Goal: Task Accomplishment & Management: Manage account settings

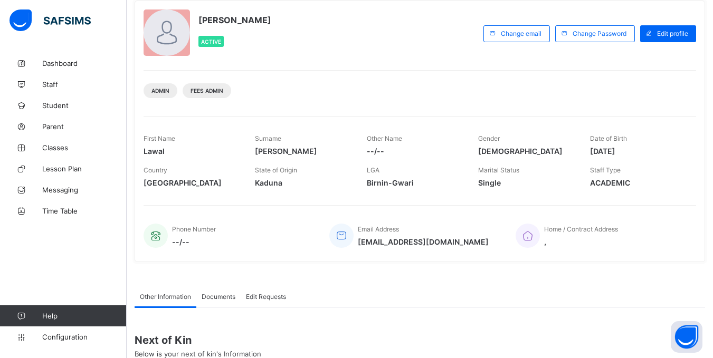
scroll to position [190, 0]
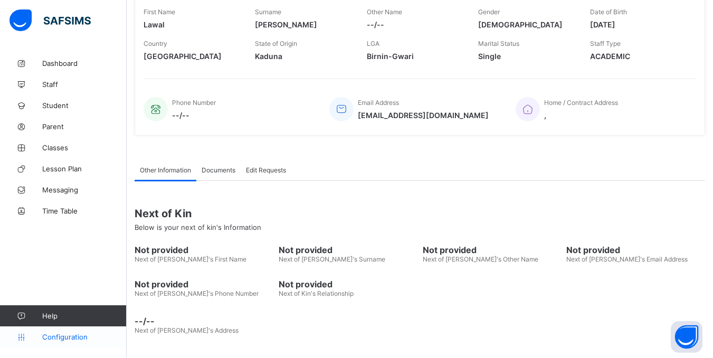
click at [65, 340] on span "Configuration" at bounding box center [84, 337] width 84 height 8
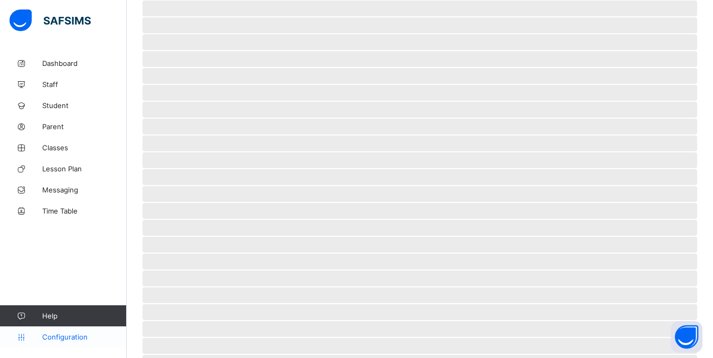
scroll to position [55, 0]
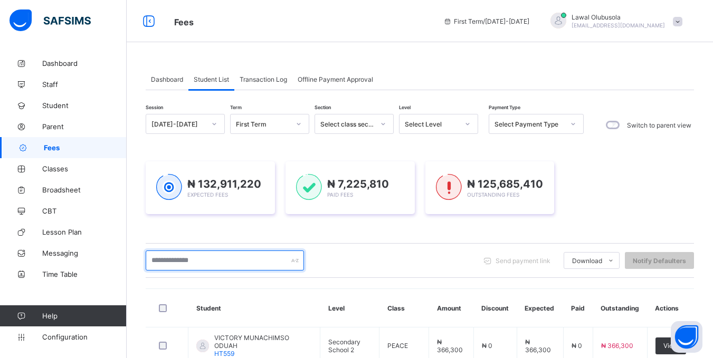
click at [235, 261] on input "text" at bounding box center [225, 261] width 158 height 20
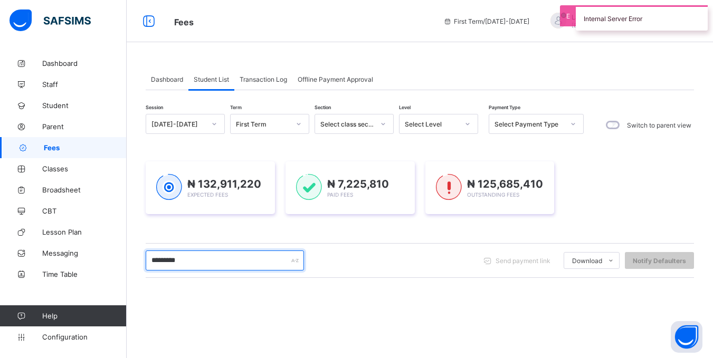
type input "*********"
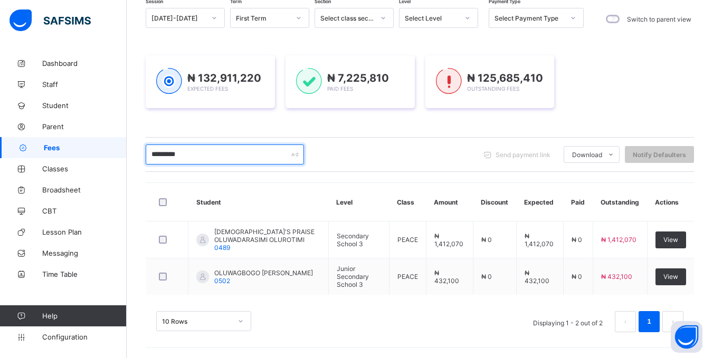
scroll to position [107, 0]
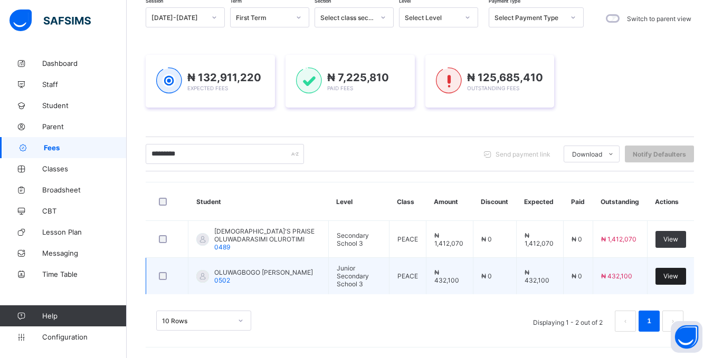
click at [678, 276] on span "View" at bounding box center [671, 276] width 15 height 8
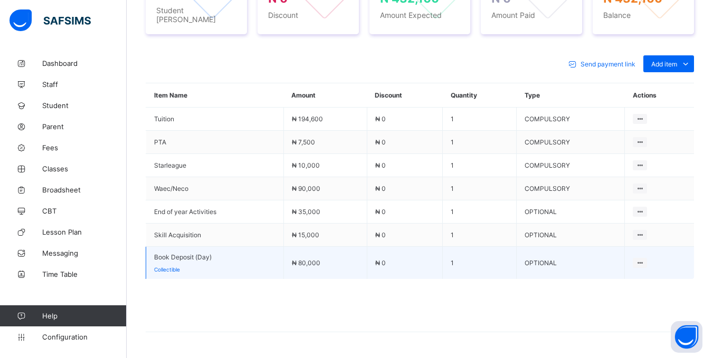
scroll to position [461, 0]
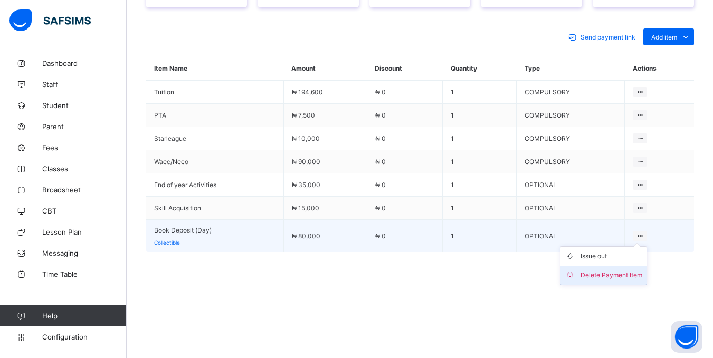
click at [627, 270] on div "Delete Payment Item" at bounding box center [612, 275] width 62 height 11
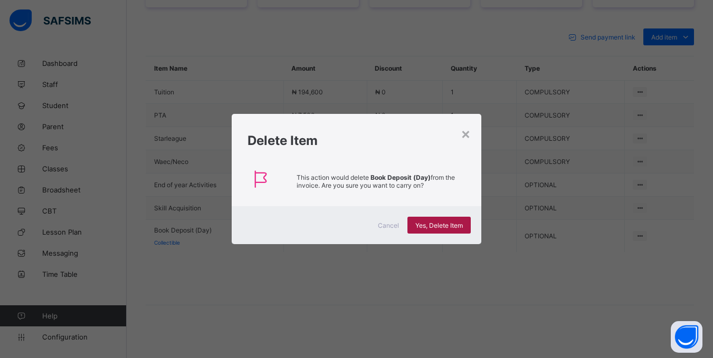
click at [422, 226] on span "Yes, Delete Item" at bounding box center [439, 226] width 48 height 8
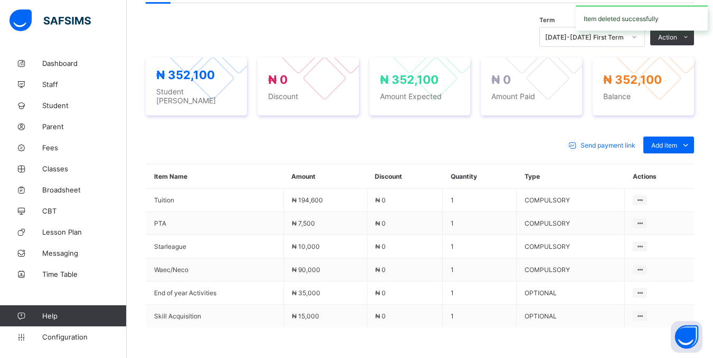
scroll to position [429, 0]
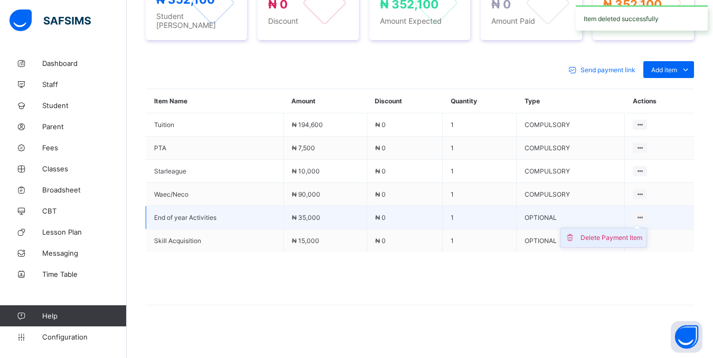
click at [642, 233] on div "Delete Payment Item" at bounding box center [612, 238] width 62 height 11
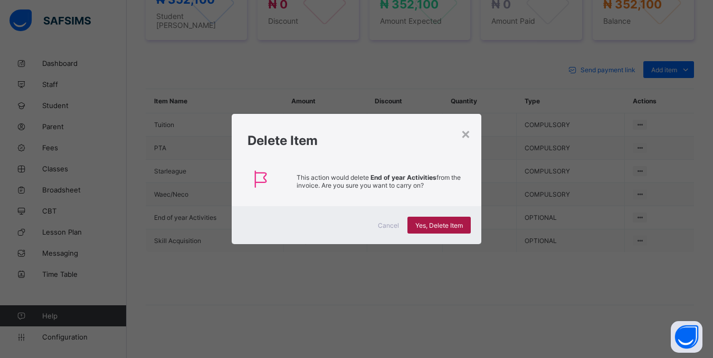
click at [423, 226] on span "Yes, Delete Item" at bounding box center [439, 226] width 48 height 8
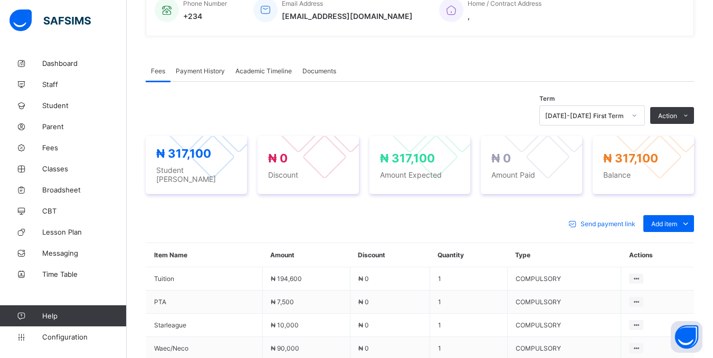
scroll to position [247, 0]
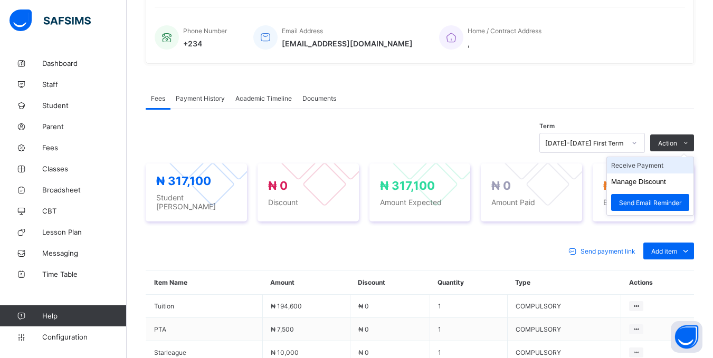
click at [660, 165] on li "Receive Payment" at bounding box center [650, 165] width 87 height 16
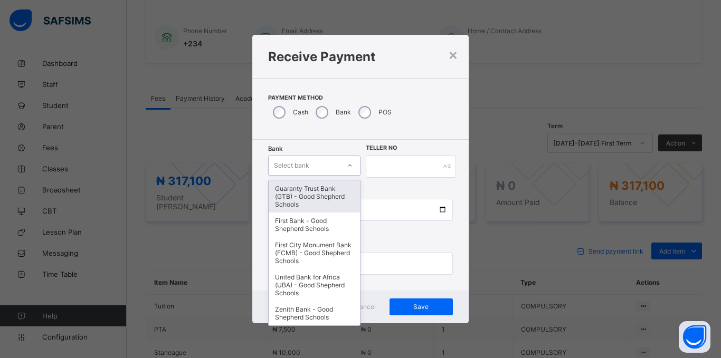
click at [309, 164] on div "Select bank" at bounding box center [291, 166] width 35 height 20
click at [301, 204] on div "Guaranty Trust Bank (GTB) - Good Shepherd Schools" at bounding box center [314, 197] width 91 height 32
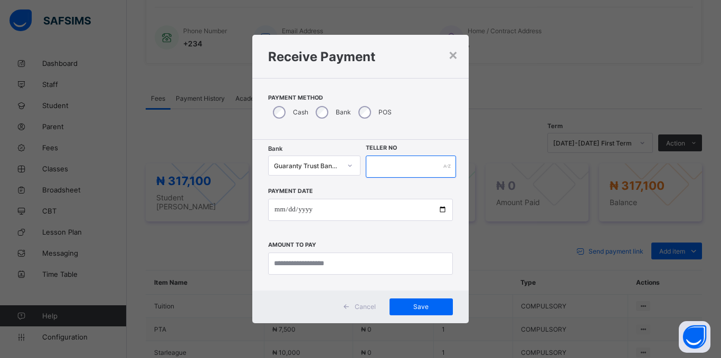
click at [414, 166] on input "text" at bounding box center [411, 167] width 90 height 22
type input "*****"
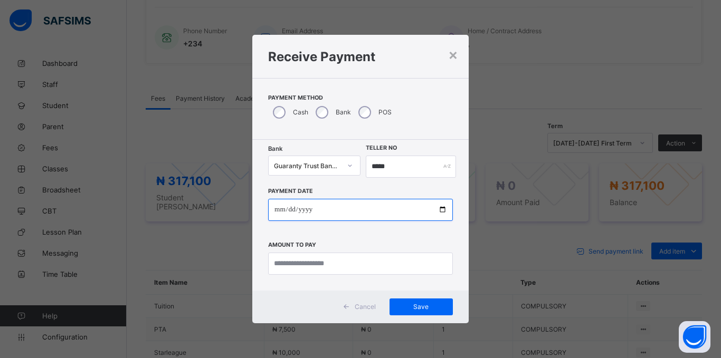
click at [277, 208] on input "date" at bounding box center [360, 210] width 185 height 22
type input "**********"
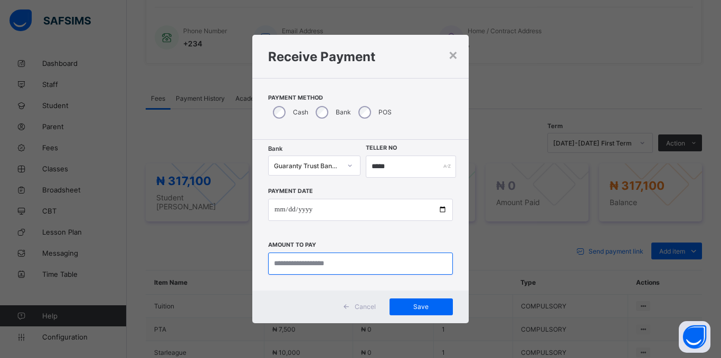
click at [369, 262] on input "currency" at bounding box center [360, 264] width 185 height 22
type input "*********"
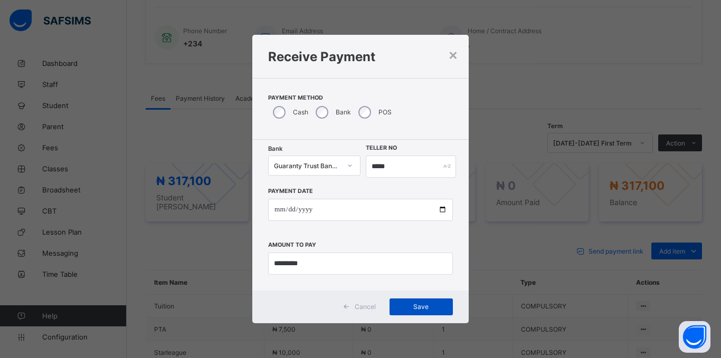
click at [401, 301] on div "Save" at bounding box center [421, 307] width 63 height 17
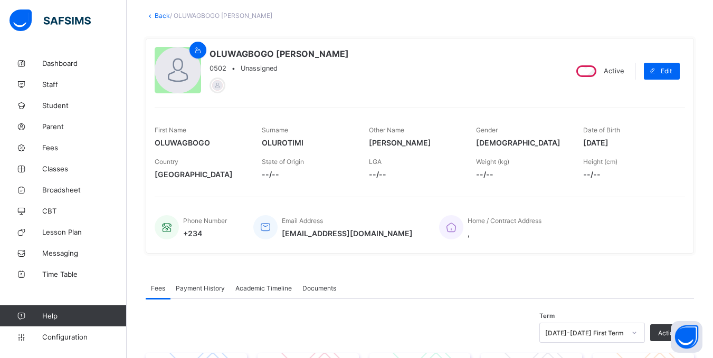
scroll to position [36, 0]
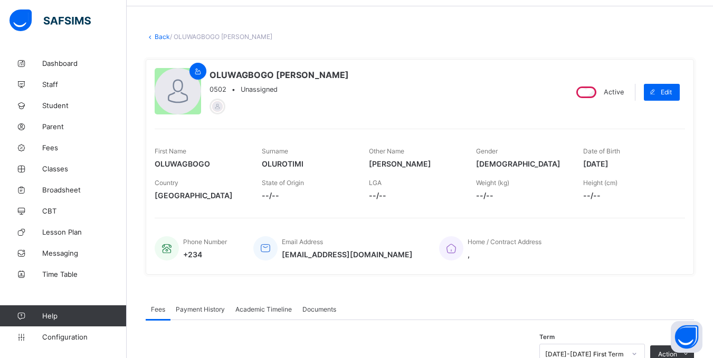
click at [157, 40] on link "Back" at bounding box center [162, 37] width 15 height 8
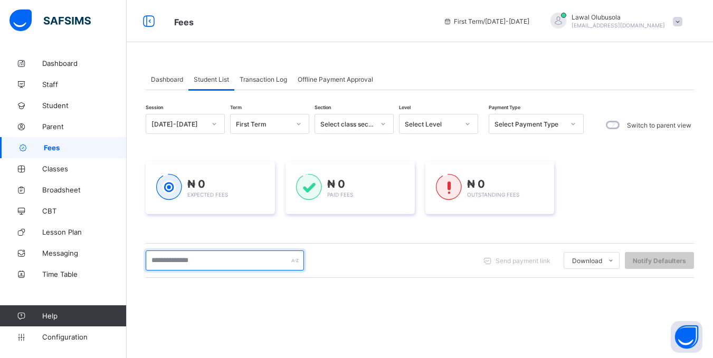
click at [256, 261] on input "text" at bounding box center [225, 261] width 158 height 20
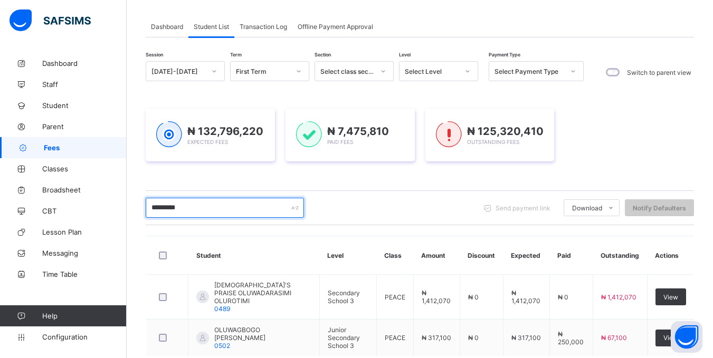
scroll to position [115, 0]
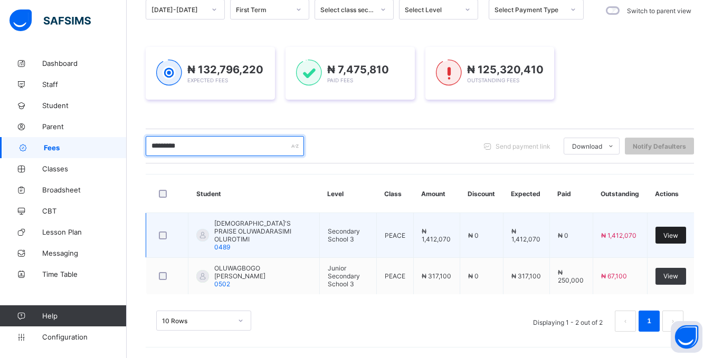
type input "*********"
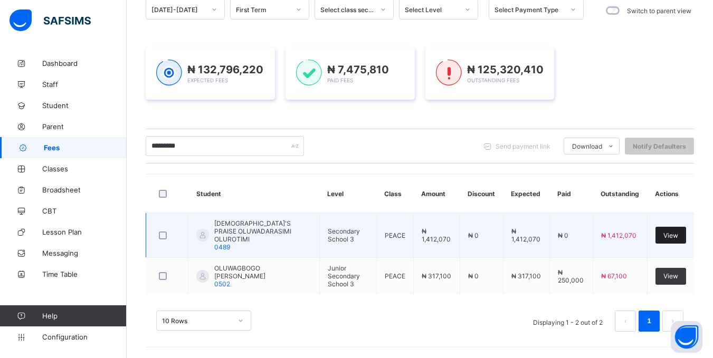
click at [675, 230] on div "View" at bounding box center [671, 235] width 31 height 17
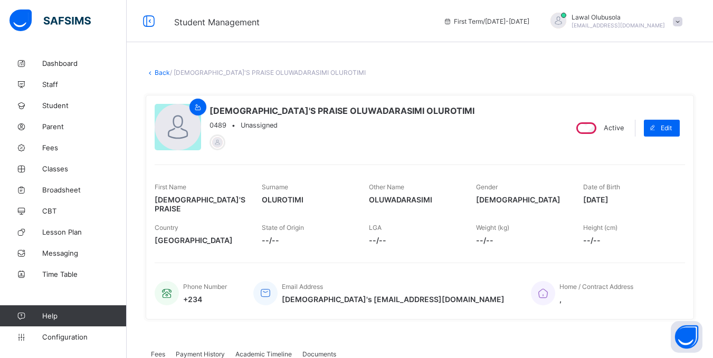
click at [158, 73] on link "Back" at bounding box center [162, 73] width 15 height 8
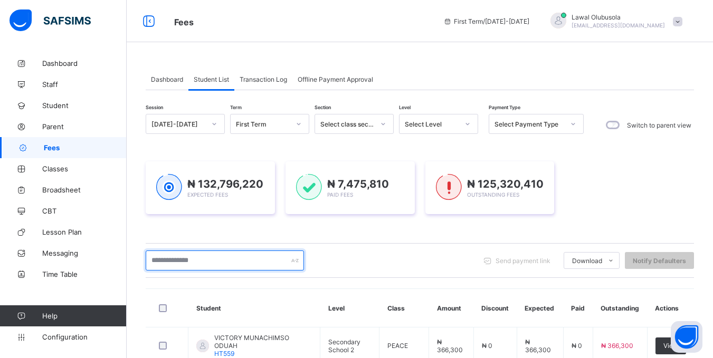
click at [225, 266] on input "text" at bounding box center [225, 261] width 158 height 20
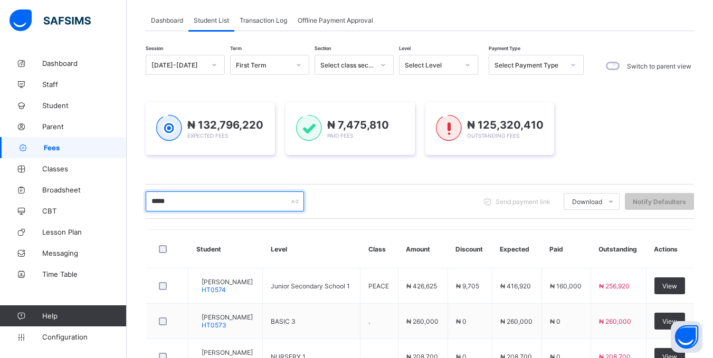
scroll to position [140, 0]
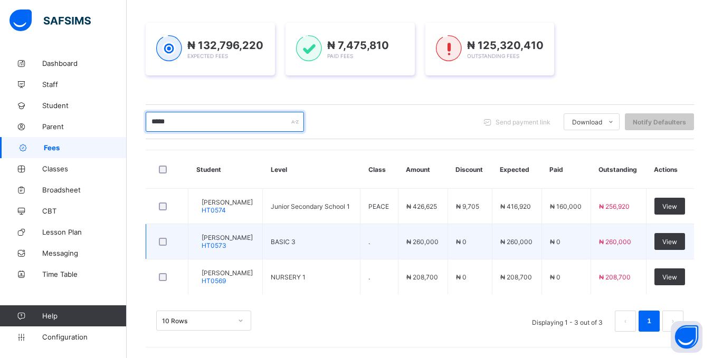
drag, startPoint x: 190, startPoint y: 127, endPoint x: 283, endPoint y: 253, distance: 157.0
click at [13, 97] on div "Fees First Term / 2025-2026 Lawal Olubusola lawal_olubusola_060@public.com Dash…" at bounding box center [356, 109] width 713 height 497
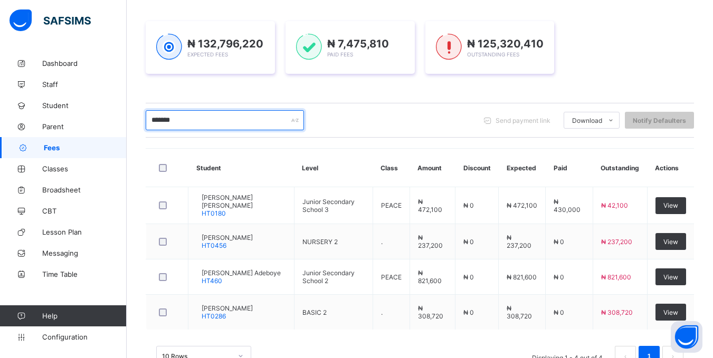
type input "*******"
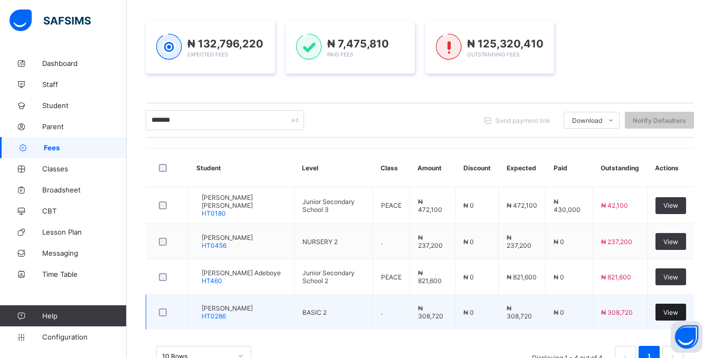
click at [674, 312] on span "View" at bounding box center [671, 313] width 15 height 8
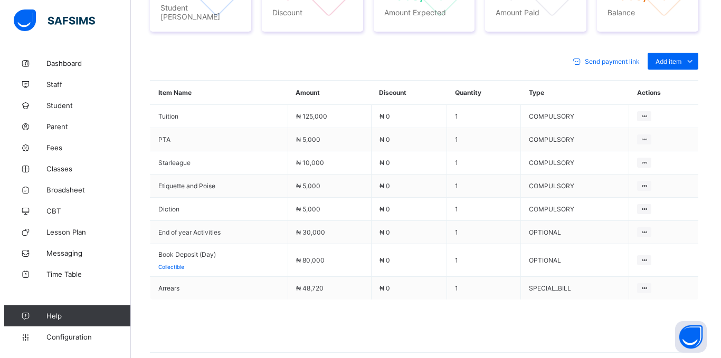
scroll to position [485, 0]
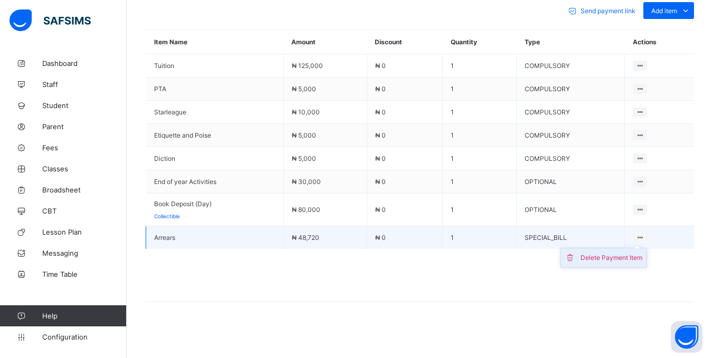
click at [639, 253] on div "Delete Payment Item" at bounding box center [612, 258] width 62 height 11
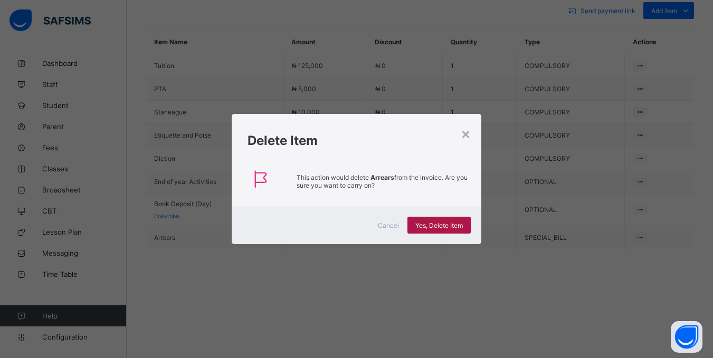
click at [423, 219] on div "Yes, Delete Item" at bounding box center [439, 225] width 63 height 17
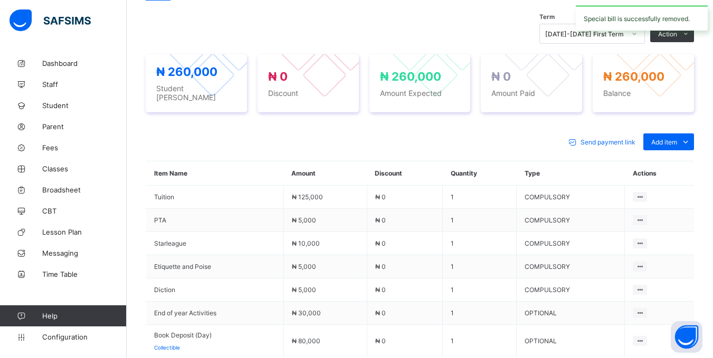
scroll to position [461, 0]
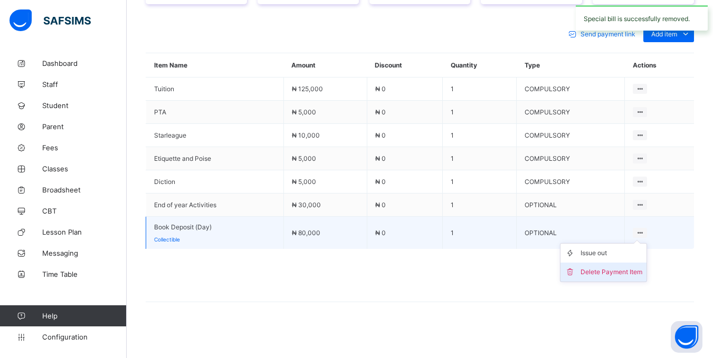
click at [613, 269] on div "Delete Payment Item" at bounding box center [612, 272] width 62 height 11
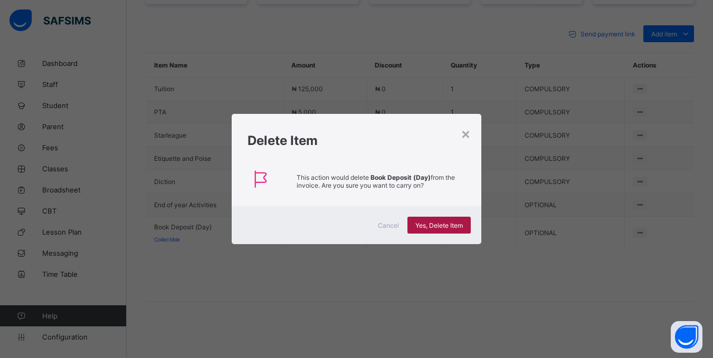
click at [437, 222] on span "Yes, Delete Item" at bounding box center [439, 226] width 48 height 8
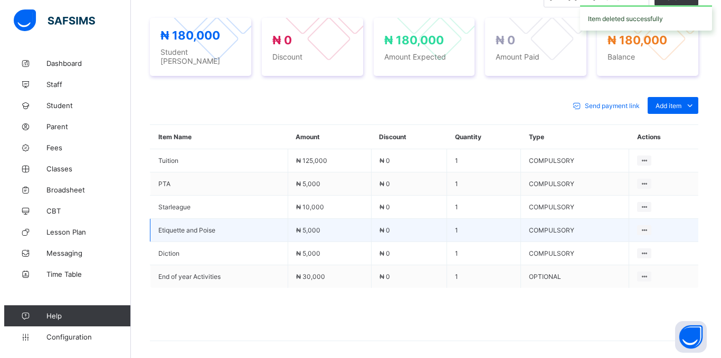
scroll to position [323, 0]
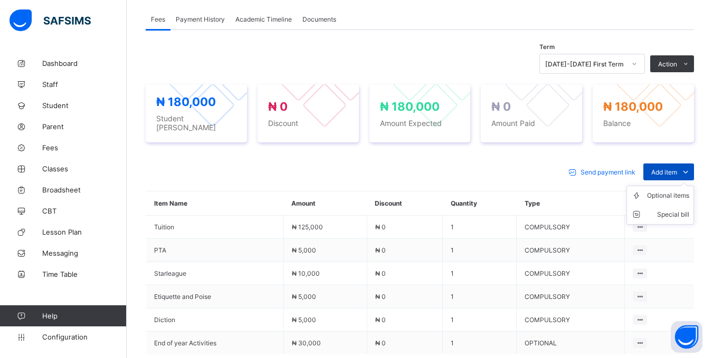
click at [656, 169] on div "Add item" at bounding box center [669, 172] width 51 height 17
click at [674, 192] on div "Optional items" at bounding box center [668, 196] width 42 height 11
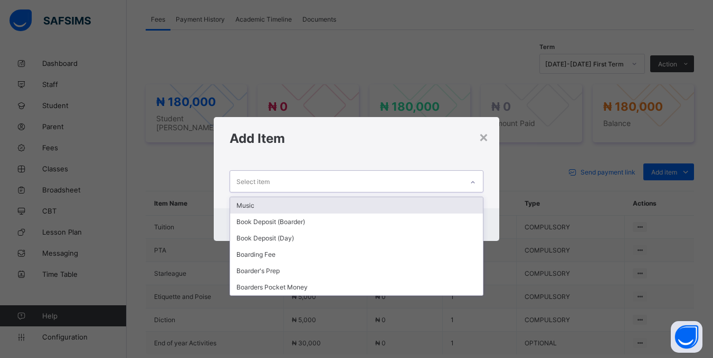
click at [365, 181] on div "Select item" at bounding box center [346, 181] width 232 height 21
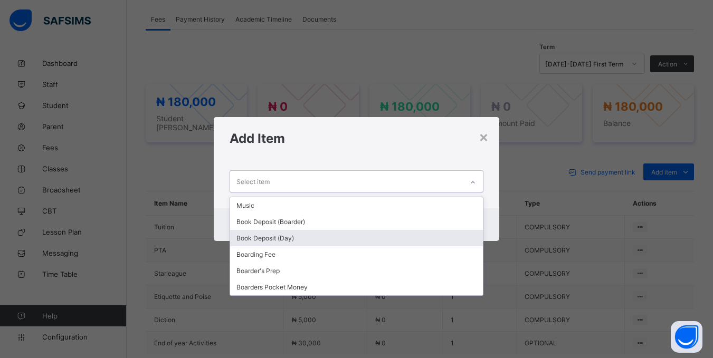
click at [290, 231] on div "Book Deposit (Day)" at bounding box center [356, 238] width 252 height 16
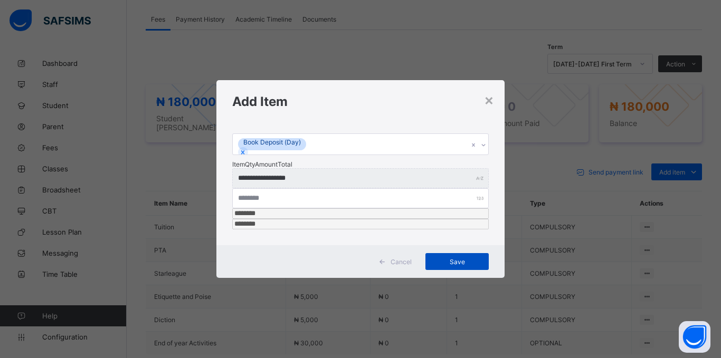
click at [454, 258] on span "Save" at bounding box center [457, 262] width 48 height 8
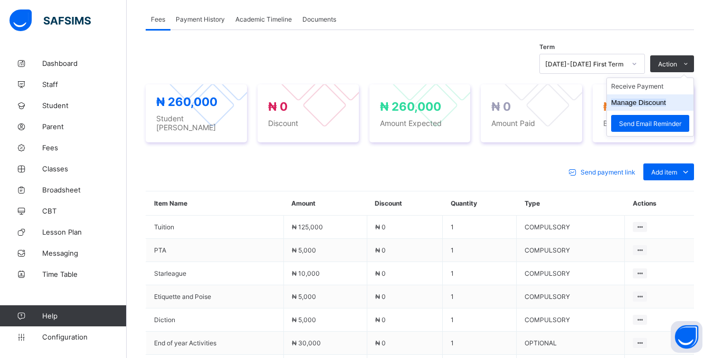
click at [634, 102] on button "Manage Discount" at bounding box center [638, 103] width 55 height 8
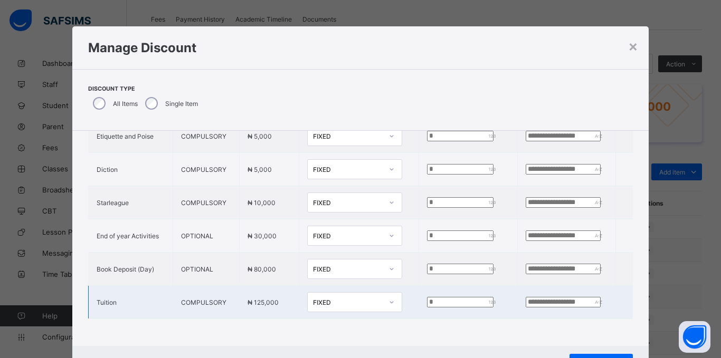
scroll to position [111, 0]
click at [427, 297] on input "*" at bounding box center [460, 302] width 67 height 11
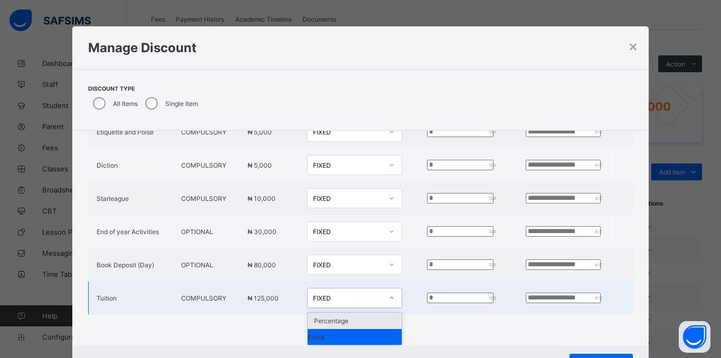
click at [363, 297] on div "FIXED" at bounding box center [348, 299] width 70 height 8
click at [337, 322] on div "Percentage" at bounding box center [355, 321] width 94 height 16
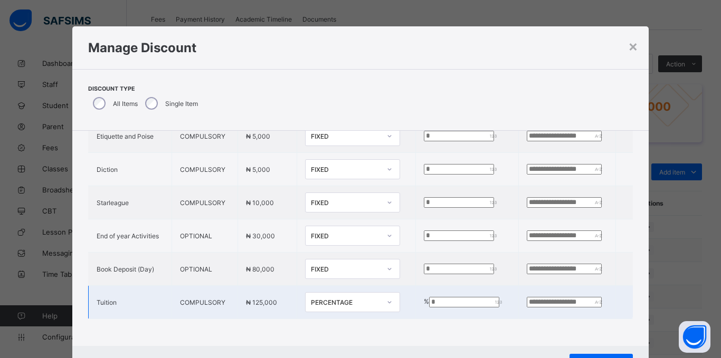
click at [443, 297] on input "*" at bounding box center [464, 302] width 70 height 11
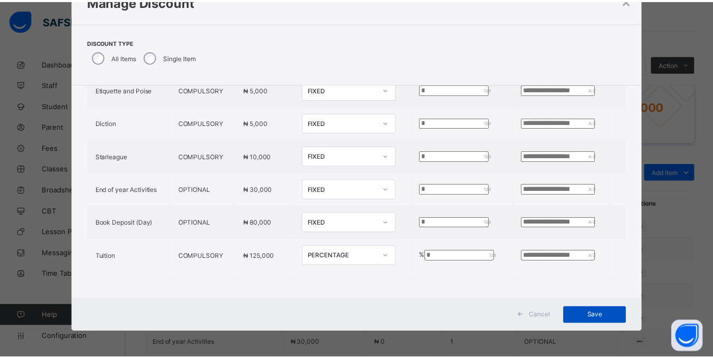
scroll to position [47, 0]
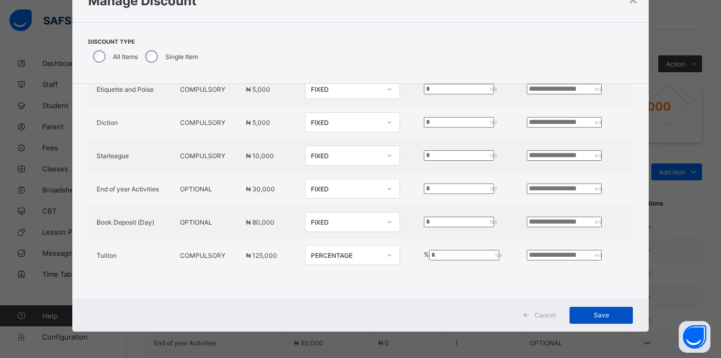
type input "*"
click at [584, 314] on span "Save" at bounding box center [602, 315] width 48 height 8
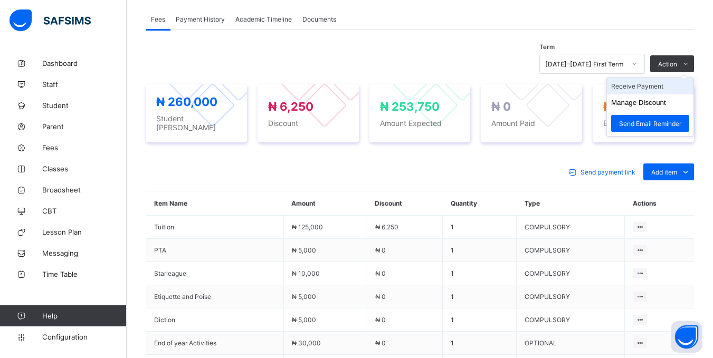
click at [667, 94] on li "Receive Payment" at bounding box center [650, 86] width 87 height 16
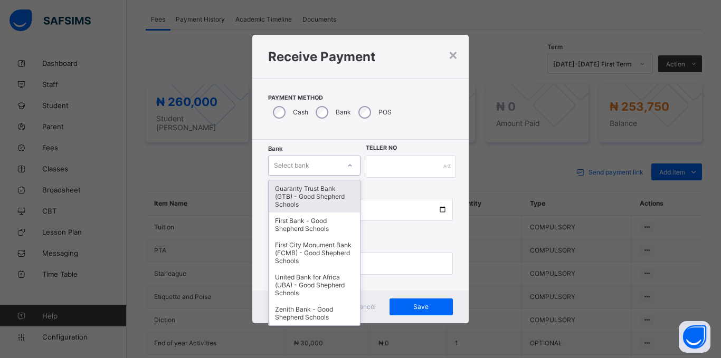
click at [299, 167] on div "Select bank" at bounding box center [291, 166] width 35 height 20
click at [292, 198] on div "Guaranty Trust Bank (GTB) - Good Shepherd Schools" at bounding box center [314, 197] width 91 height 32
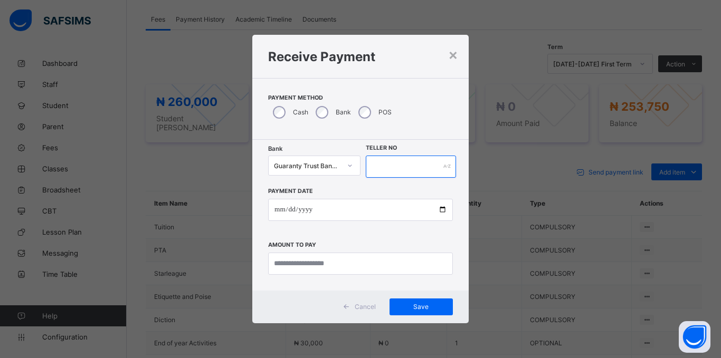
click at [383, 172] on input "text" at bounding box center [411, 167] width 90 height 22
type input "*****"
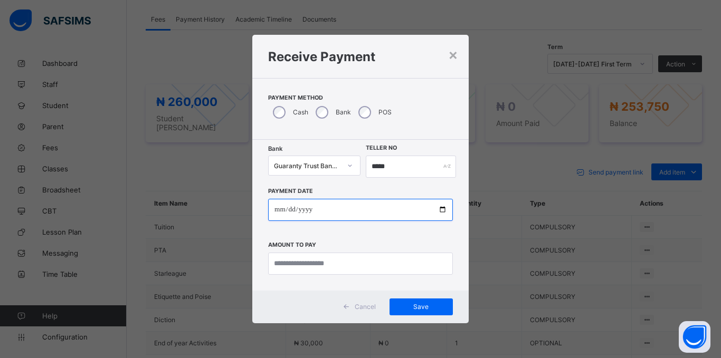
click at [270, 206] on input "date" at bounding box center [360, 210] width 185 height 22
type input "**********"
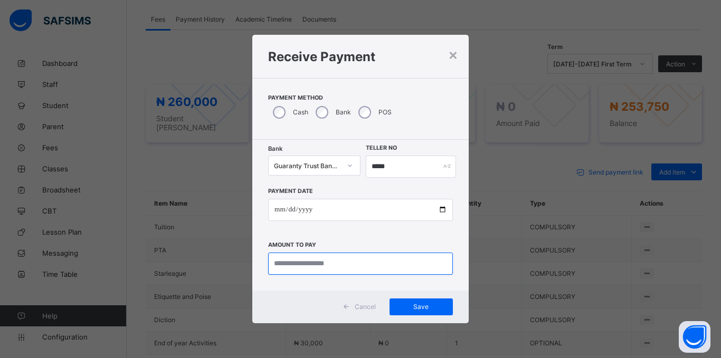
click at [290, 261] on input "currency" at bounding box center [360, 264] width 185 height 22
type input "*********"
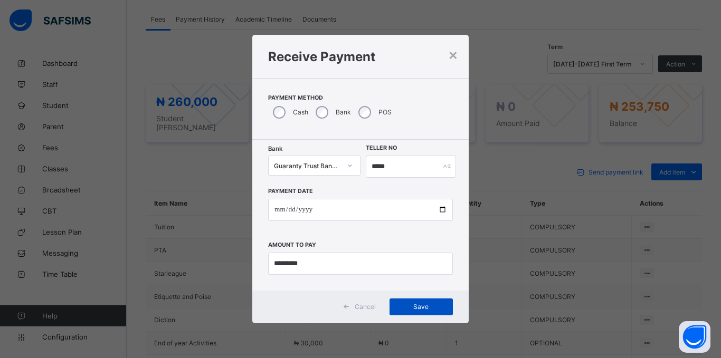
click at [419, 306] on span "Save" at bounding box center [422, 307] width 48 height 8
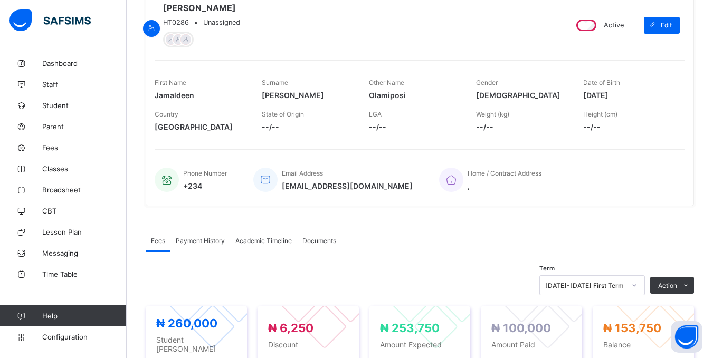
scroll to position [0, 0]
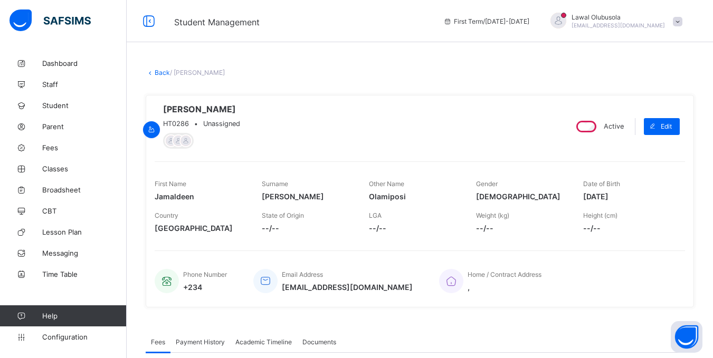
click at [159, 75] on link "Back" at bounding box center [162, 73] width 15 height 8
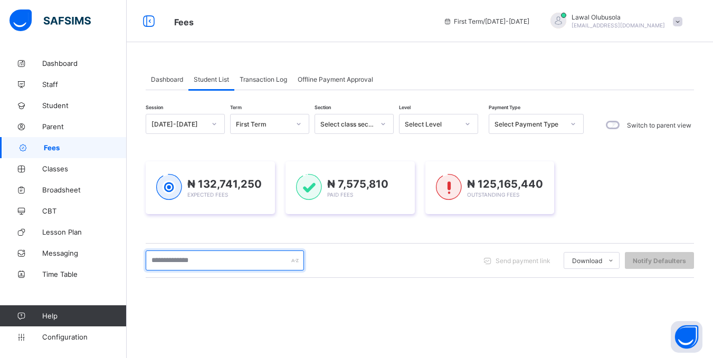
click at [212, 261] on input "text" at bounding box center [225, 261] width 158 height 20
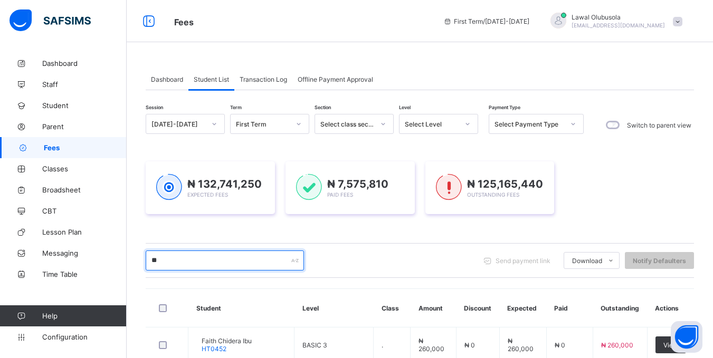
type input "*******"
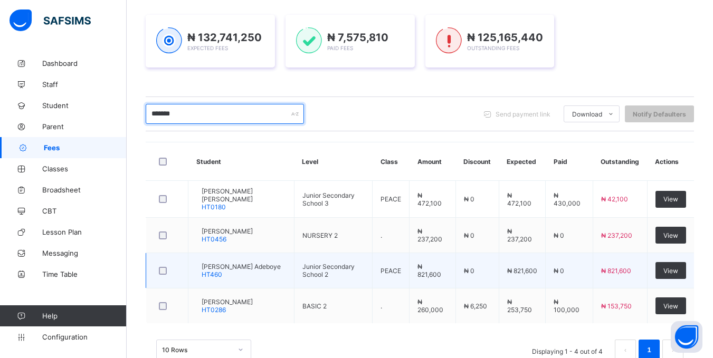
scroll to position [179, 0]
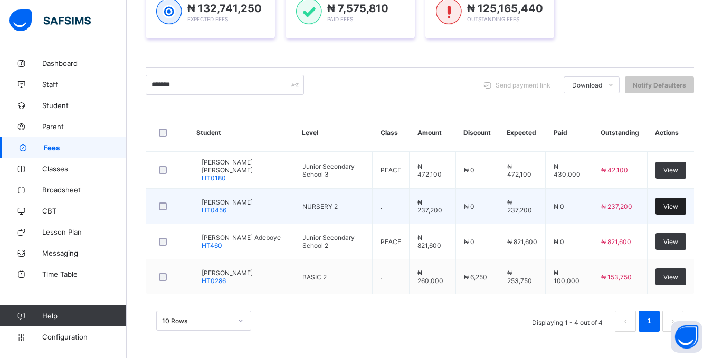
click at [677, 204] on span "View" at bounding box center [671, 207] width 15 height 8
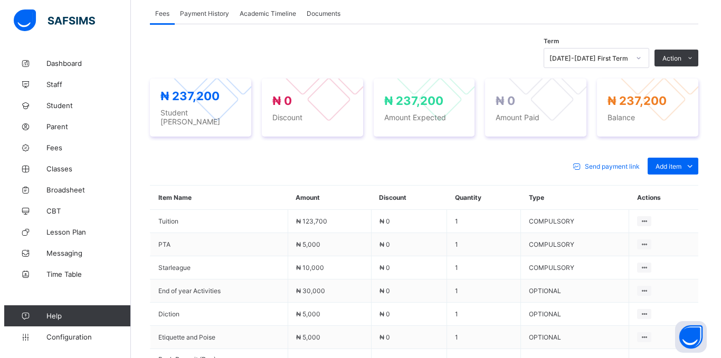
scroll to position [475, 0]
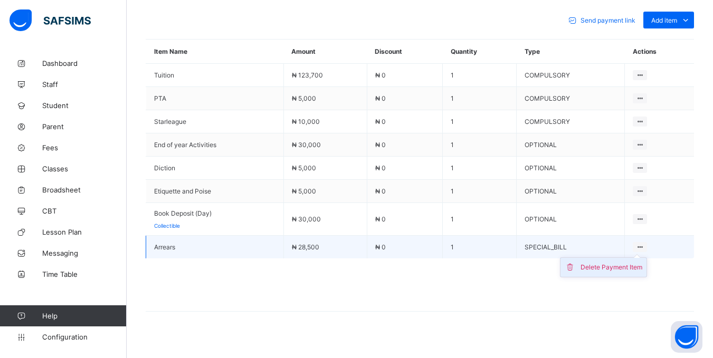
click at [627, 263] on div "Delete Payment Item" at bounding box center [612, 267] width 62 height 11
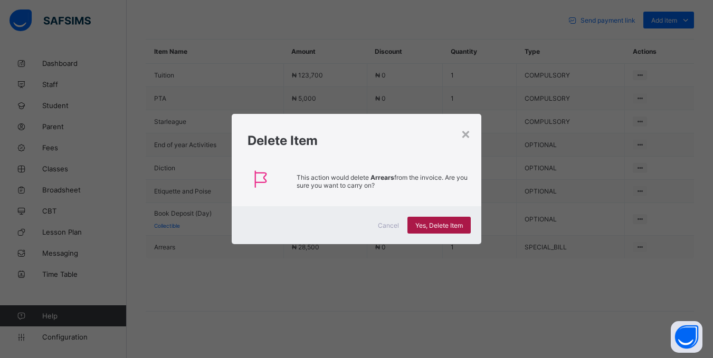
click at [422, 221] on div "Yes, Delete Item" at bounding box center [439, 225] width 63 height 17
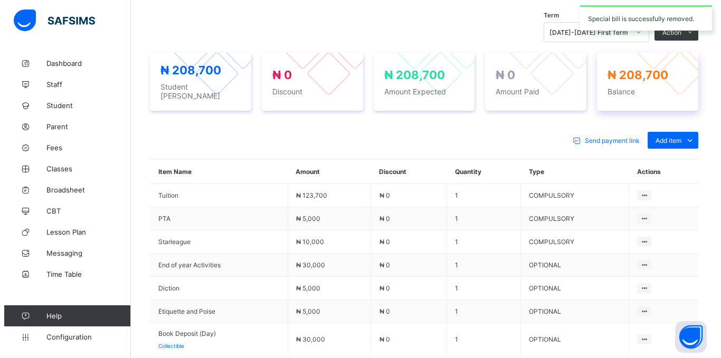
scroll to position [356, 0]
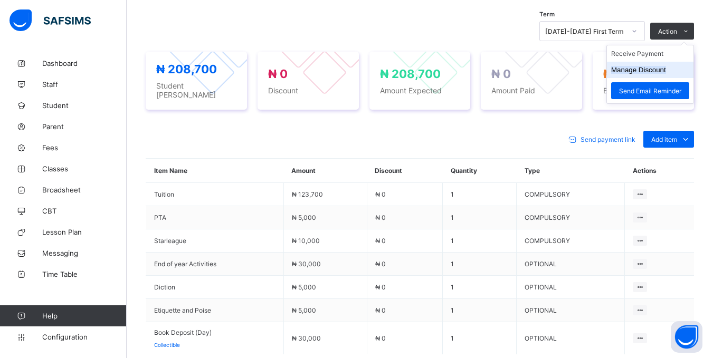
click at [651, 73] on button "Manage Discount" at bounding box center [638, 70] width 55 height 8
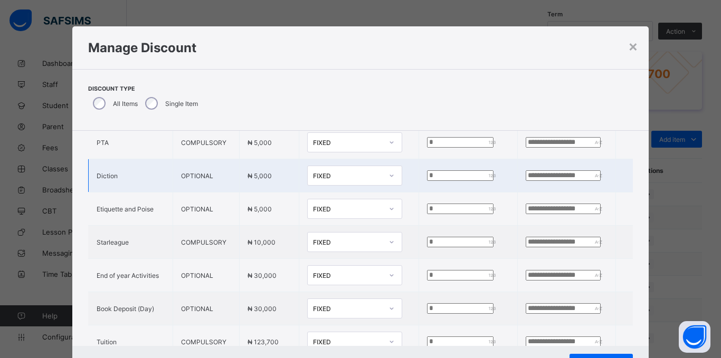
scroll to position [111, 0]
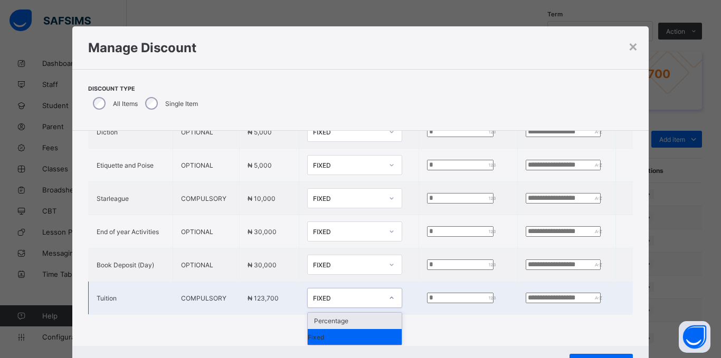
click at [344, 295] on div "FIXED" at bounding box center [348, 299] width 70 height 8
click at [320, 318] on div "Percentage" at bounding box center [355, 321] width 94 height 16
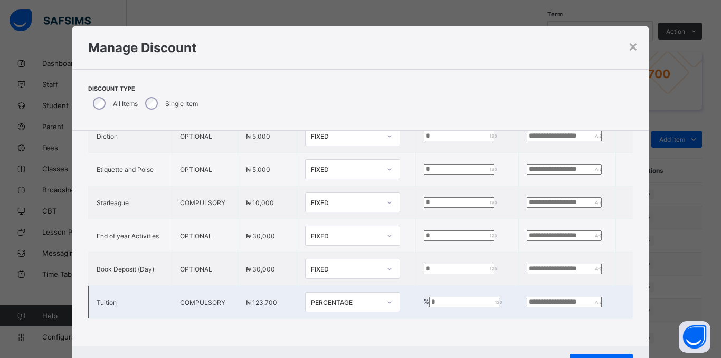
click at [435, 286] on td "% *" at bounding box center [466, 302] width 103 height 33
click at [429, 297] on input "*" at bounding box center [464, 302] width 70 height 11
click at [418, 300] on td "% *" at bounding box center [466, 302] width 103 height 33
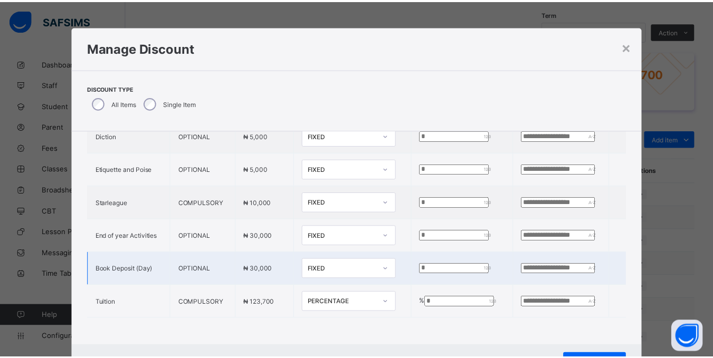
scroll to position [47, 0]
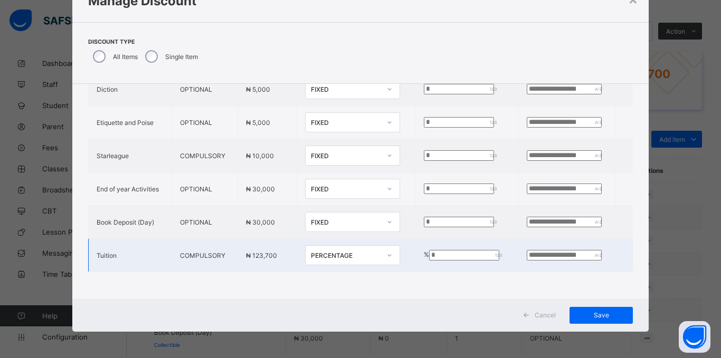
click at [478, 250] on div "*" at bounding box center [468, 255] width 78 height 11
click at [474, 250] on input "*" at bounding box center [464, 255] width 70 height 11
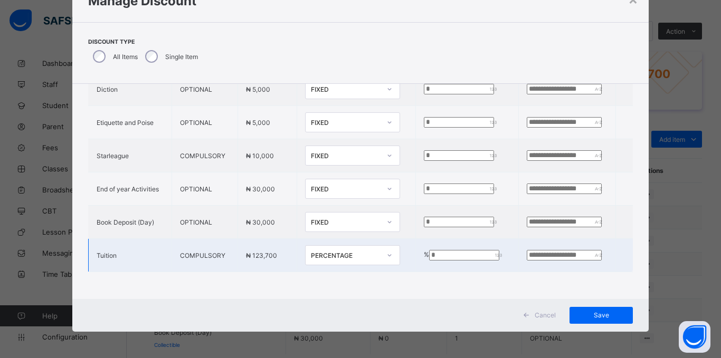
type input "*"
click at [474, 250] on input "*" at bounding box center [464, 255] width 70 height 11
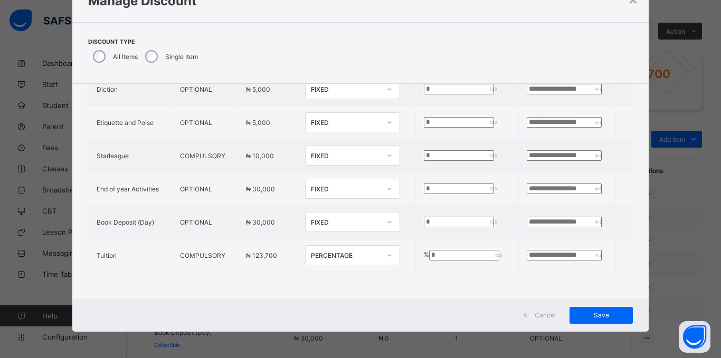
click at [447, 280] on div "Item Name Item Type Item Amount Discount Type Discount Amount Comment PTA COMPU…" at bounding box center [360, 143] width 577 height 310
click at [613, 312] on span "Save" at bounding box center [602, 315] width 48 height 8
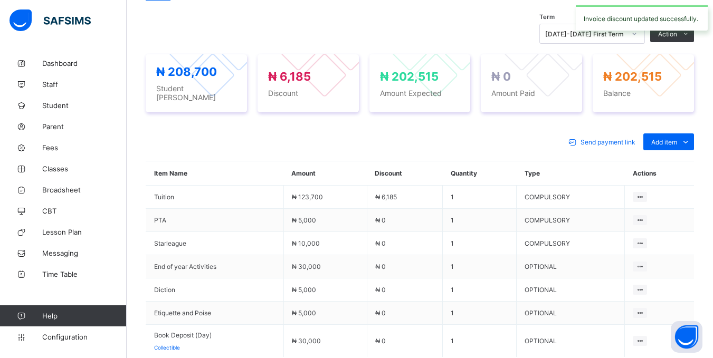
scroll to position [356, 0]
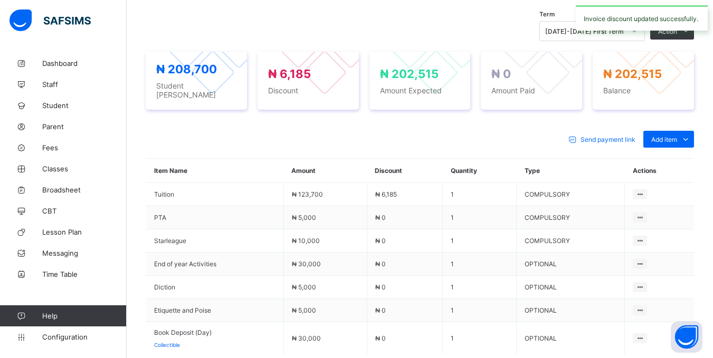
click at [672, 34] on div "Invoice discount updated successfully." at bounding box center [642, 18] width 143 height 36
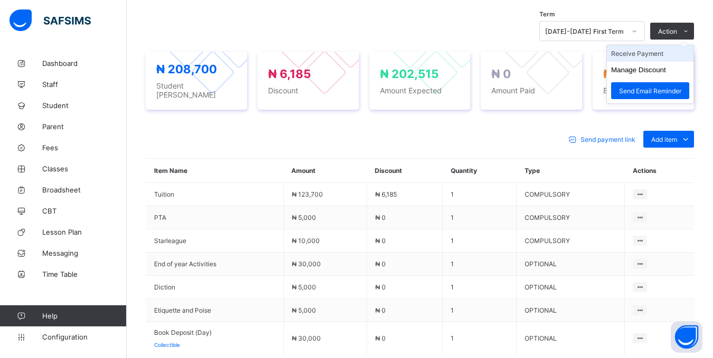
click at [656, 59] on li "Receive Payment" at bounding box center [650, 53] width 87 height 16
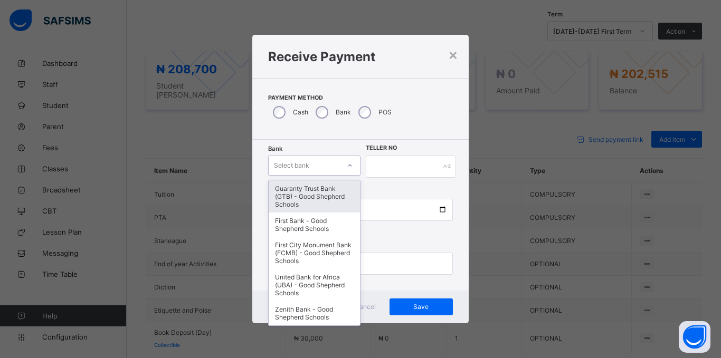
click at [329, 163] on div "Select bank" at bounding box center [304, 165] width 71 height 15
click at [323, 193] on div "Guaranty Trust Bank (GTB) - Good Shepherd Schools" at bounding box center [314, 197] width 91 height 32
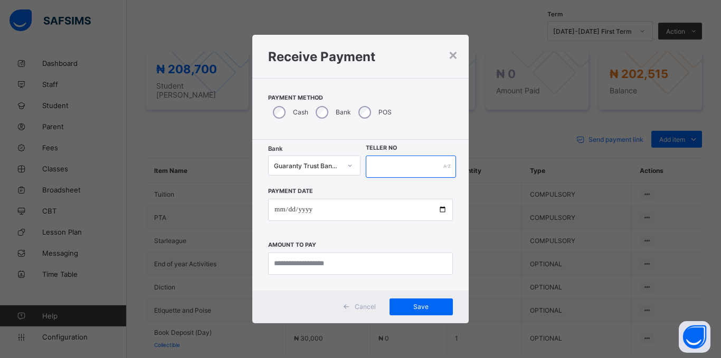
click at [384, 165] on input "text" at bounding box center [411, 167] width 90 height 22
type input "******"
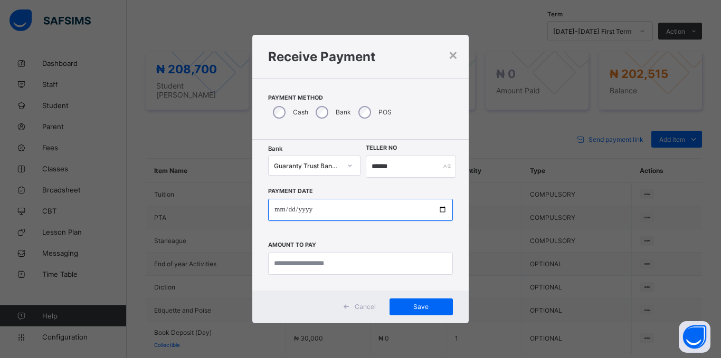
click at [276, 206] on input "date" at bounding box center [360, 210] width 185 height 22
type input "**********"
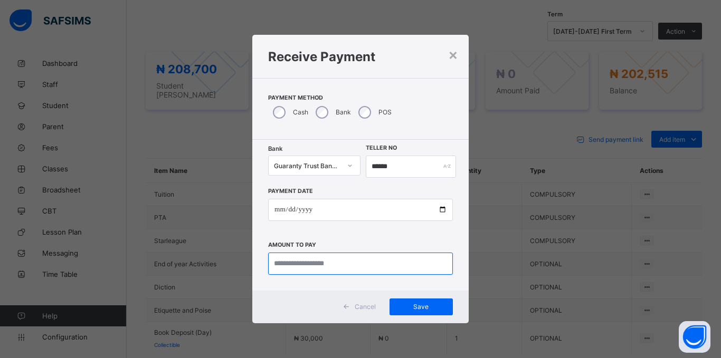
click at [324, 267] on input "currency" at bounding box center [360, 264] width 185 height 22
type input "********"
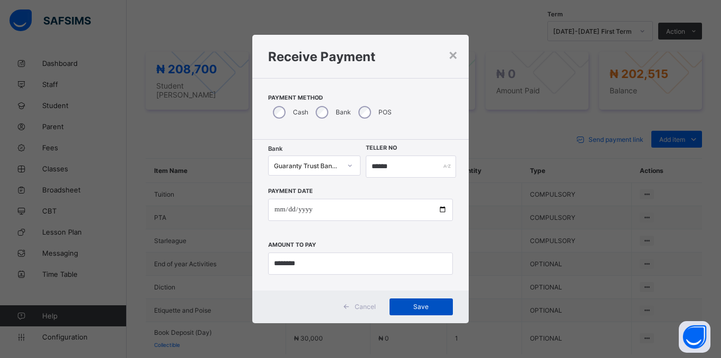
click at [421, 307] on span "Save" at bounding box center [422, 307] width 48 height 8
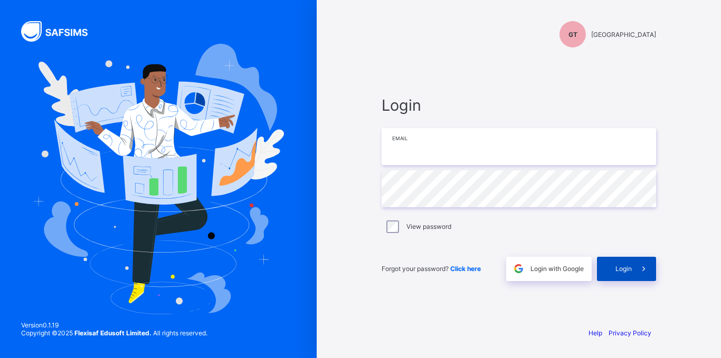
type input "**********"
click at [619, 263] on div "Login" at bounding box center [626, 269] width 59 height 24
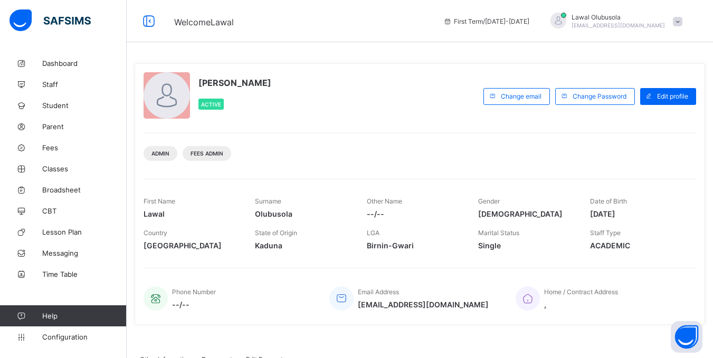
scroll to position [190, 0]
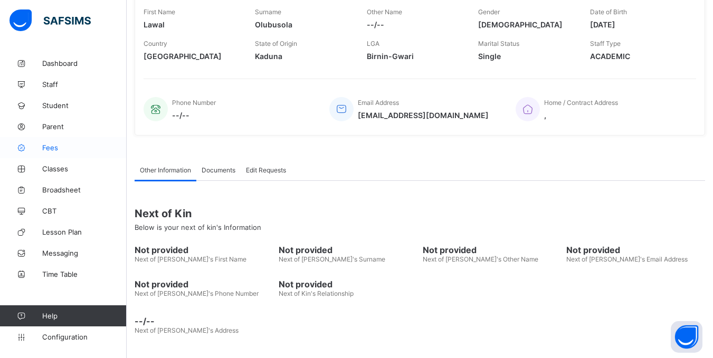
click at [46, 152] on span "Fees" at bounding box center [84, 148] width 84 height 8
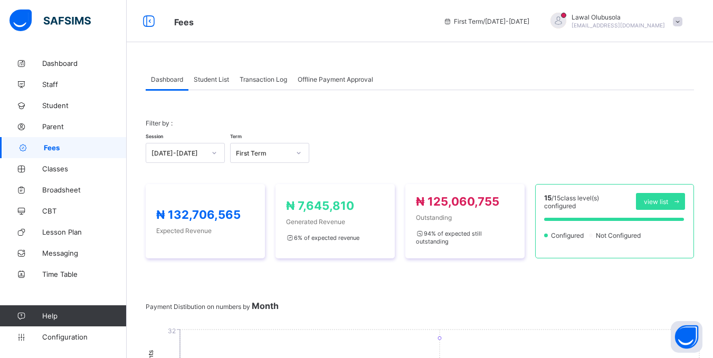
click at [222, 75] on span "Student List" at bounding box center [211, 79] width 35 height 8
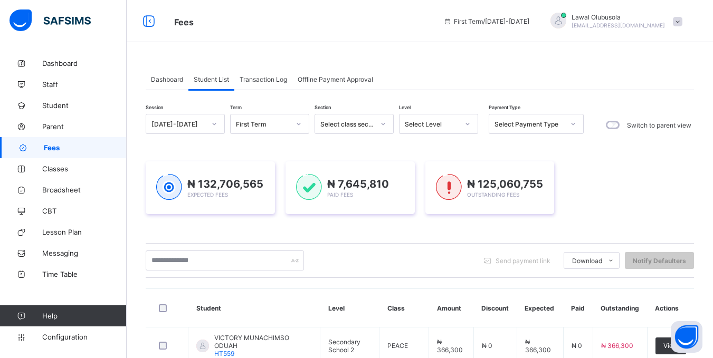
click at [647, 306] on th "Outstanding" at bounding box center [620, 308] width 54 height 39
drag, startPoint x: 655, startPoint y: 306, endPoint x: 666, endPoint y: 304, distance: 11.3
click at [666, 304] on tr "Student Level Class Amount Discount Expected Paid Outstanding Actions" at bounding box center [420, 308] width 549 height 39
click at [666, 304] on th "Actions" at bounding box center [670, 308] width 47 height 39
click at [668, 304] on th "Actions" at bounding box center [670, 308] width 47 height 39
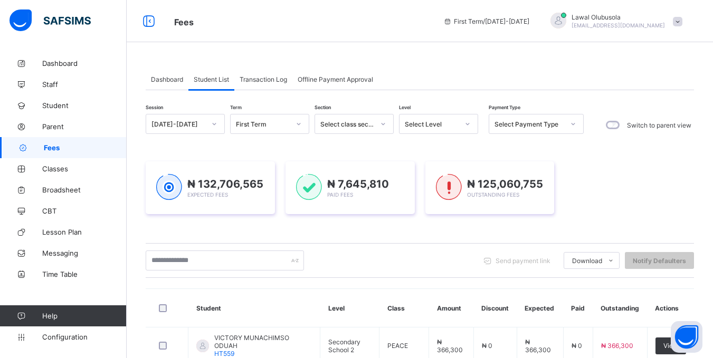
click at [668, 304] on th "Actions" at bounding box center [670, 308] width 47 height 39
drag, startPoint x: 668, startPoint y: 304, endPoint x: 698, endPoint y: 306, distance: 30.2
click at [694, 306] on th "Actions" at bounding box center [670, 308] width 47 height 39
click at [206, 258] on input "text" at bounding box center [225, 261] width 158 height 20
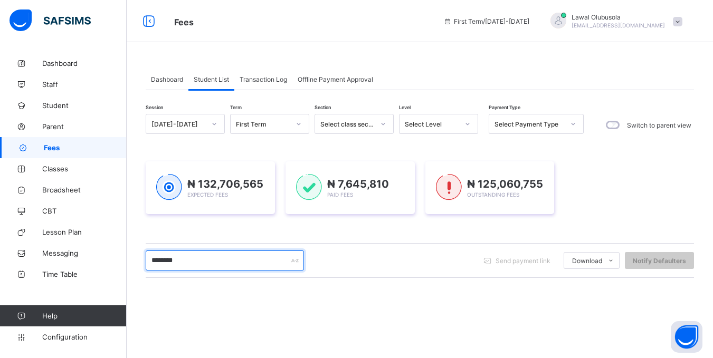
type input "********"
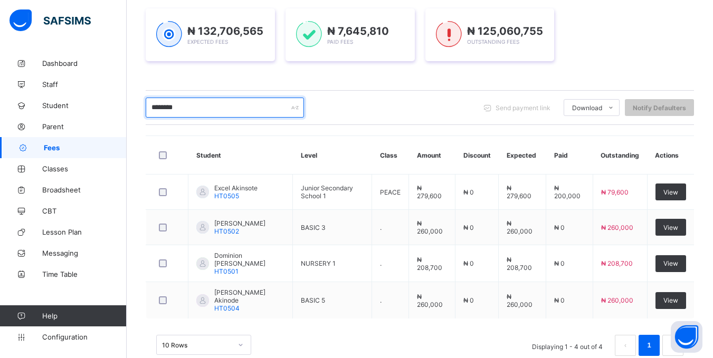
scroll to position [179, 0]
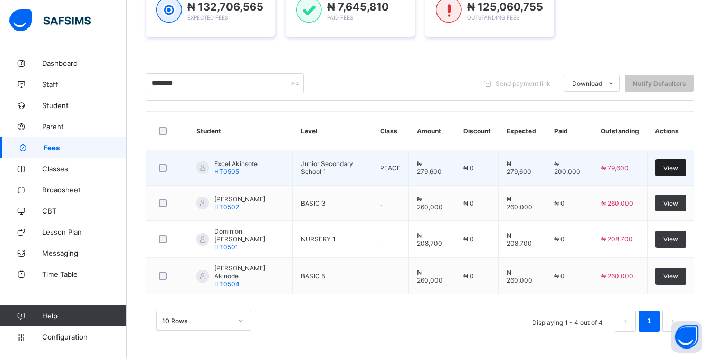
click at [682, 159] on div "View" at bounding box center [671, 167] width 31 height 17
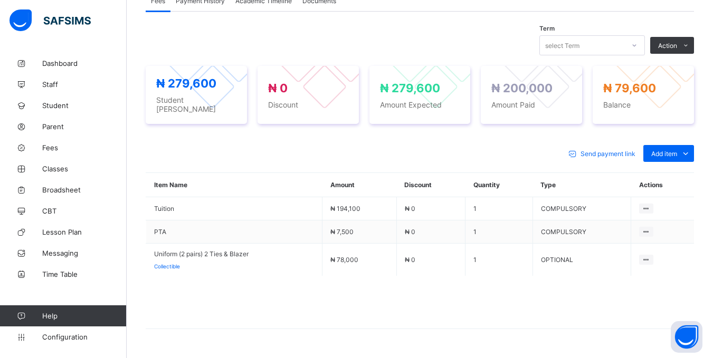
scroll to position [368, 0]
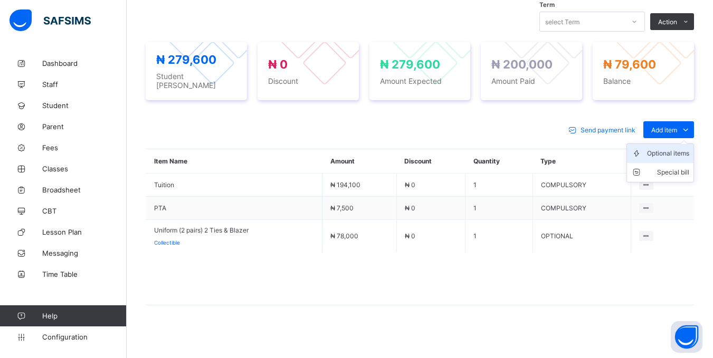
click at [675, 148] on div "Optional items" at bounding box center [668, 153] width 42 height 11
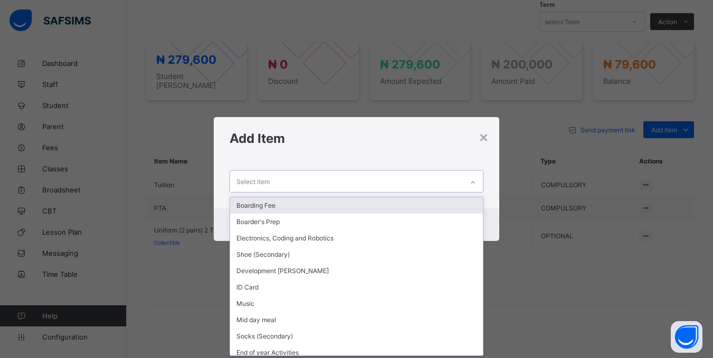
click at [411, 177] on div "Select item" at bounding box center [346, 181] width 232 height 21
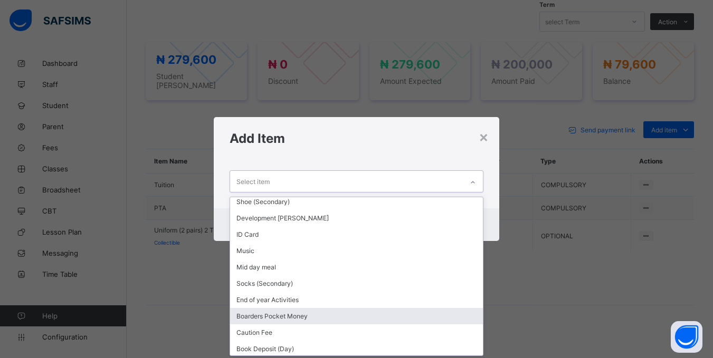
scroll to position [103, 0]
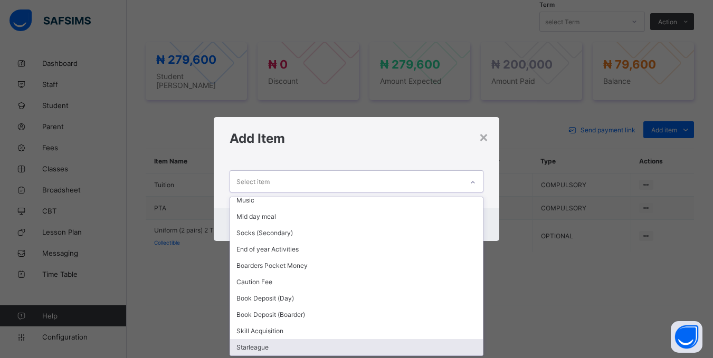
click at [268, 346] on div "Starleague" at bounding box center [356, 347] width 252 height 16
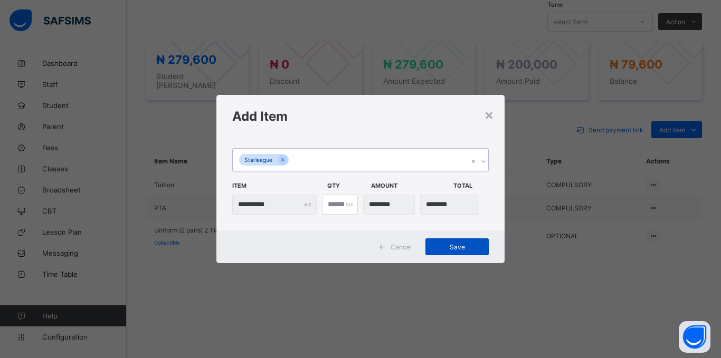
click at [471, 244] on span "Save" at bounding box center [457, 247] width 48 height 8
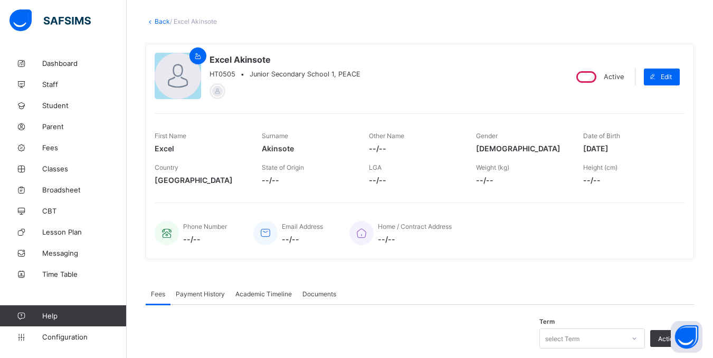
scroll to position [0, 0]
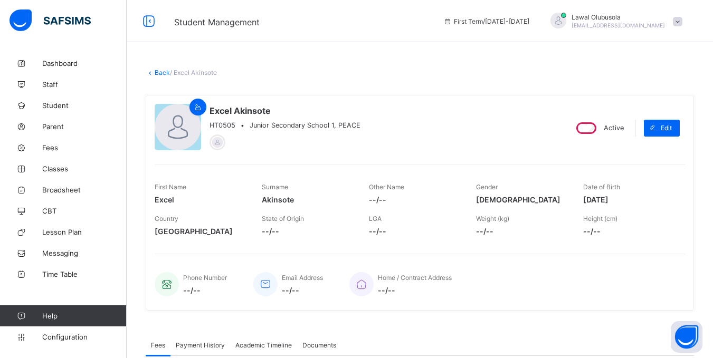
click at [155, 74] on link "Back" at bounding box center [162, 73] width 15 height 8
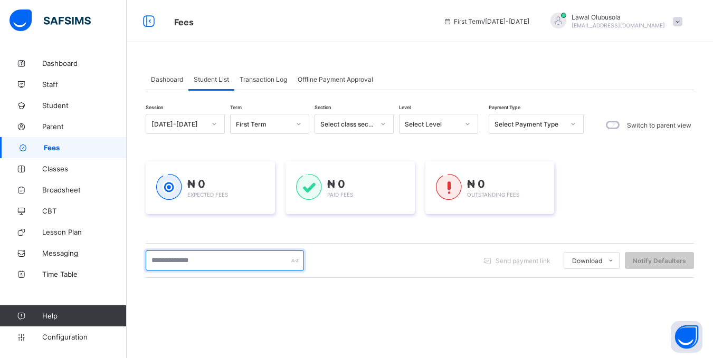
click at [206, 260] on input "text" at bounding box center [225, 261] width 158 height 20
type input "*****"
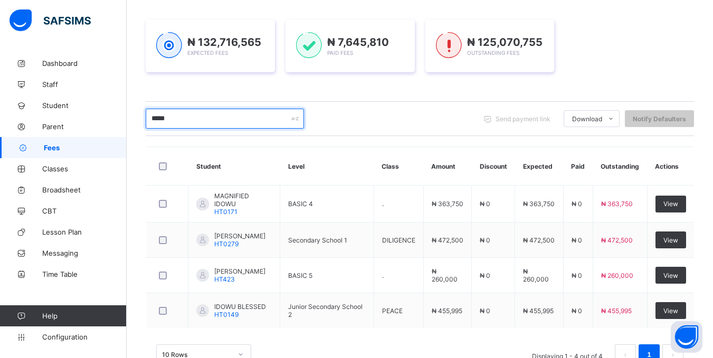
scroll to position [158, 0]
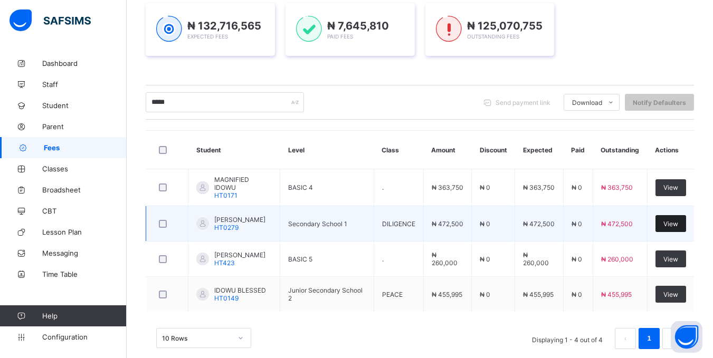
click at [683, 216] on div "View" at bounding box center [671, 223] width 31 height 17
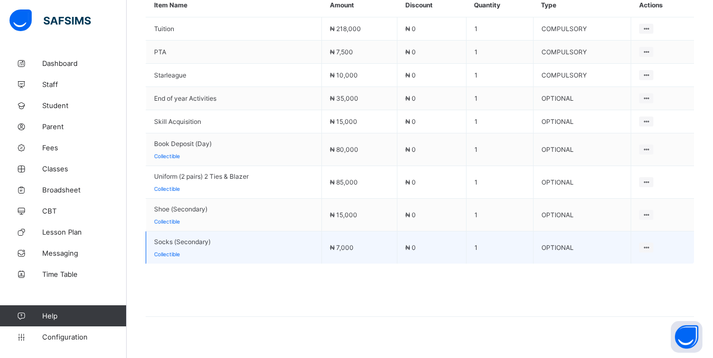
scroll to position [528, 0]
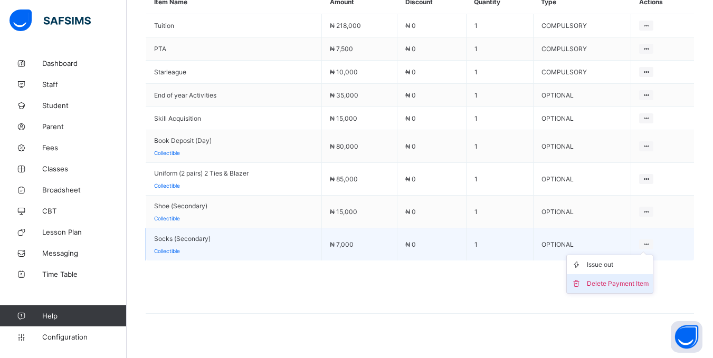
click at [629, 280] on div "Delete Payment Item" at bounding box center [618, 284] width 62 height 11
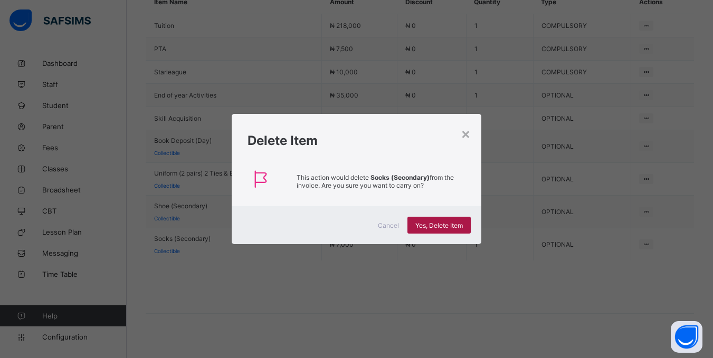
click at [450, 224] on span "Yes, Delete Item" at bounding box center [439, 226] width 48 height 8
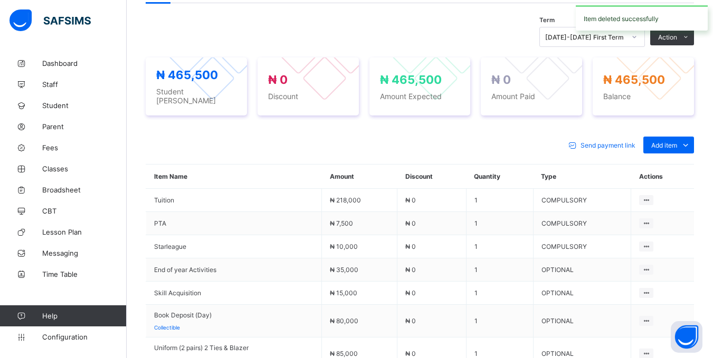
scroll to position [504, 0]
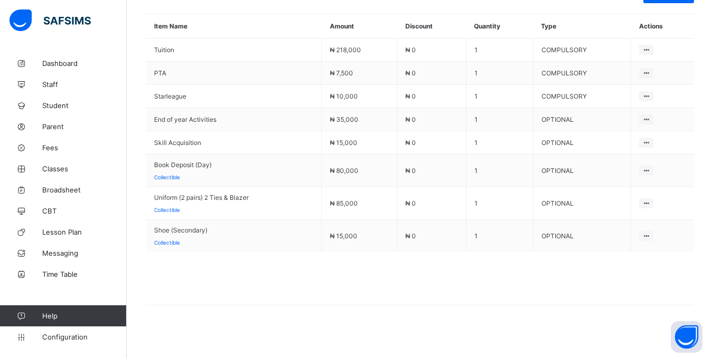
click at [0, 0] on div "Delete Payment Item" at bounding box center [0, 0] width 0 height 0
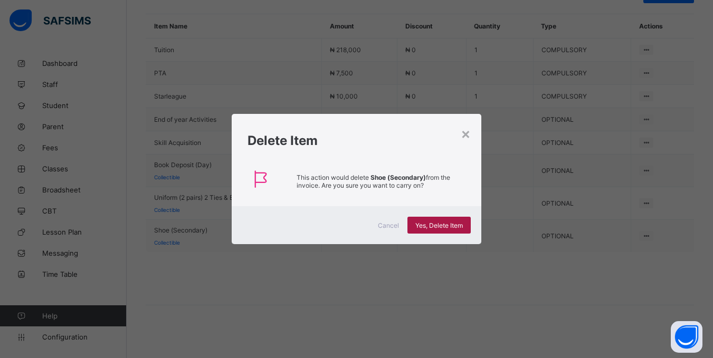
click at [439, 222] on span "Yes, Delete Item" at bounding box center [439, 226] width 48 height 8
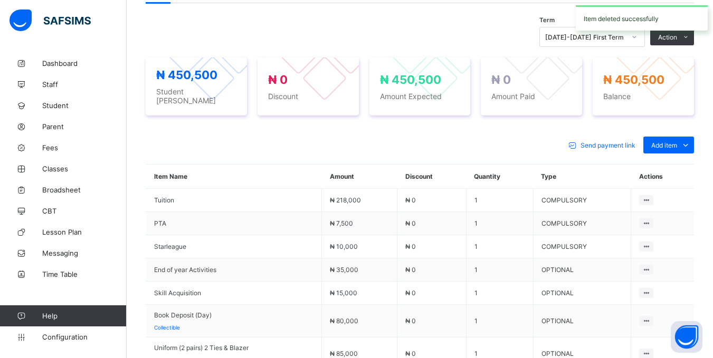
scroll to position [471, 0]
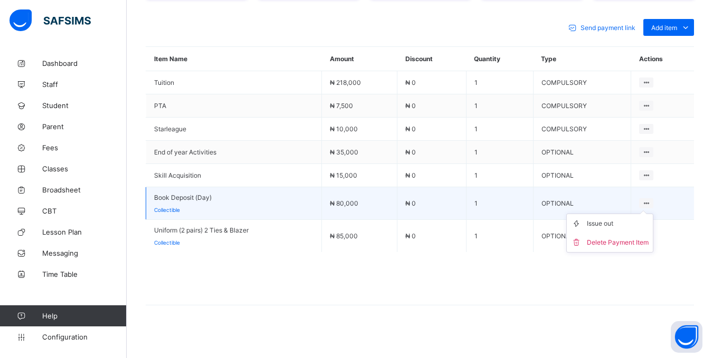
click at [651, 200] on icon at bounding box center [646, 204] width 9 height 8
click at [649, 238] on div "Delete Payment Item" at bounding box center [618, 243] width 62 height 11
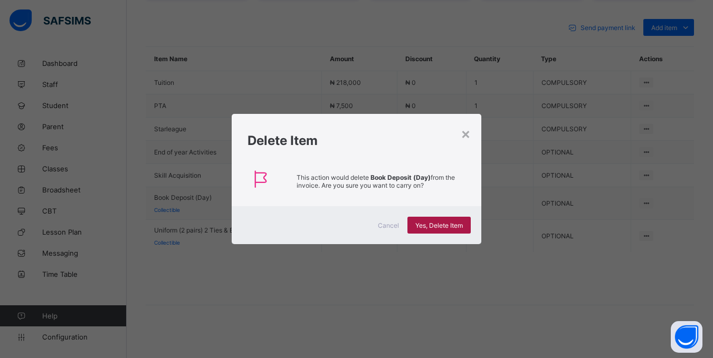
click at [453, 220] on div "Yes, Delete Item" at bounding box center [439, 225] width 63 height 17
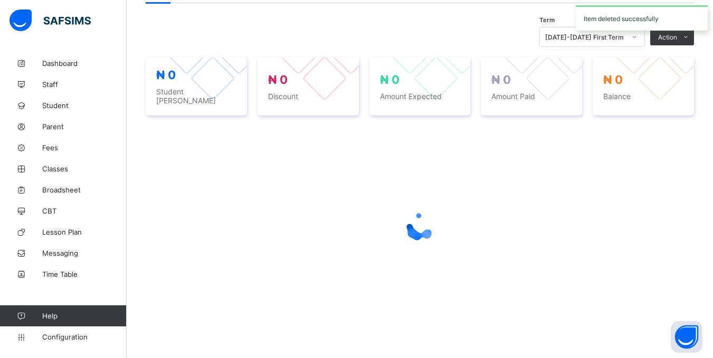
scroll to position [438, 0]
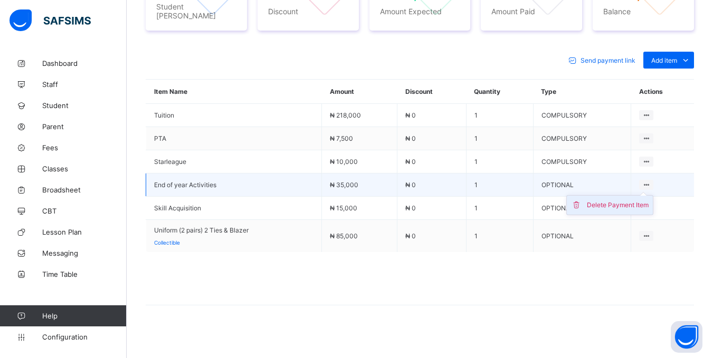
click at [629, 201] on div "Delete Payment Item" at bounding box center [618, 205] width 62 height 11
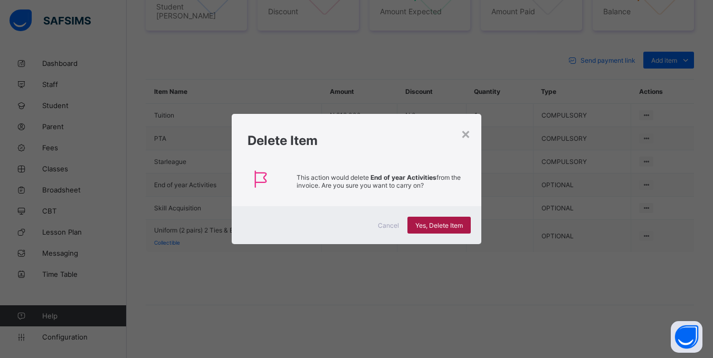
click at [455, 222] on span "Yes, Delete Item" at bounding box center [439, 226] width 48 height 8
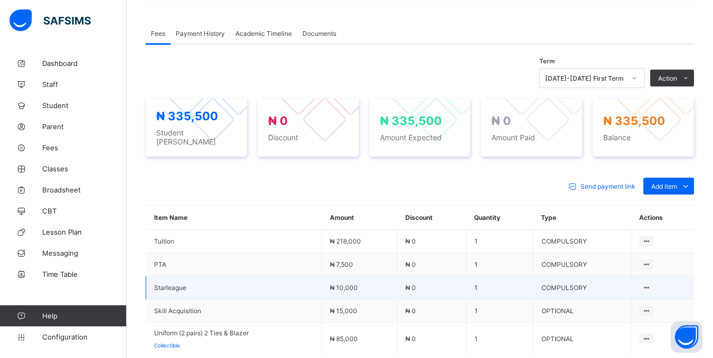
scroll to position [309, 0]
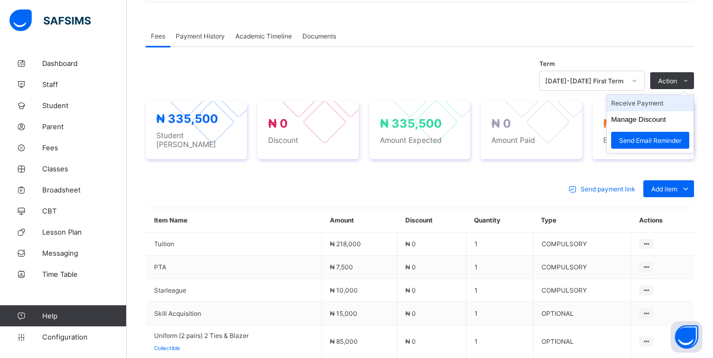
click at [660, 102] on li "Receive Payment" at bounding box center [650, 103] width 87 height 16
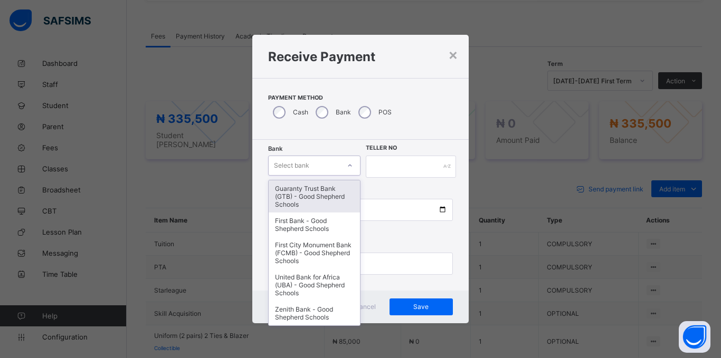
click at [353, 168] on icon at bounding box center [350, 165] width 6 height 11
click at [332, 203] on div "Guaranty Trust Bank (GTB) - Good Shepherd Schools" at bounding box center [314, 197] width 91 height 32
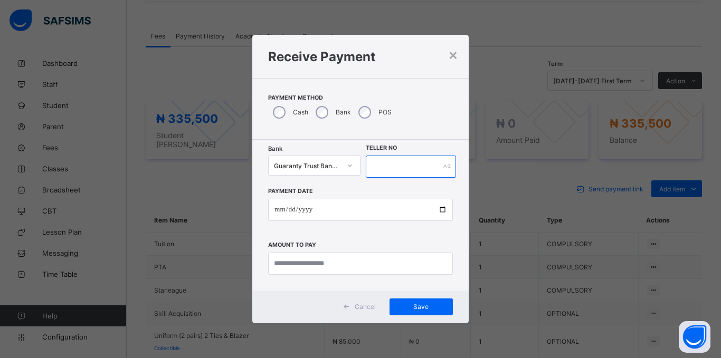
click at [434, 172] on input "text" at bounding box center [411, 167] width 90 height 22
type input "*****"
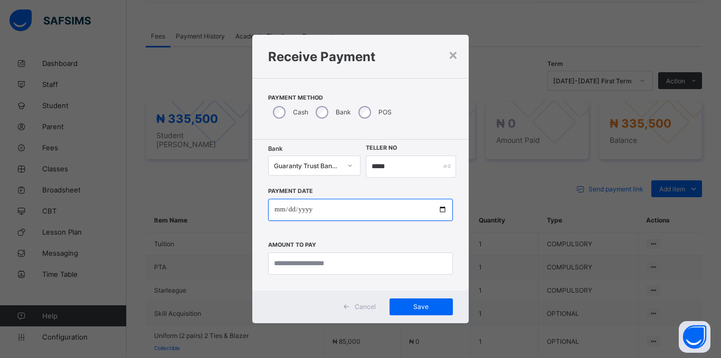
click at [276, 209] on input "date" at bounding box center [360, 210] width 185 height 22
type input "**********"
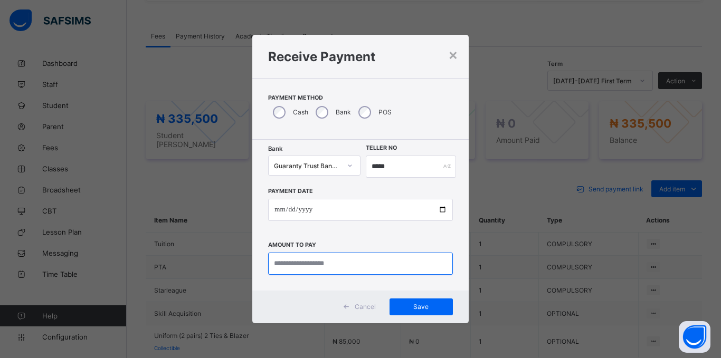
drag, startPoint x: 341, startPoint y: 266, endPoint x: 347, endPoint y: 264, distance: 6.9
click at [342, 266] on input "currency" at bounding box center [360, 264] width 185 height 22
type input "*********"
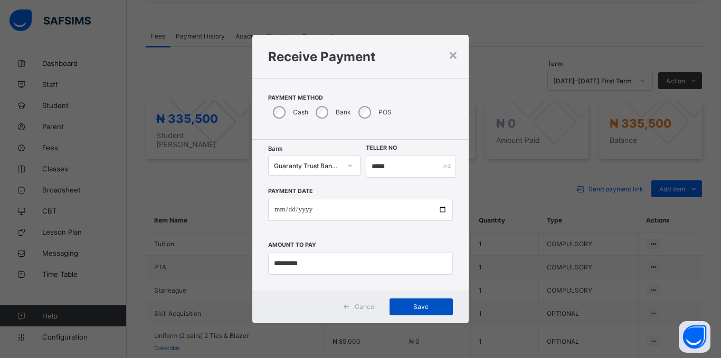
click at [430, 302] on div "Save" at bounding box center [421, 307] width 63 height 17
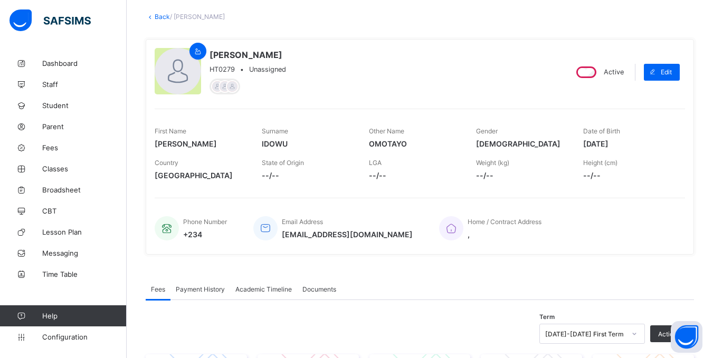
scroll to position [45, 0]
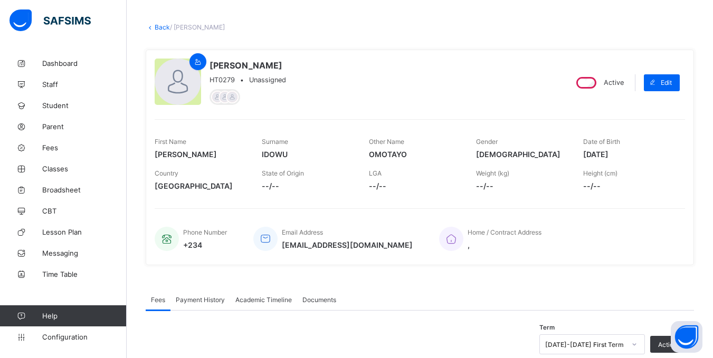
click at [155, 29] on link "Back" at bounding box center [162, 27] width 15 height 8
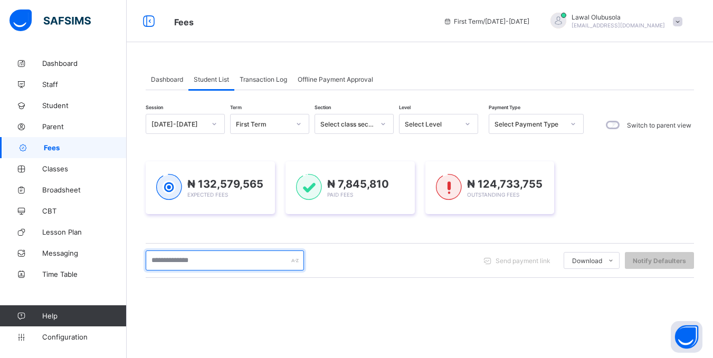
click at [212, 253] on input "text" at bounding box center [225, 261] width 158 height 20
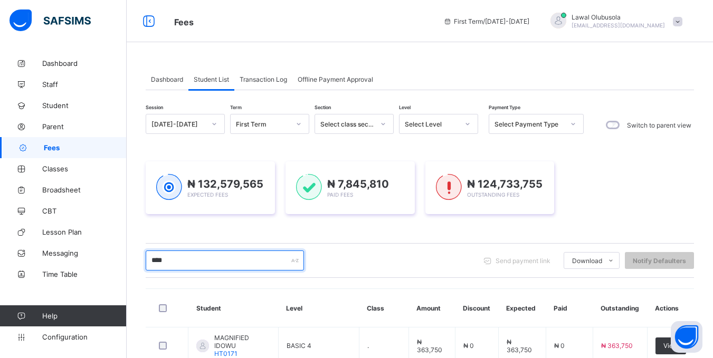
type input "*****"
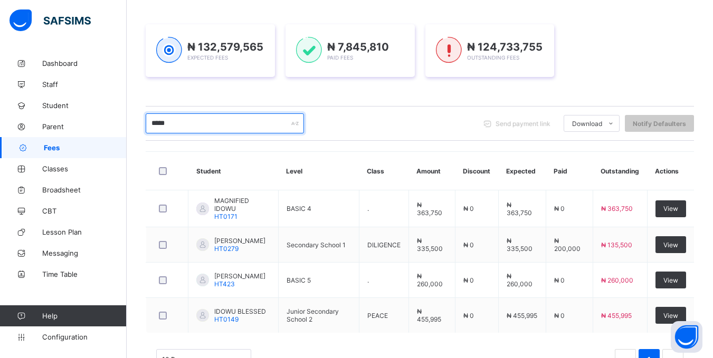
scroll to position [158, 0]
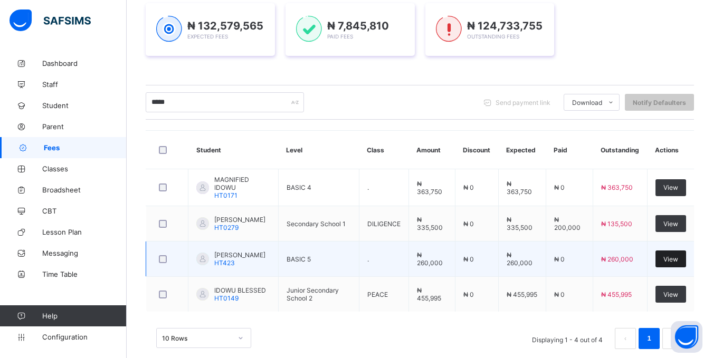
click at [675, 259] on span "View" at bounding box center [671, 260] width 15 height 8
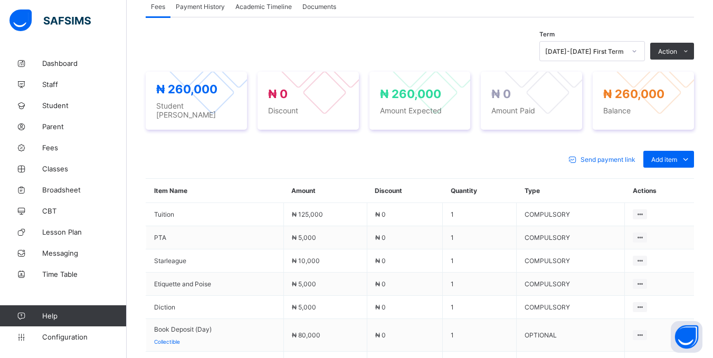
scroll to position [461, 0]
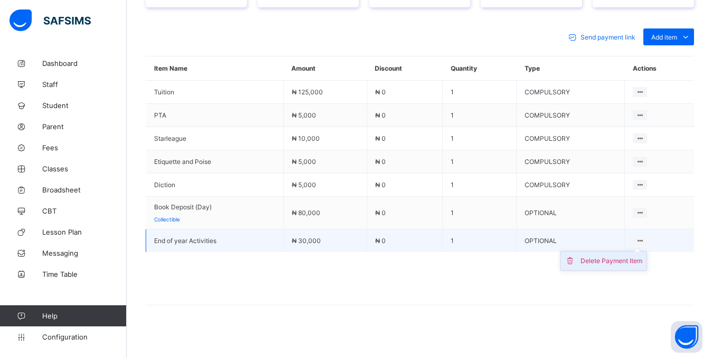
click at [635, 256] on div "Delete Payment Item" at bounding box center [612, 261] width 62 height 11
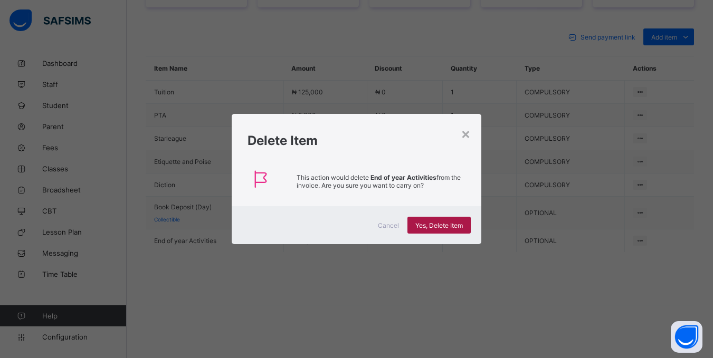
click at [460, 220] on div "Yes, Delete Item" at bounding box center [439, 225] width 63 height 17
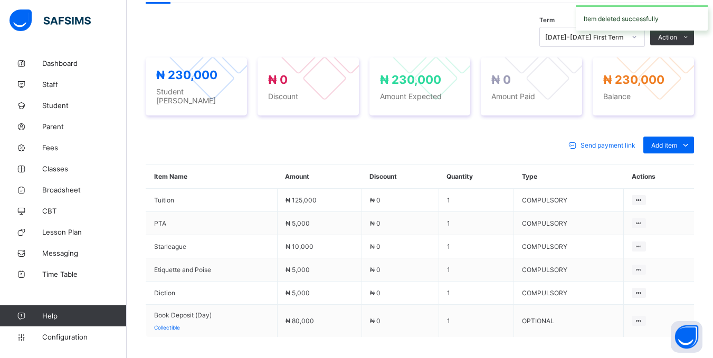
scroll to position [438, 0]
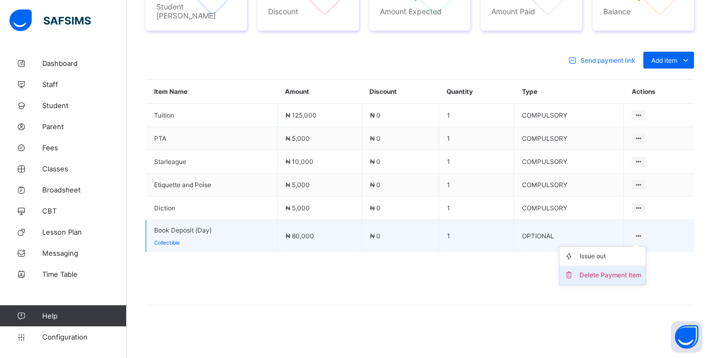
click at [634, 270] on div "Delete Payment Item" at bounding box center [611, 275] width 62 height 11
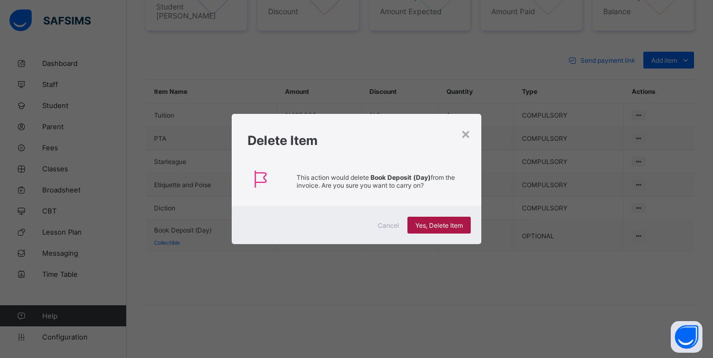
click at [421, 225] on span "Yes, Delete Item" at bounding box center [439, 226] width 48 height 8
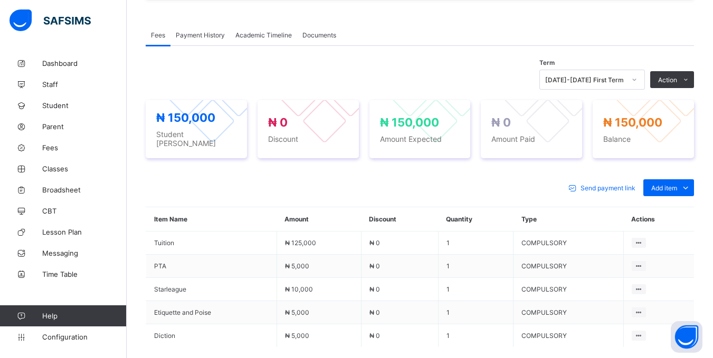
scroll to position [300, 0]
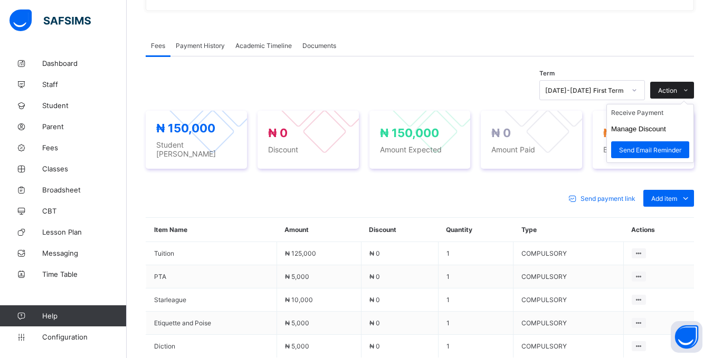
click at [677, 88] on span "Action" at bounding box center [667, 91] width 19 height 8
click at [657, 115] on li "Receive Payment" at bounding box center [650, 113] width 87 height 16
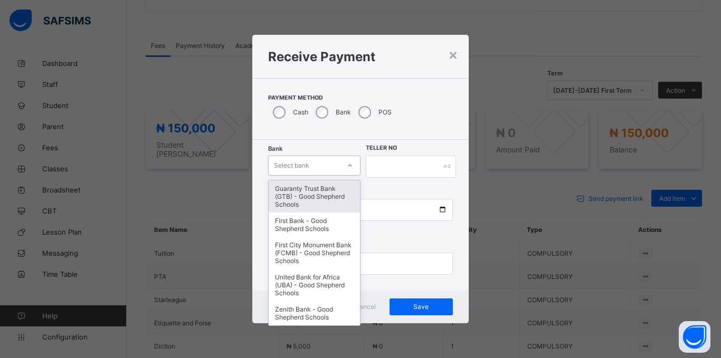
click at [305, 165] on div "Select bank" at bounding box center [291, 166] width 35 height 20
click at [290, 192] on div "Guaranty Trust Bank (GTB) - Good Shepherd Schools" at bounding box center [314, 197] width 91 height 32
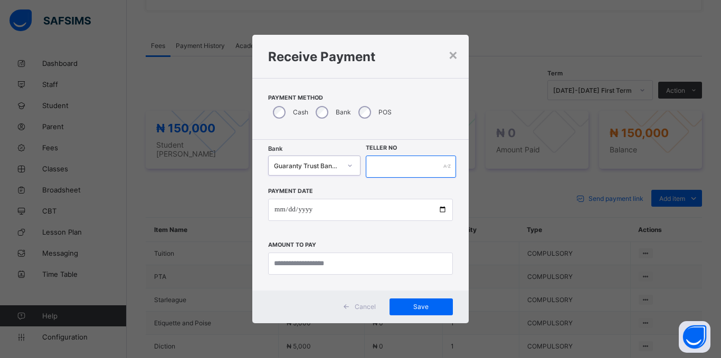
click at [414, 164] on input "text" at bounding box center [411, 167] width 90 height 22
type input "*****"
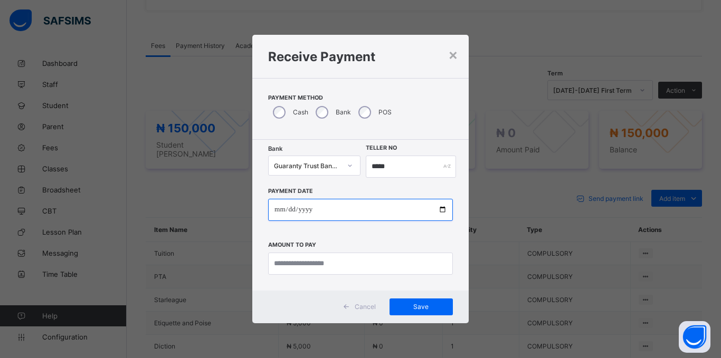
click at [270, 218] on input "date" at bounding box center [360, 210] width 185 height 22
type input "**********"
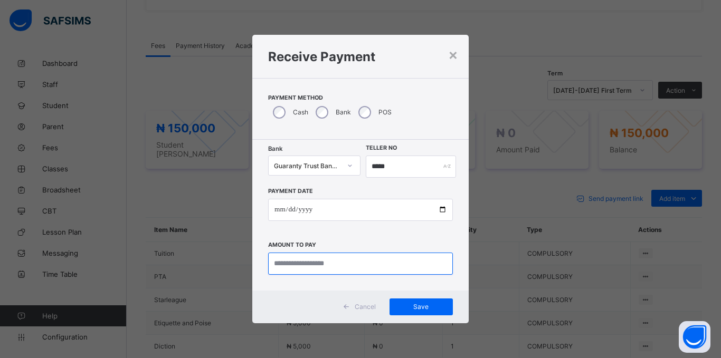
click at [287, 262] on input "currency" at bounding box center [360, 264] width 185 height 22
type input "*********"
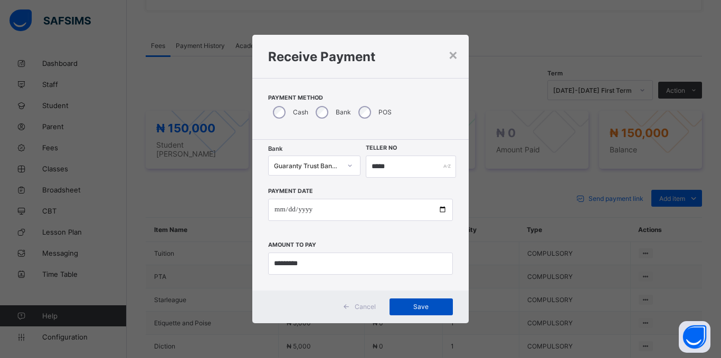
click at [430, 308] on span "Save" at bounding box center [422, 307] width 48 height 8
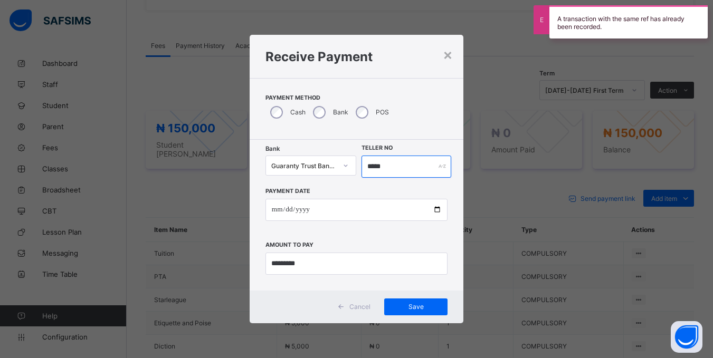
click at [402, 167] on input "*****" at bounding box center [406, 167] width 89 height 22
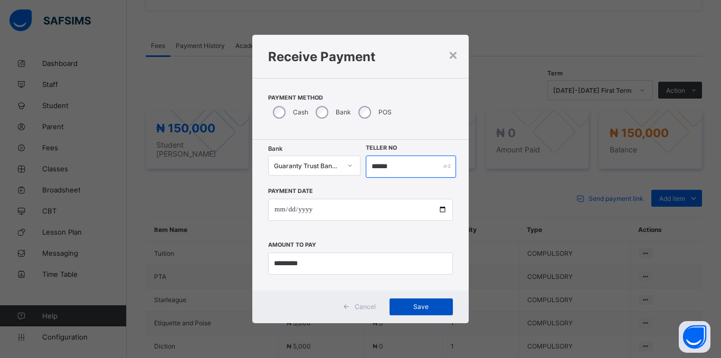
type input "******"
click at [410, 306] on span "Save" at bounding box center [422, 307] width 48 height 8
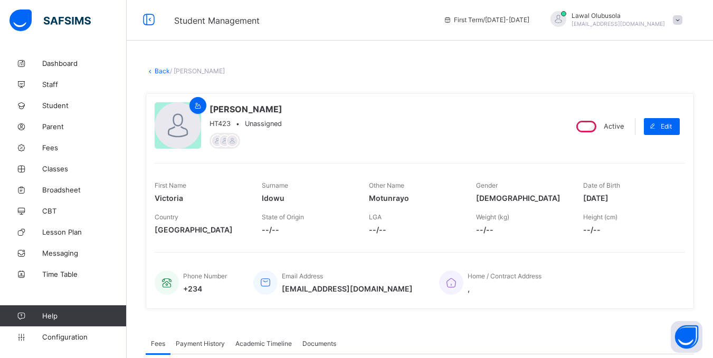
scroll to position [0, 0]
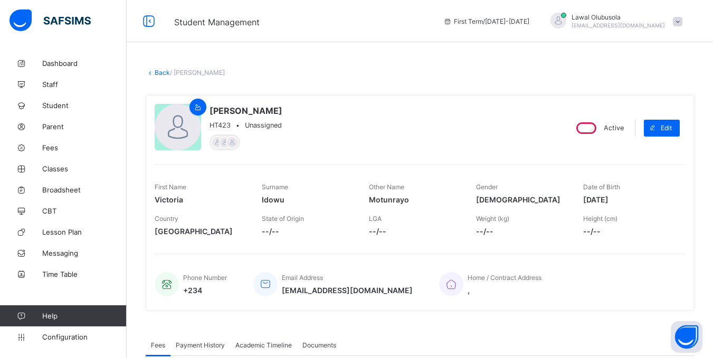
click at [161, 70] on link "Back" at bounding box center [162, 73] width 15 height 8
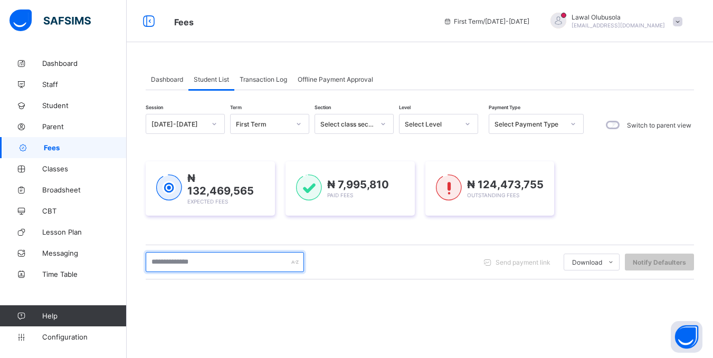
click at [175, 268] on input "text" at bounding box center [225, 262] width 158 height 20
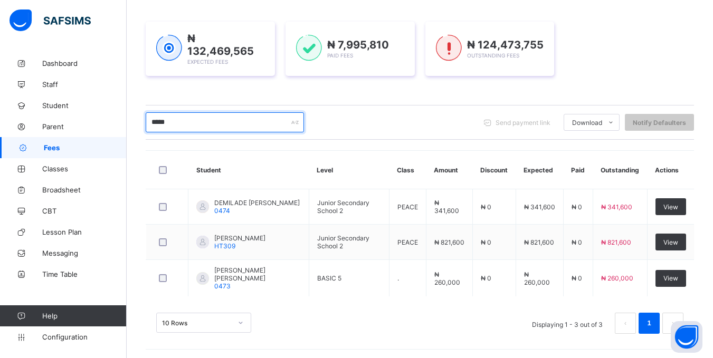
scroll to position [140, 0]
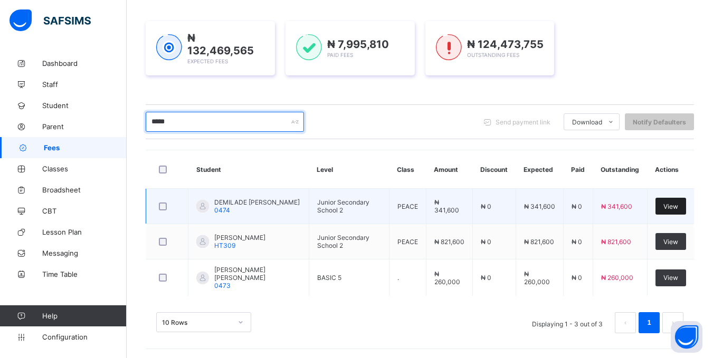
type input "*****"
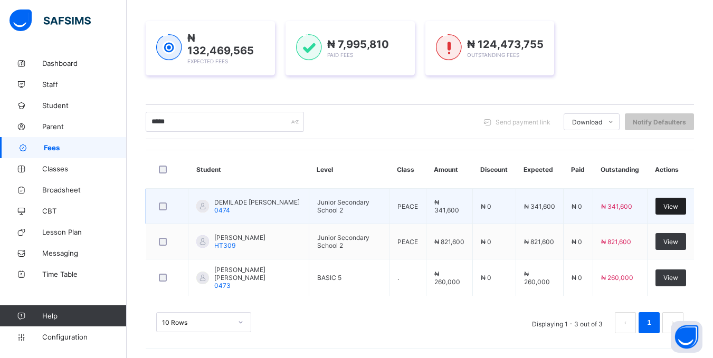
click at [678, 205] on span "View" at bounding box center [671, 207] width 15 height 8
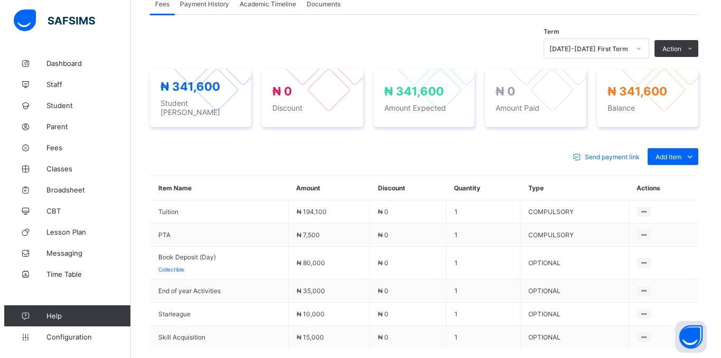
scroll to position [211, 0]
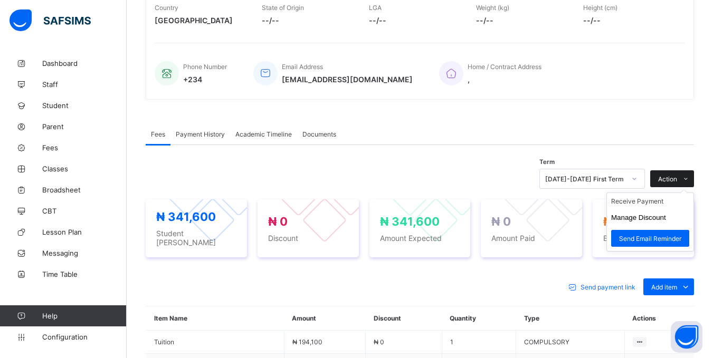
click at [677, 182] on span "Action" at bounding box center [667, 179] width 19 height 8
click at [654, 224] on li "Manage Discount" at bounding box center [650, 218] width 87 height 16
click at [653, 220] on button "Manage Discount" at bounding box center [638, 218] width 55 height 8
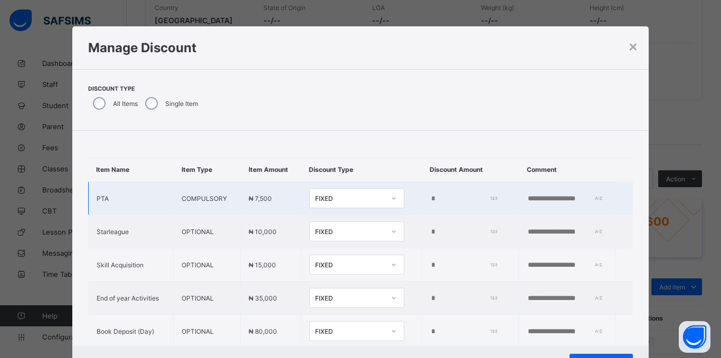
scroll to position [78, 0]
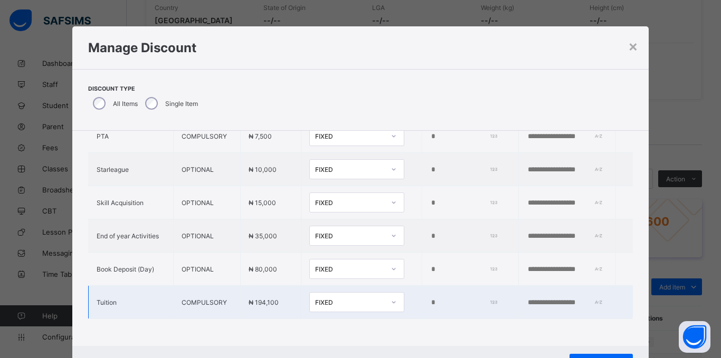
click at [391, 297] on icon at bounding box center [394, 302] width 6 height 11
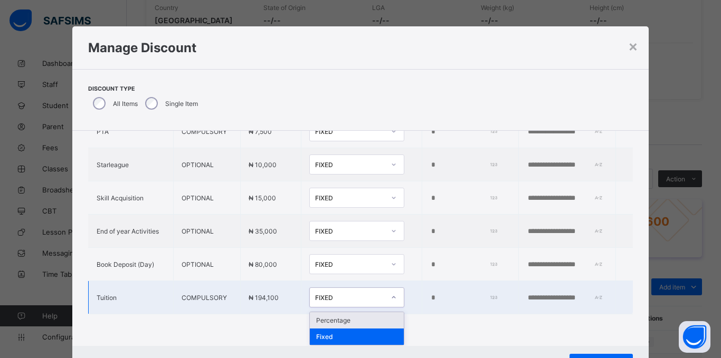
click at [350, 318] on div "Percentage" at bounding box center [357, 321] width 94 height 16
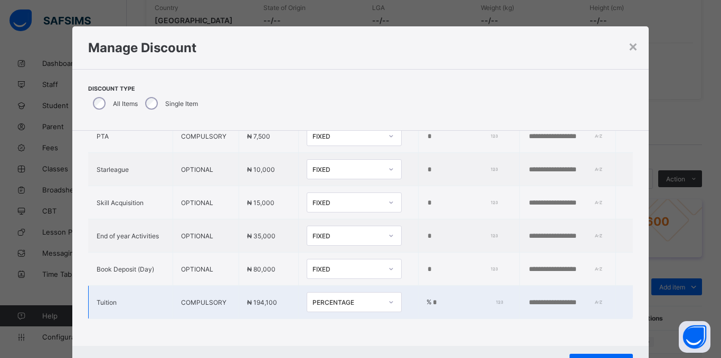
click at [432, 299] on input "*" at bounding box center [466, 303] width 69 height 8
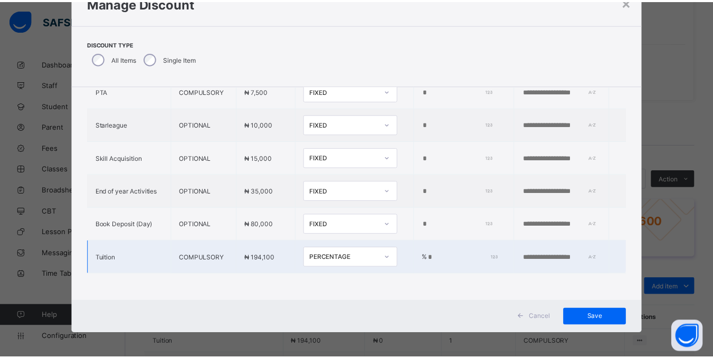
scroll to position [47, 0]
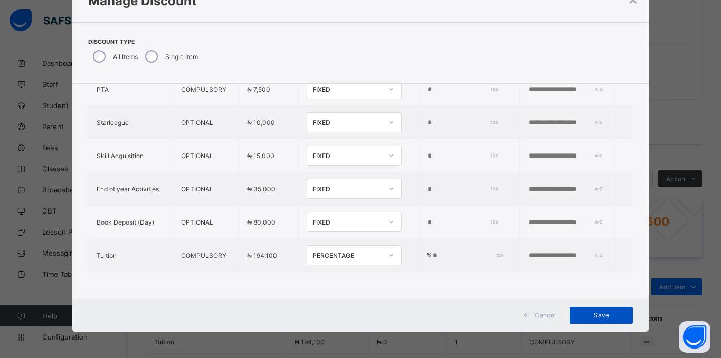
type input "*"
click at [603, 316] on span "Save" at bounding box center [602, 315] width 48 height 8
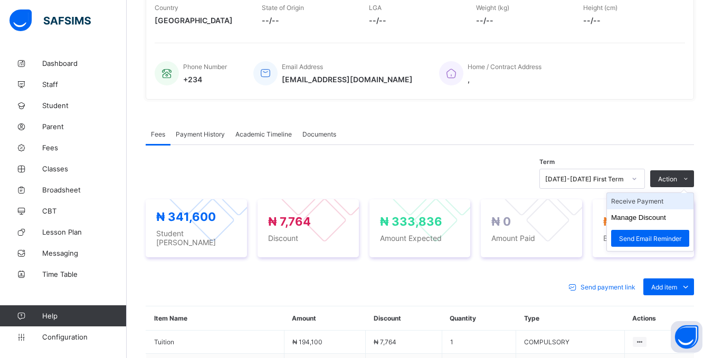
click at [664, 202] on li "Receive Payment" at bounding box center [650, 201] width 87 height 16
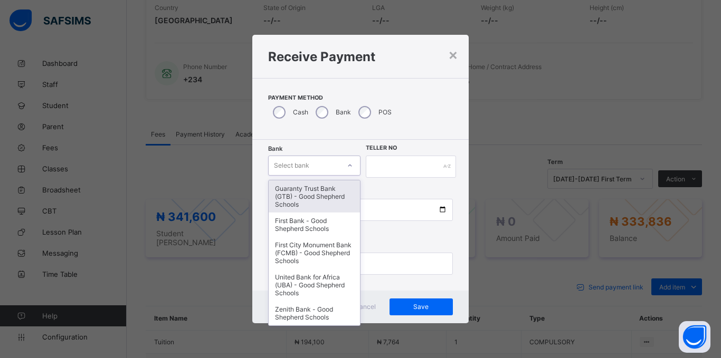
click at [298, 162] on div "Select bank" at bounding box center [291, 166] width 35 height 20
click at [310, 198] on div "Guaranty Trust Bank (GTB) - Good Shepherd Schools" at bounding box center [314, 197] width 91 height 32
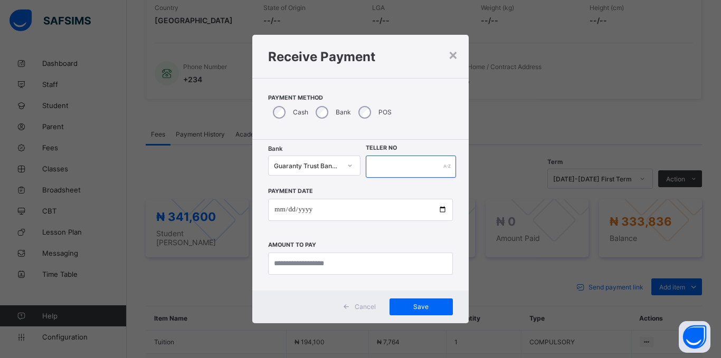
click at [428, 166] on input "text" at bounding box center [411, 167] width 90 height 22
type input "*****"
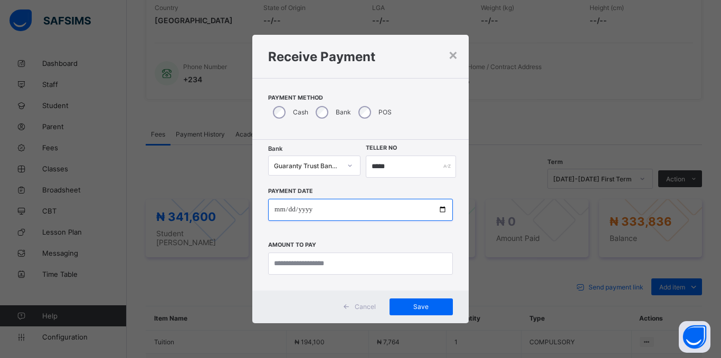
click at [274, 213] on input "date" at bounding box center [360, 210] width 185 height 22
type input "**********"
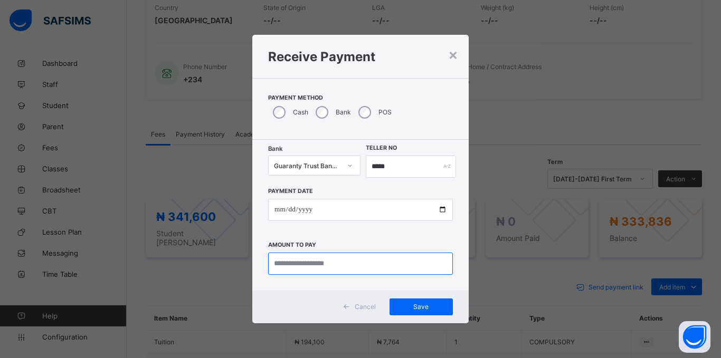
click at [304, 270] on input "currency" at bounding box center [360, 264] width 185 height 22
type input "*********"
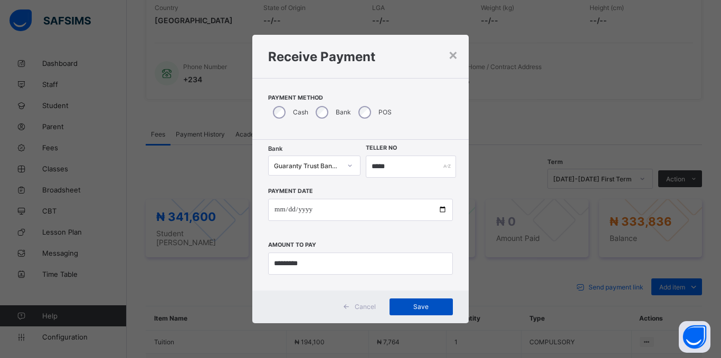
click at [431, 307] on span "Save" at bounding box center [422, 307] width 48 height 8
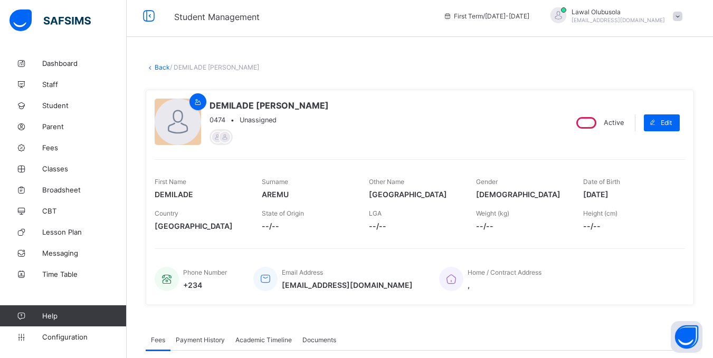
scroll to position [0, 0]
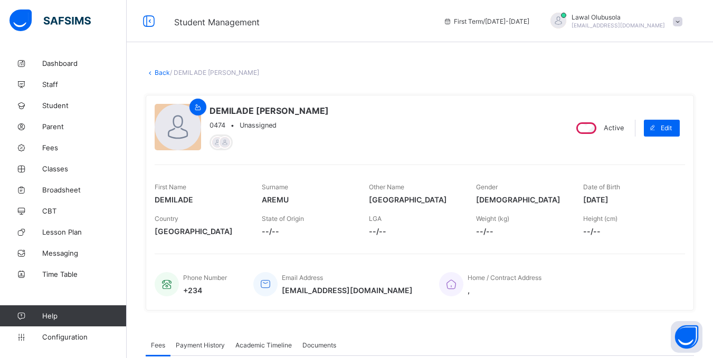
click at [159, 71] on link "Back" at bounding box center [162, 73] width 15 height 8
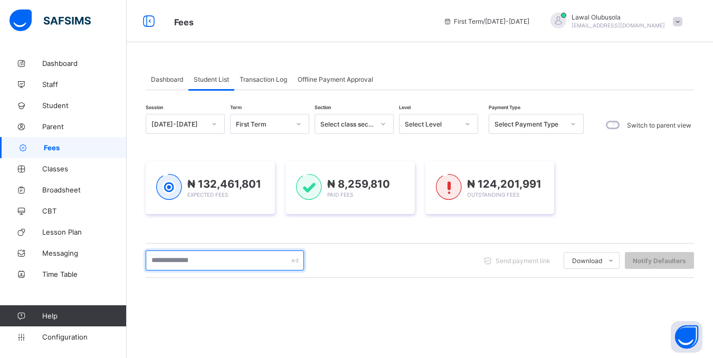
click at [206, 254] on input "text" at bounding box center [225, 261] width 158 height 20
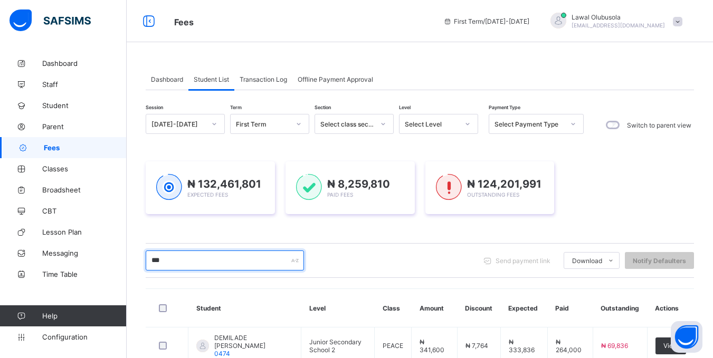
type input "*****"
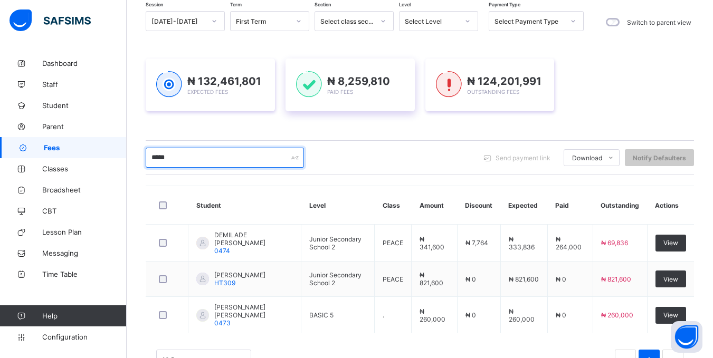
scroll to position [142, 0]
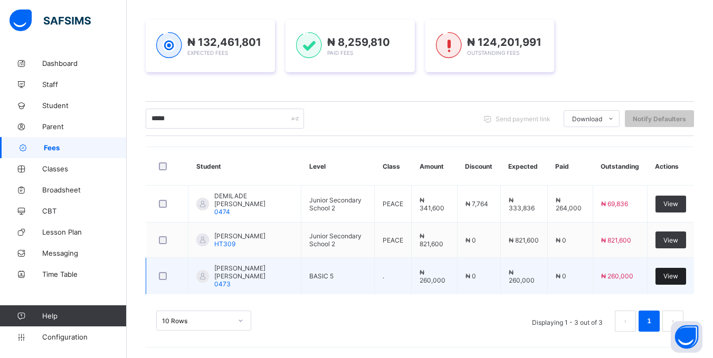
click at [677, 276] on span "View" at bounding box center [671, 276] width 15 height 8
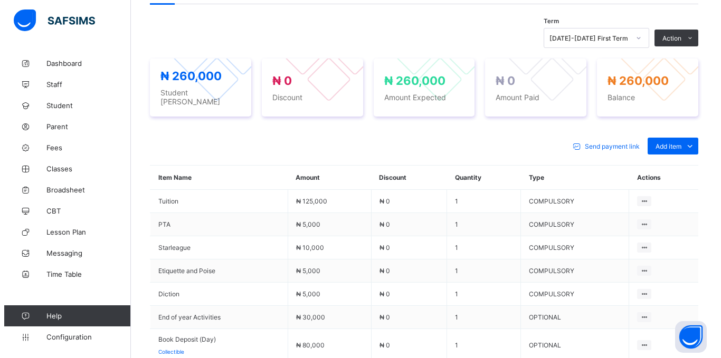
scroll to position [264, 0]
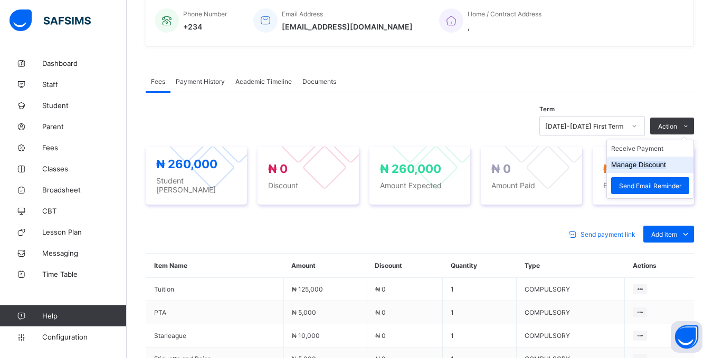
click at [656, 162] on button "Manage Discount" at bounding box center [638, 165] width 55 height 8
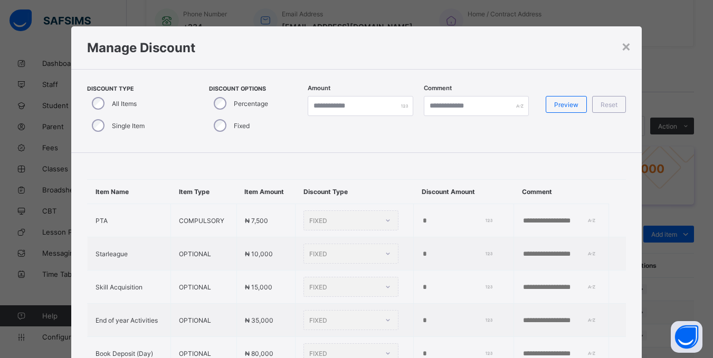
type input "*"
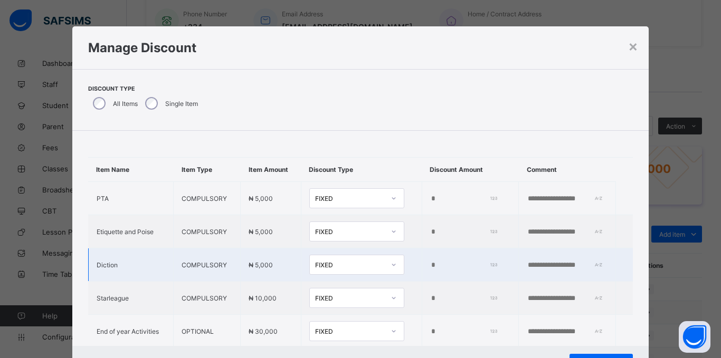
scroll to position [111, 0]
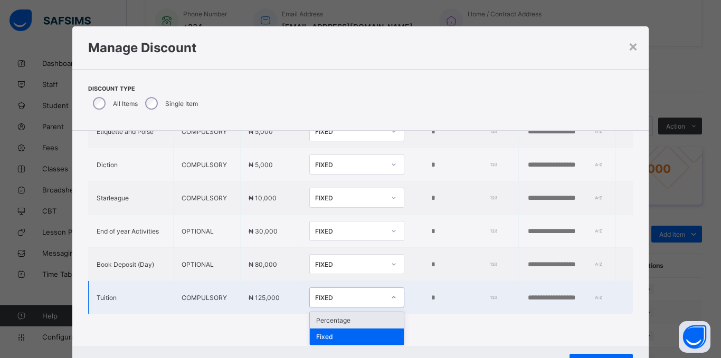
click at [385, 292] on div at bounding box center [394, 297] width 18 height 17
click at [349, 317] on div "Percentage" at bounding box center [357, 321] width 94 height 16
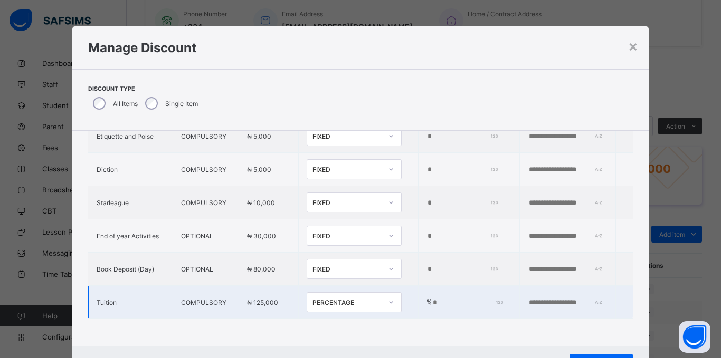
click at [432, 299] on input "*" at bounding box center [466, 303] width 69 height 8
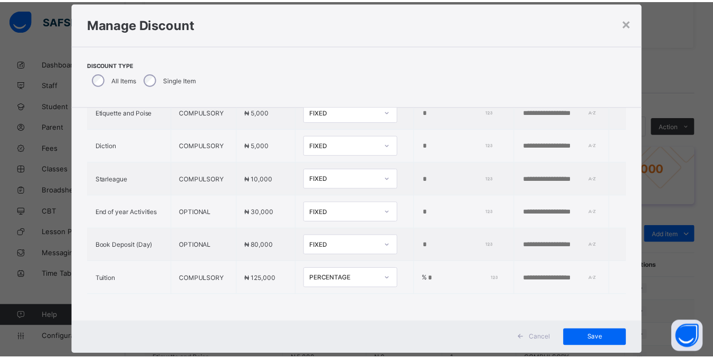
scroll to position [47, 0]
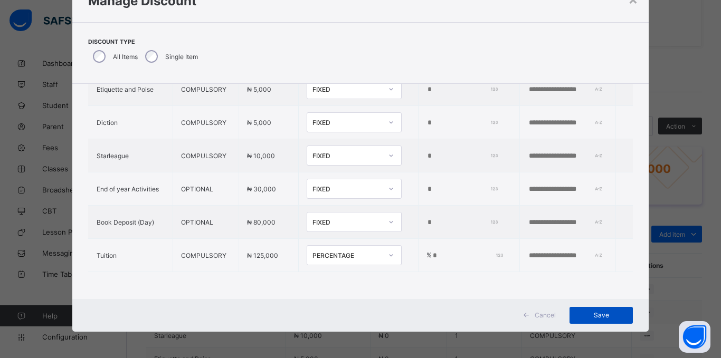
type input "*"
click at [603, 318] on span "Save" at bounding box center [602, 315] width 48 height 8
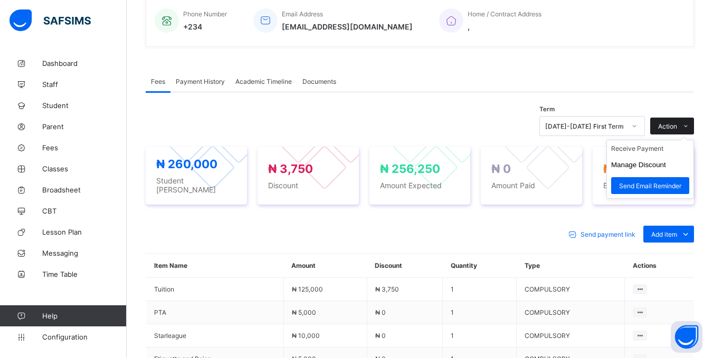
click at [690, 123] on icon at bounding box center [686, 126] width 8 height 7
click at [661, 151] on li "Receive Payment" at bounding box center [650, 148] width 87 height 16
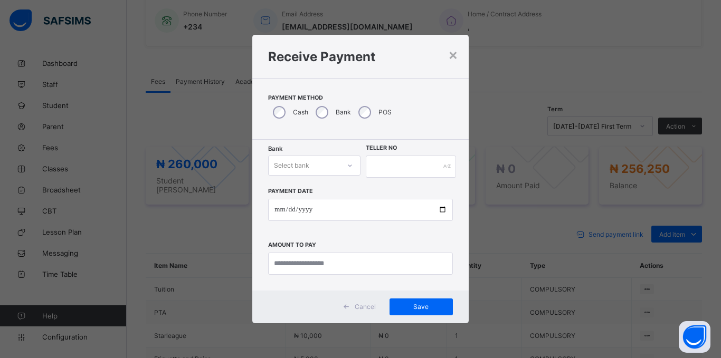
click at [314, 168] on div "Select bank" at bounding box center [304, 165] width 71 height 15
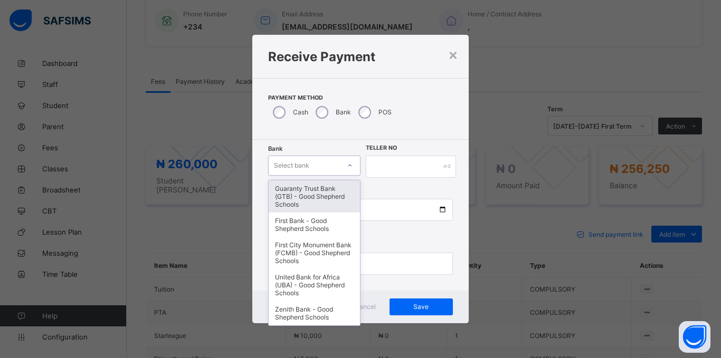
click at [304, 194] on div "Guaranty Trust Bank (GTB) - Good Shepherd Schools" at bounding box center [314, 197] width 91 height 32
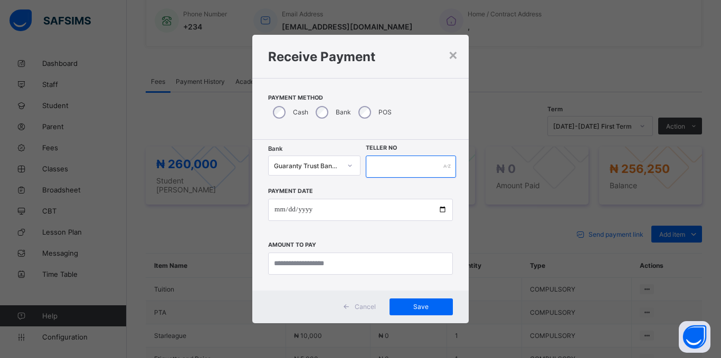
click at [374, 171] on input "text" at bounding box center [411, 167] width 90 height 22
type input "******"
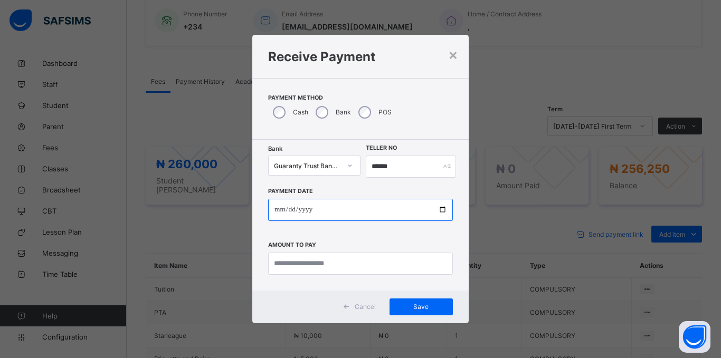
click at [276, 214] on input "date" at bounding box center [360, 210] width 185 height 22
type input "**********"
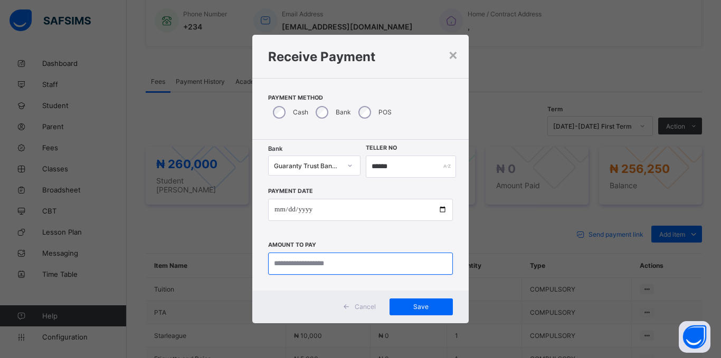
click at [308, 268] on input "currency" at bounding box center [360, 264] width 185 height 22
type input "*********"
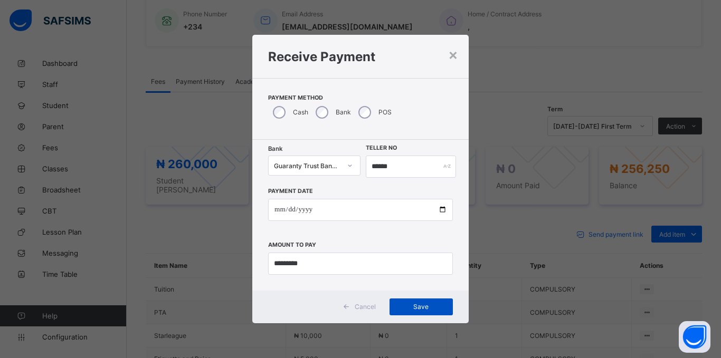
click at [414, 306] on span "Save" at bounding box center [422, 307] width 48 height 8
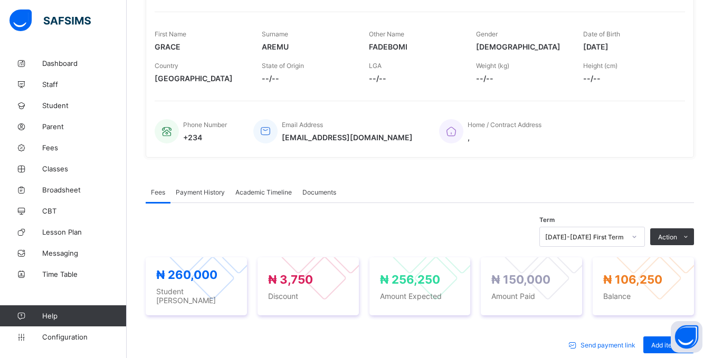
scroll to position [0, 0]
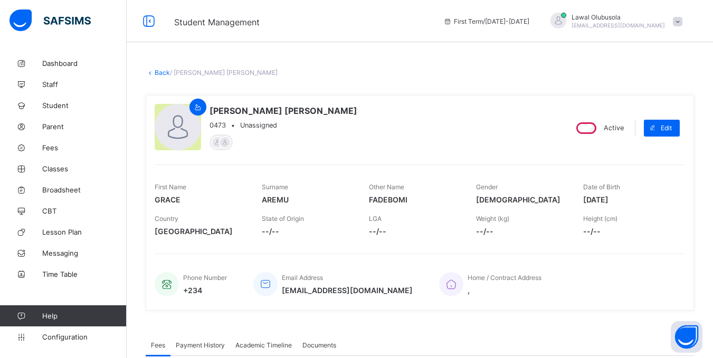
click at [162, 75] on link "Back" at bounding box center [162, 73] width 15 height 8
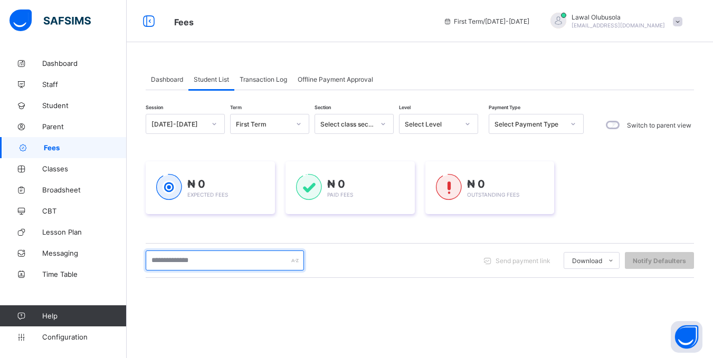
click at [192, 256] on input "text" at bounding box center [225, 261] width 158 height 20
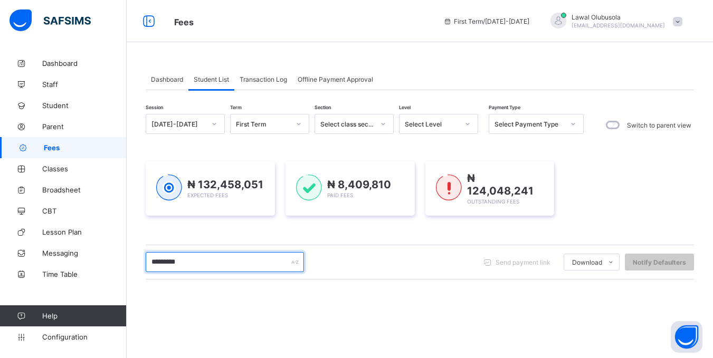
type input "*********"
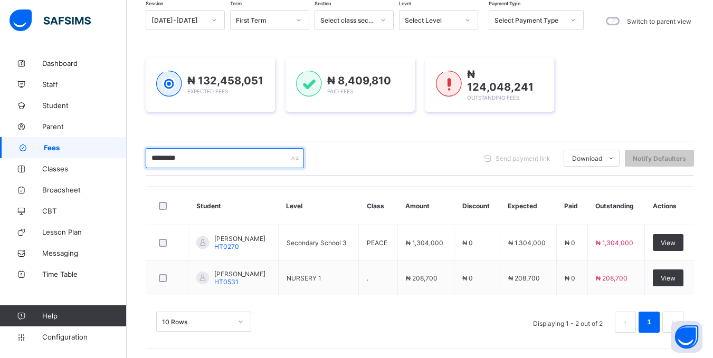
scroll to position [105, 0]
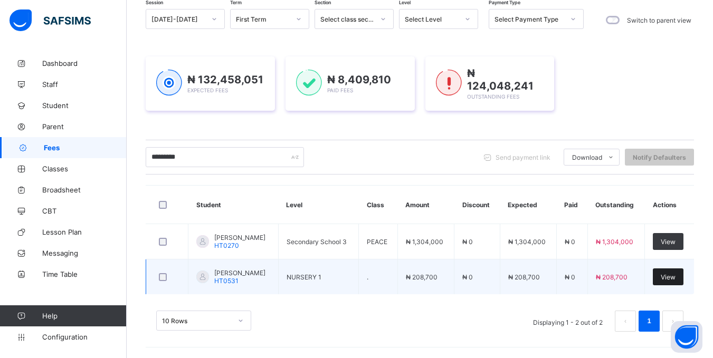
click at [678, 269] on div "View" at bounding box center [668, 277] width 31 height 17
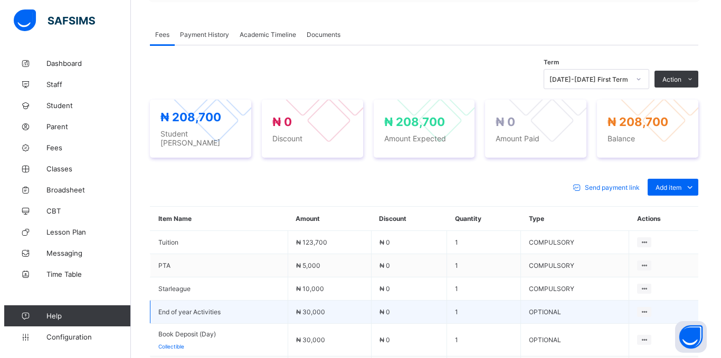
scroll to position [303, 0]
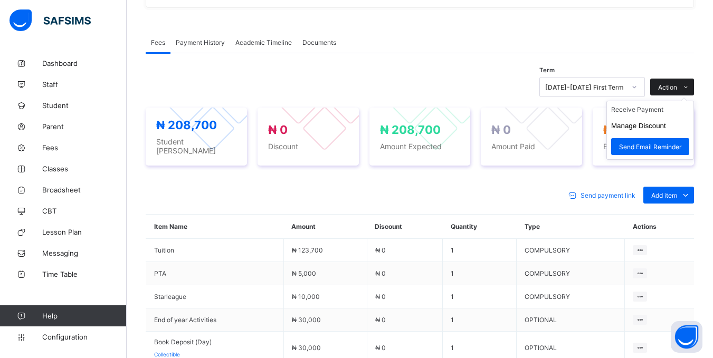
click at [689, 83] on span at bounding box center [685, 87] width 17 height 17
click at [653, 127] on button "Manage Discount" at bounding box center [638, 126] width 55 height 8
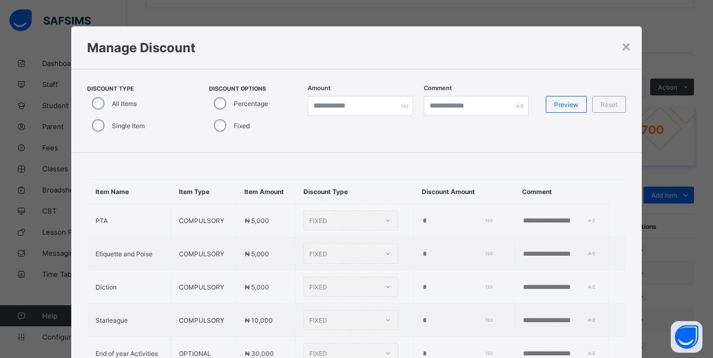
type input "*"
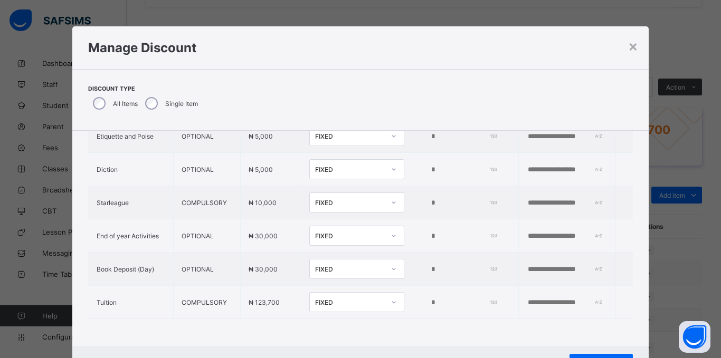
scroll to position [111, 0]
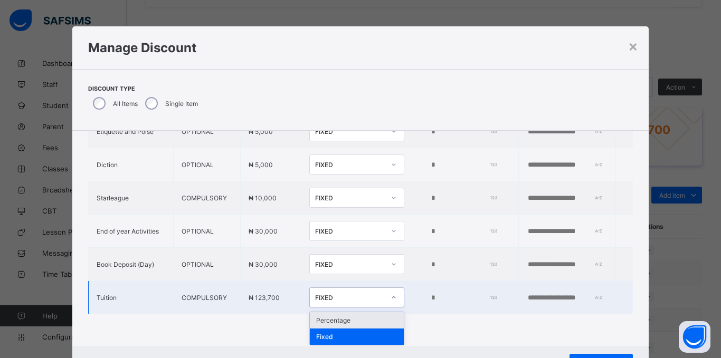
click at [391, 293] on icon at bounding box center [394, 297] width 6 height 11
click at [347, 317] on div "Percentage" at bounding box center [357, 321] width 94 height 16
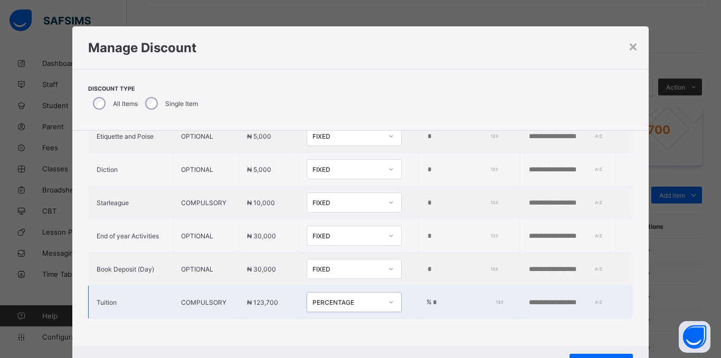
click at [432, 299] on input "*" at bounding box center [466, 303] width 69 height 8
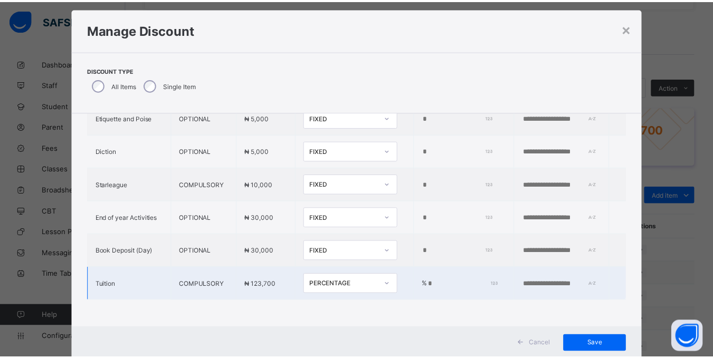
scroll to position [47, 0]
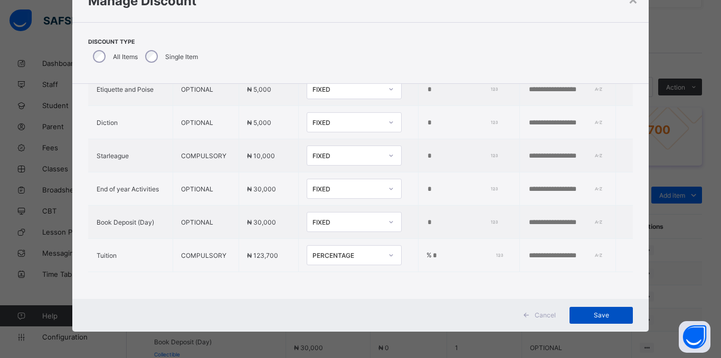
type input "*"
click at [597, 314] on span "Save" at bounding box center [602, 315] width 48 height 8
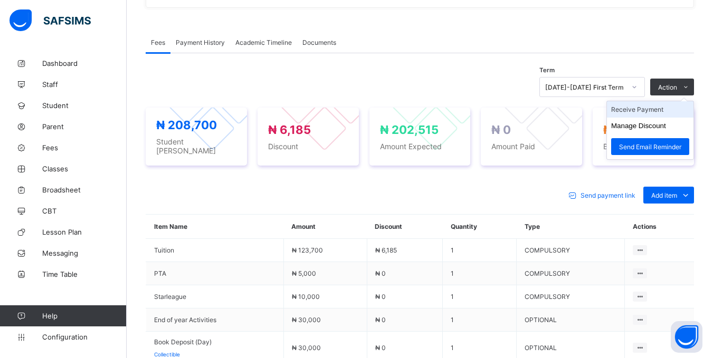
click at [654, 110] on li "Receive Payment" at bounding box center [650, 109] width 87 height 16
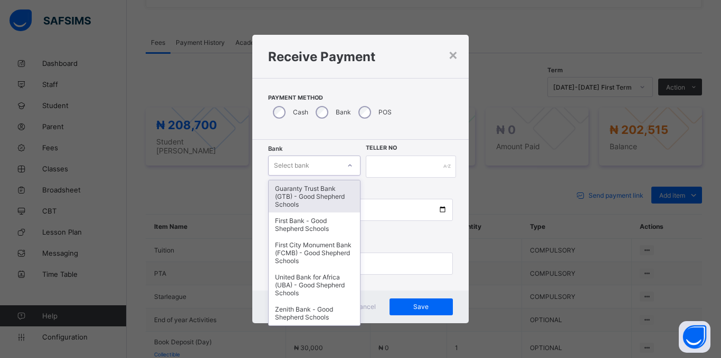
click at [307, 167] on div "Select bank" at bounding box center [291, 166] width 35 height 20
click at [302, 201] on div "Guaranty Trust Bank (GTB) - Good Shepherd Schools" at bounding box center [314, 197] width 91 height 32
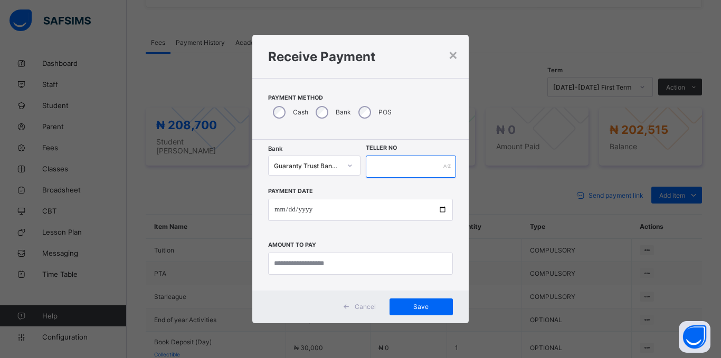
click at [388, 170] on input "text" at bounding box center [411, 167] width 90 height 22
type input "******"
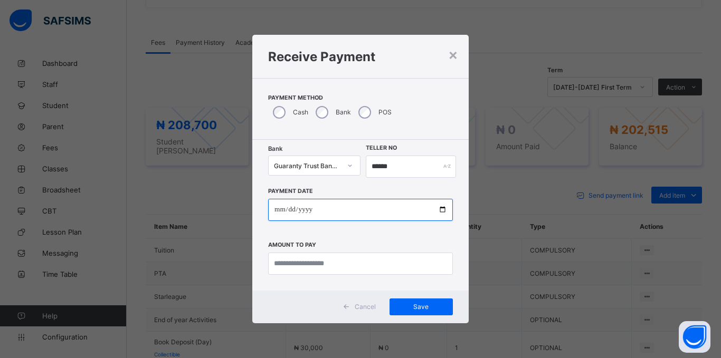
click at [271, 214] on input "date" at bounding box center [360, 210] width 185 height 22
type input "**********"
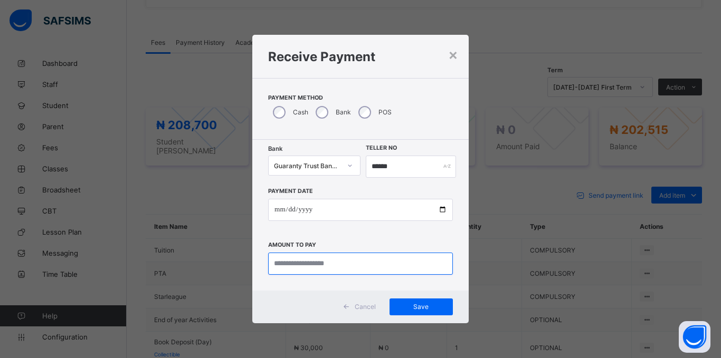
click at [286, 266] on input "currency" at bounding box center [360, 264] width 185 height 22
type input "*********"
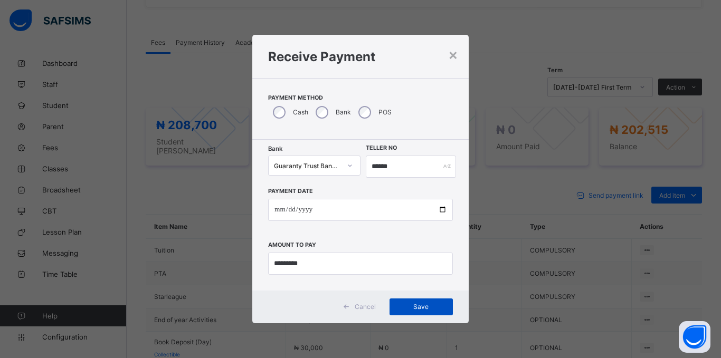
click at [409, 308] on span "Save" at bounding box center [422, 307] width 48 height 8
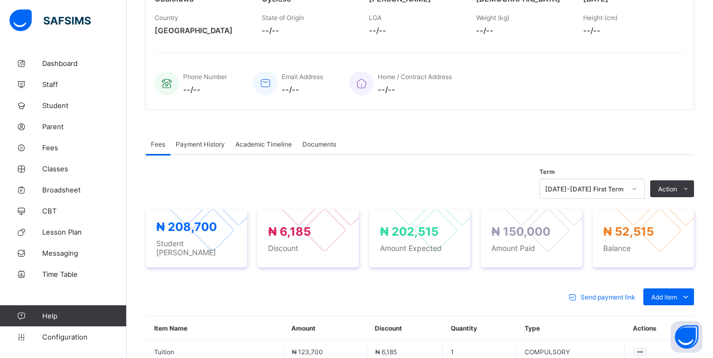
scroll to position [39, 0]
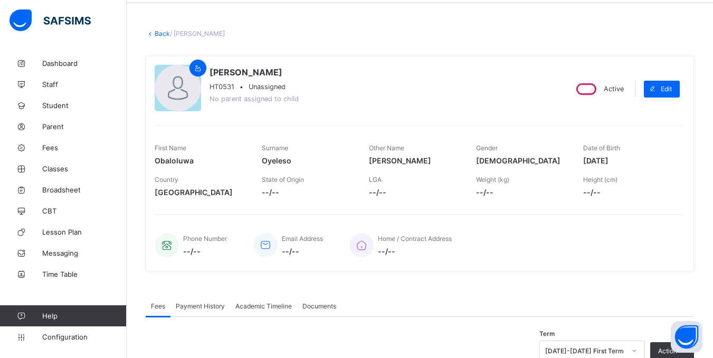
click at [160, 35] on link "Back" at bounding box center [162, 34] width 15 height 8
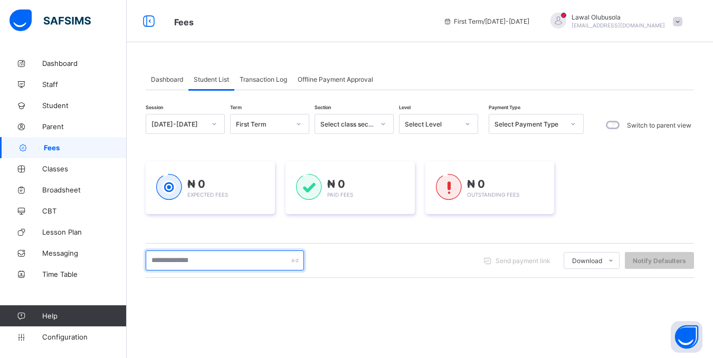
click at [214, 267] on input "text" at bounding box center [225, 261] width 158 height 20
type input "*******"
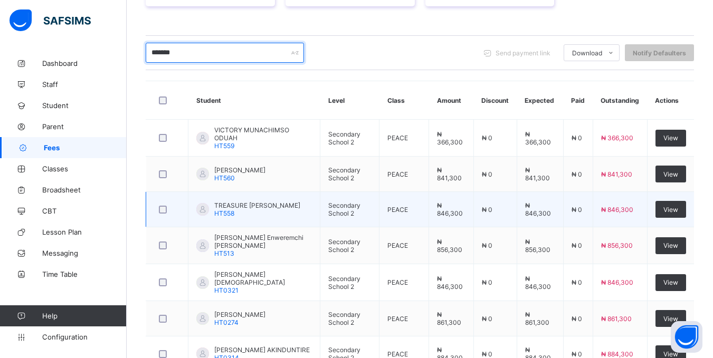
scroll to position [393, 0]
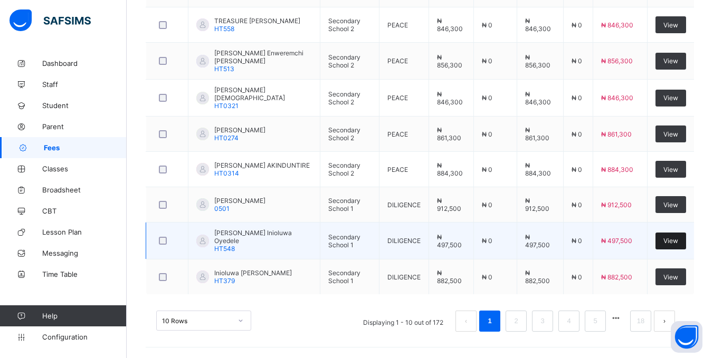
click at [675, 241] on span "View" at bounding box center [671, 241] width 15 height 8
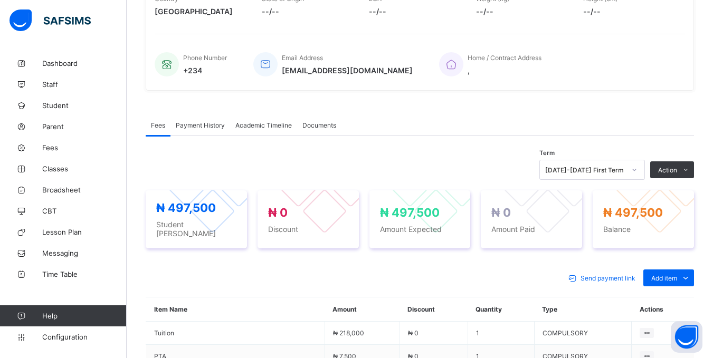
scroll to position [211, 0]
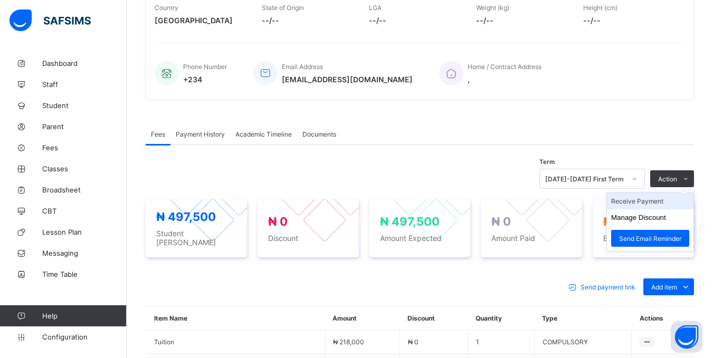
click at [649, 200] on li "Receive Payment" at bounding box center [650, 201] width 87 height 16
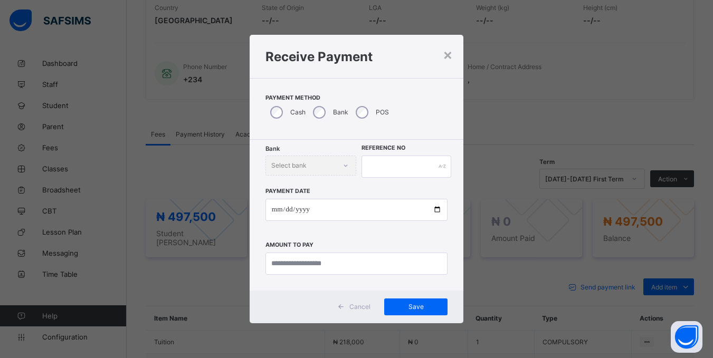
click at [320, 103] on div "Bank" at bounding box center [329, 112] width 43 height 22
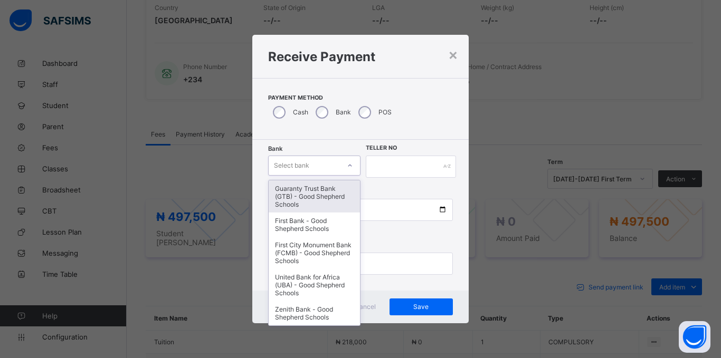
click at [340, 161] on div at bounding box center [350, 165] width 20 height 19
click at [335, 198] on div "Guaranty Trust Bank (GTB) - Good Shepherd Schools" at bounding box center [314, 197] width 91 height 32
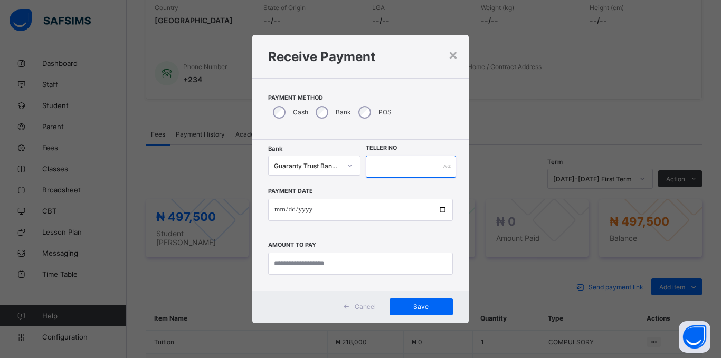
click at [431, 170] on input "text" at bounding box center [411, 167] width 90 height 22
type input "*****"
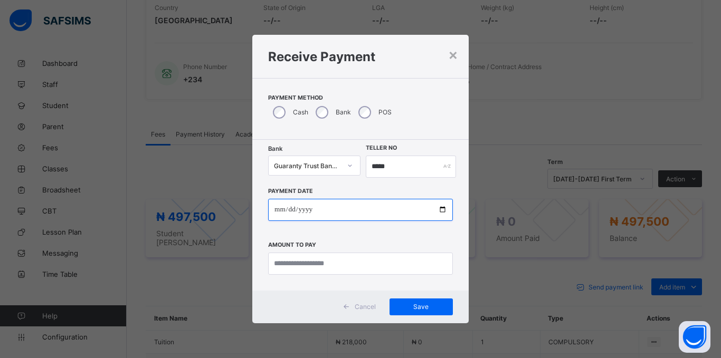
click at [276, 207] on input "date" at bounding box center [360, 210] width 185 height 22
click at [280, 207] on input "**********" at bounding box center [360, 210] width 185 height 22
type input "**********"
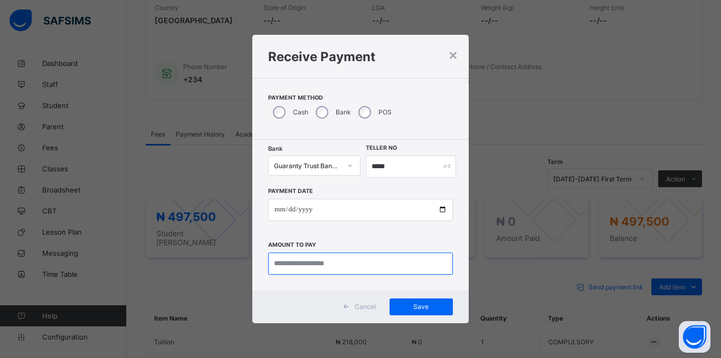
click at [290, 267] on input "currency" at bounding box center [360, 264] width 185 height 22
type input "*********"
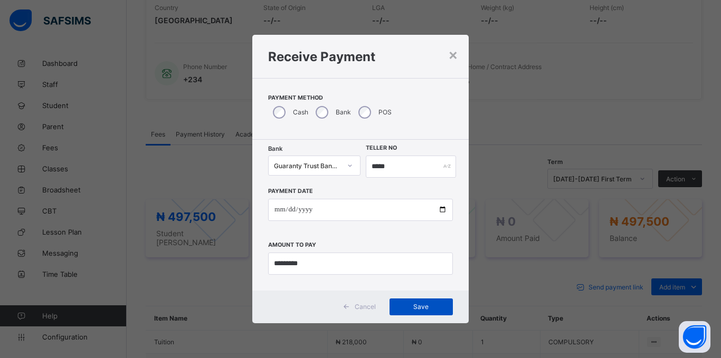
click at [437, 307] on span "Save" at bounding box center [422, 307] width 48 height 8
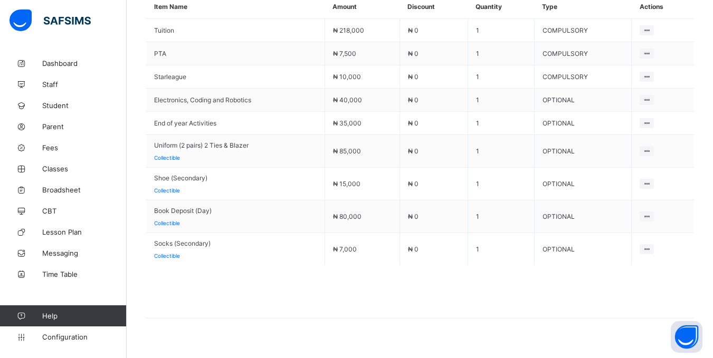
scroll to position [536, 0]
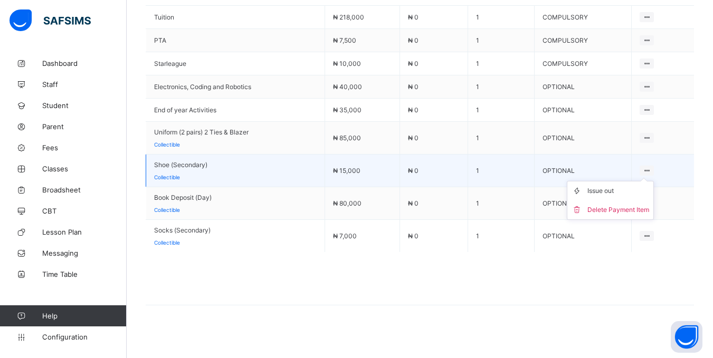
click at [651, 181] on ul "Issue out Delete Payment Item" at bounding box center [610, 200] width 87 height 39
click at [624, 205] on div "Delete Payment Item" at bounding box center [619, 210] width 62 height 11
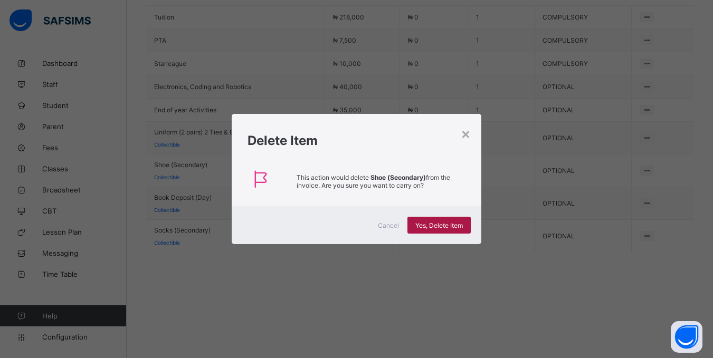
click at [424, 223] on span "Yes, Delete Item" at bounding box center [439, 226] width 48 height 8
click at [462, 131] on div "×" at bounding box center [466, 134] width 10 height 18
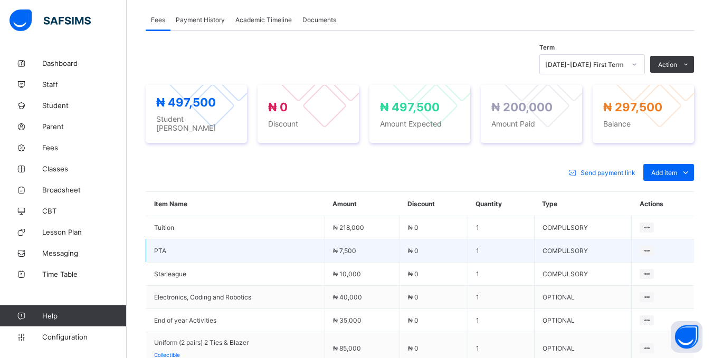
scroll to position [325, 0]
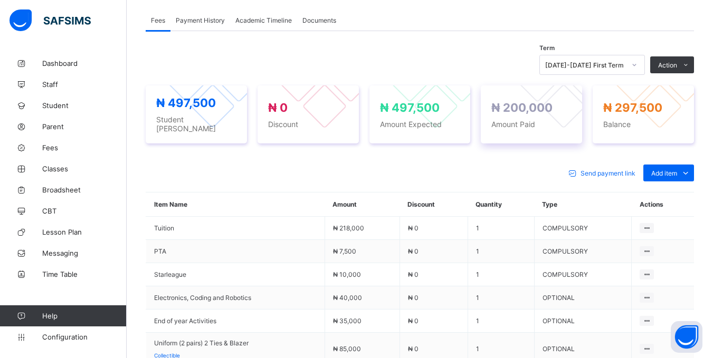
click at [498, 131] on div "₦ 200,000 Amount Paid" at bounding box center [531, 115] width 101 height 58
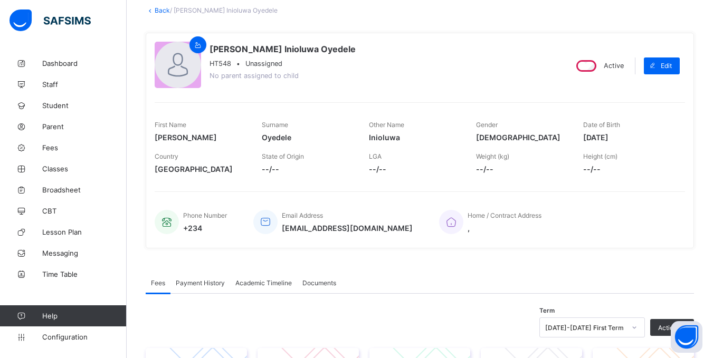
scroll to position [0, 0]
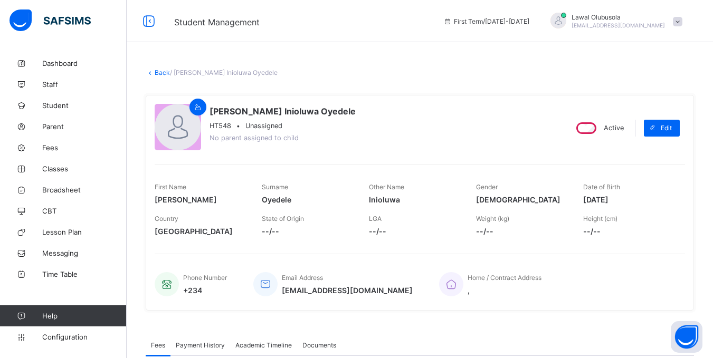
click at [161, 71] on link "Back" at bounding box center [162, 73] width 15 height 8
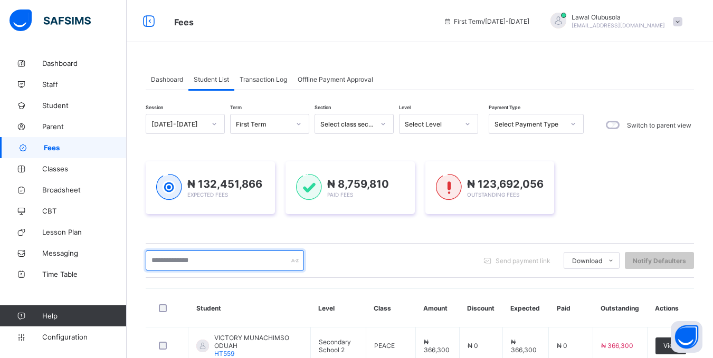
click at [172, 258] on input "text" at bounding box center [225, 261] width 158 height 20
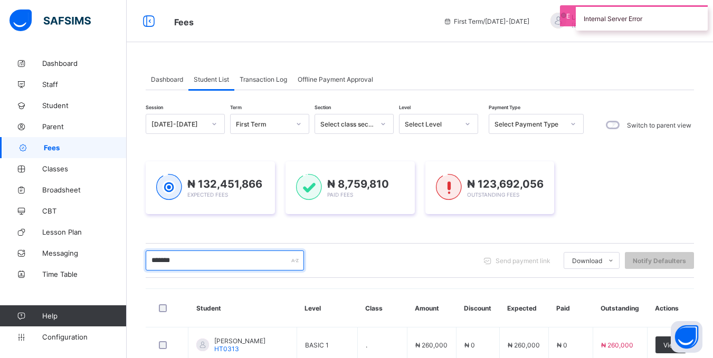
type input "*******"
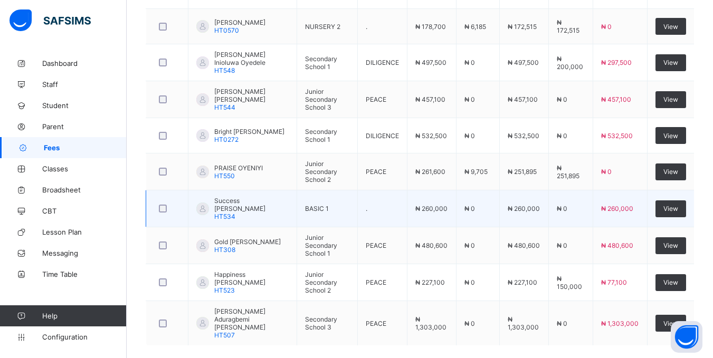
scroll to position [401, 0]
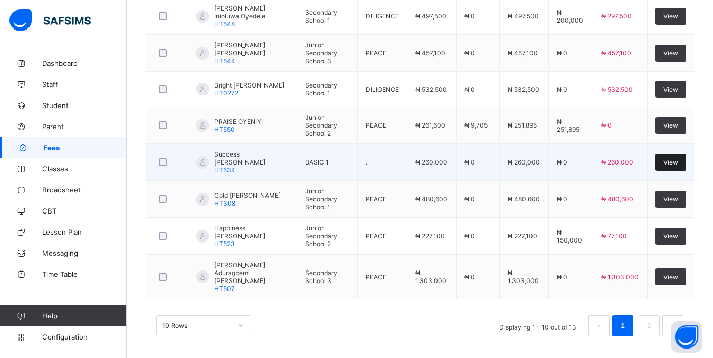
click at [671, 158] on div "View" at bounding box center [671, 162] width 31 height 17
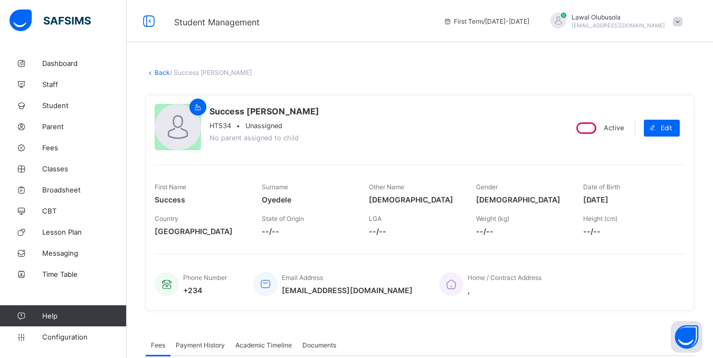
click at [155, 73] on link "Back" at bounding box center [162, 73] width 15 height 8
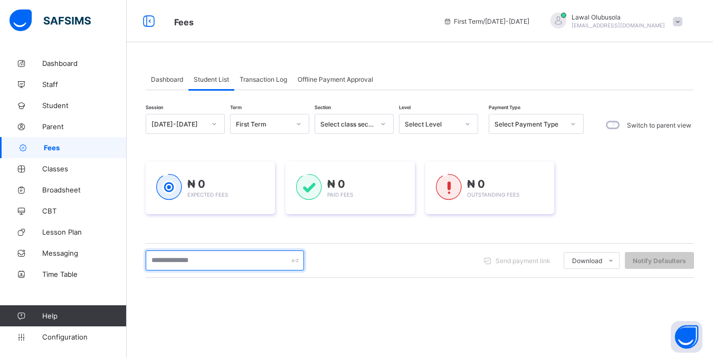
click at [199, 266] on input "text" at bounding box center [225, 261] width 158 height 20
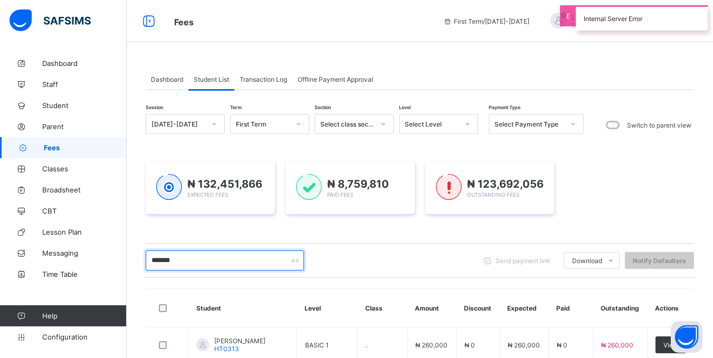
type input "*******"
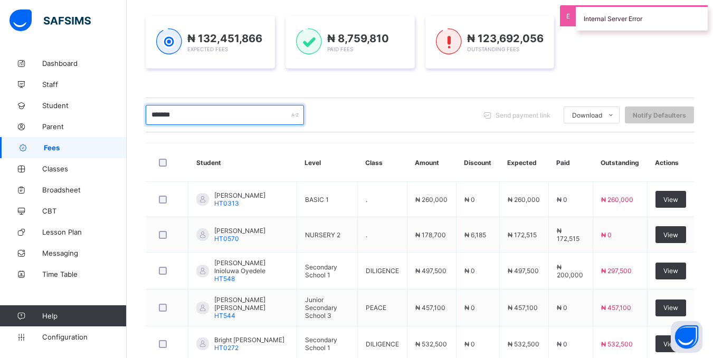
scroll to position [386, 0]
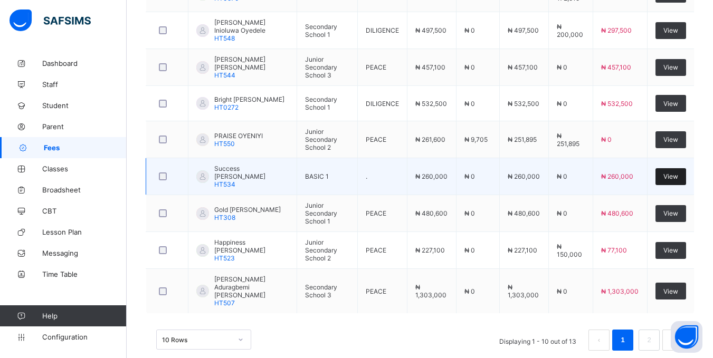
click at [678, 180] on span "View" at bounding box center [671, 177] width 15 height 8
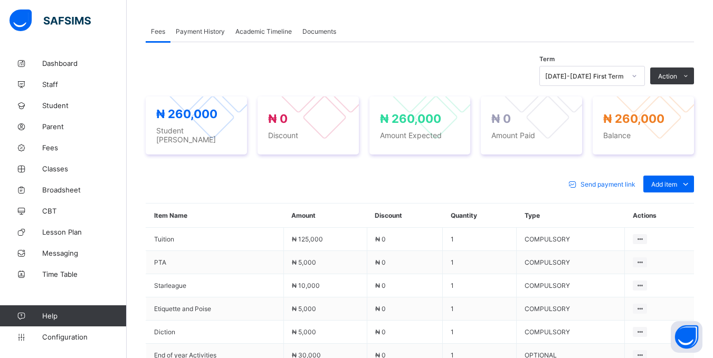
scroll to position [317, 0]
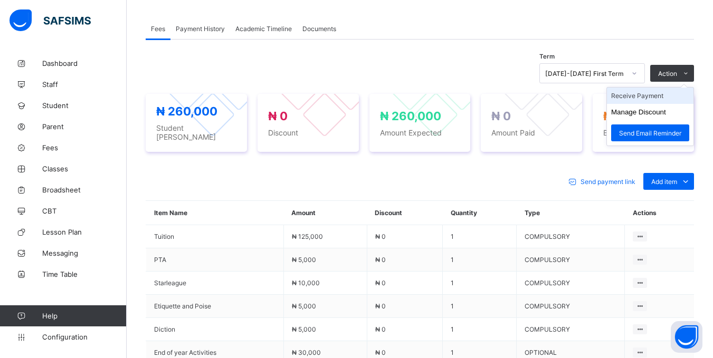
click at [657, 102] on li "Receive Payment" at bounding box center [650, 96] width 87 height 16
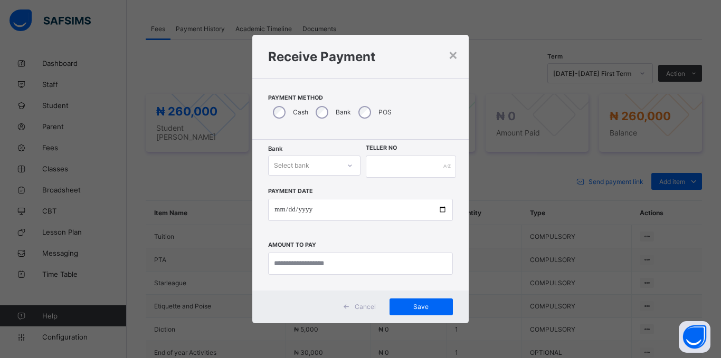
click at [340, 163] on div at bounding box center [350, 165] width 20 height 19
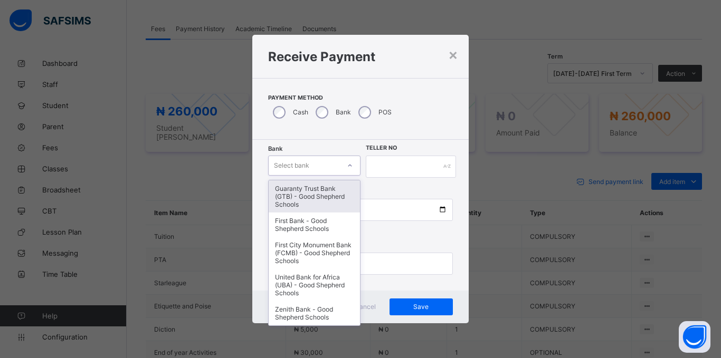
click at [327, 191] on div "Guaranty Trust Bank (GTB) - Good Shepherd Schools" at bounding box center [314, 197] width 91 height 32
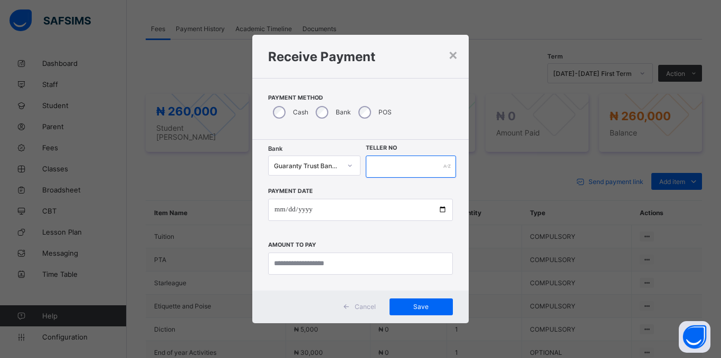
click at [420, 165] on input "text" at bounding box center [411, 167] width 90 height 22
type input "*****"
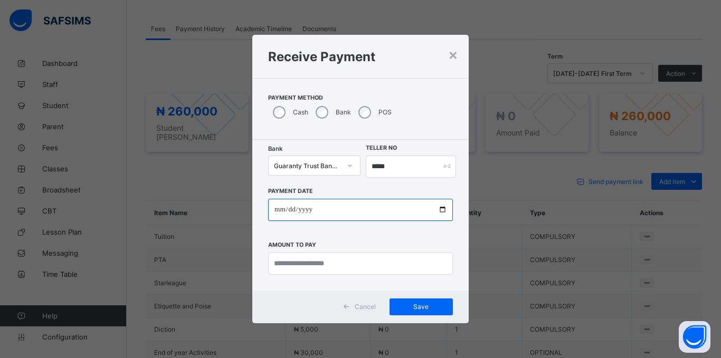
click at [270, 212] on input "date" at bounding box center [360, 210] width 185 height 22
type input "**********"
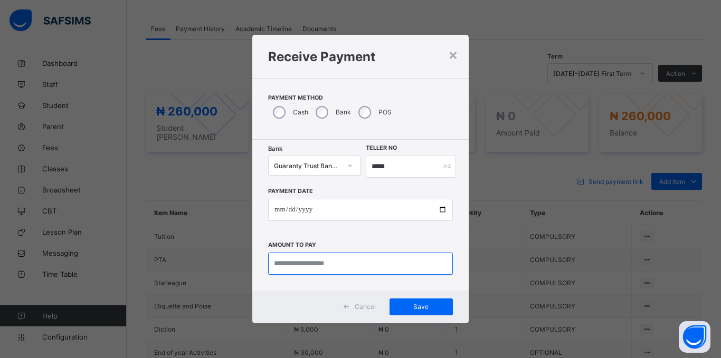
click at [288, 269] on input "currency" at bounding box center [360, 264] width 185 height 22
type input "*********"
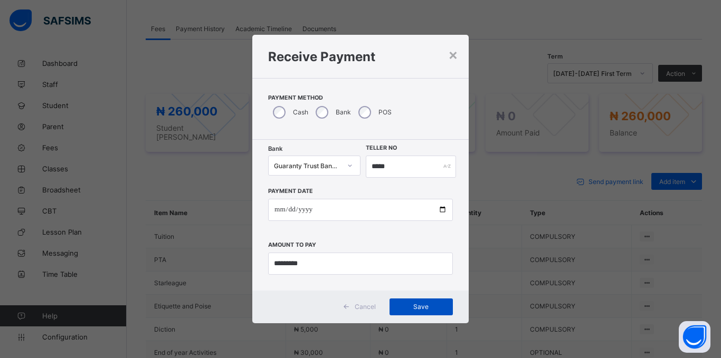
click at [416, 304] on span "Save" at bounding box center [422, 307] width 48 height 8
click at [405, 306] on span "Save" at bounding box center [416, 307] width 48 height 8
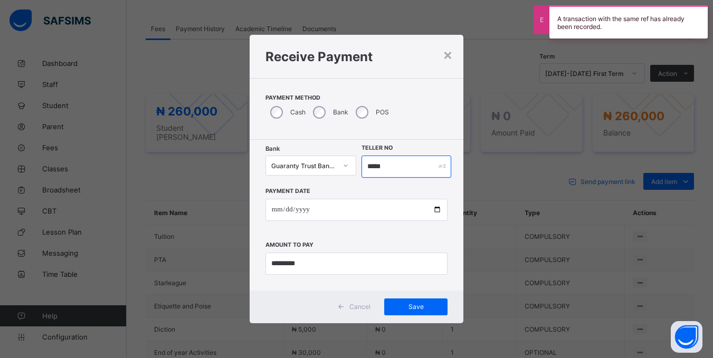
click at [422, 165] on input "*****" at bounding box center [406, 167] width 89 height 22
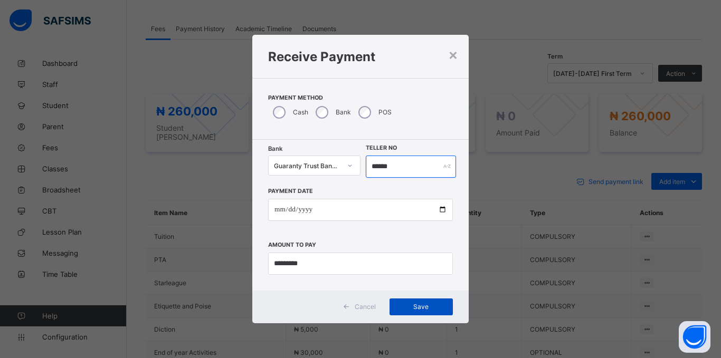
type input "******"
click at [414, 308] on span "Save" at bounding box center [422, 307] width 48 height 8
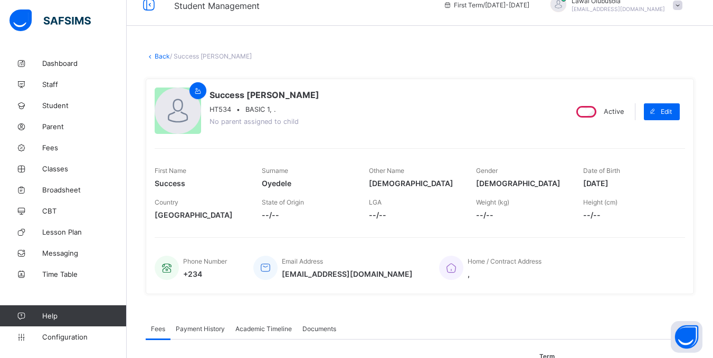
scroll to position [0, 0]
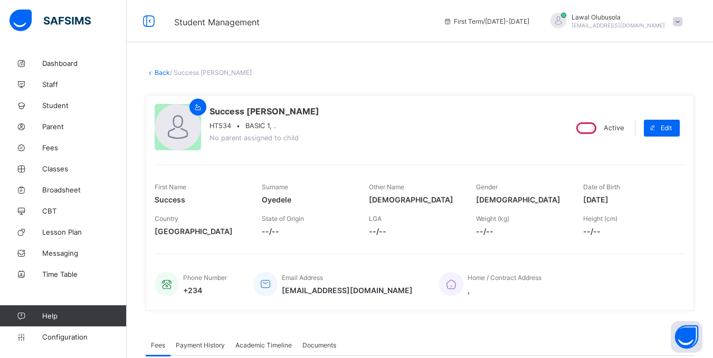
click at [167, 72] on link "Back" at bounding box center [162, 73] width 15 height 8
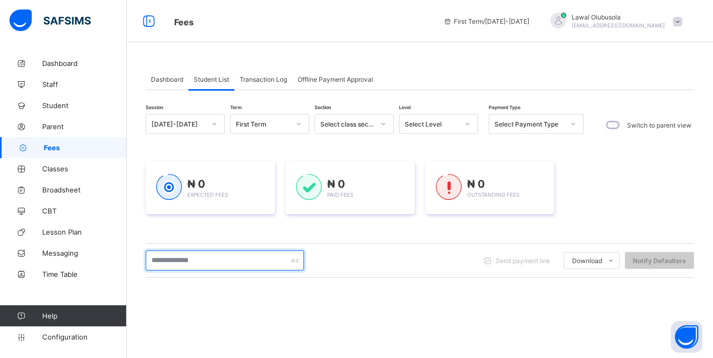
click at [205, 255] on input "text" at bounding box center [225, 261] width 158 height 20
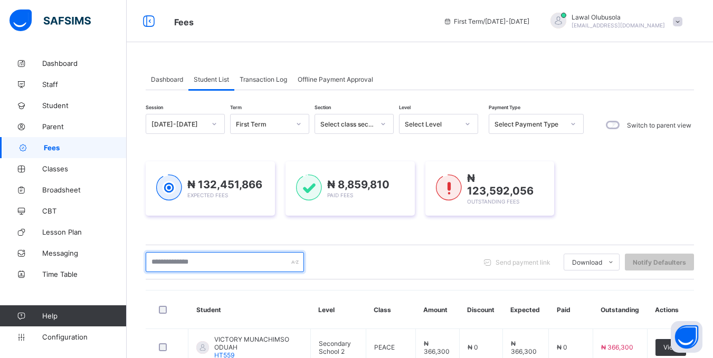
type input "*******"
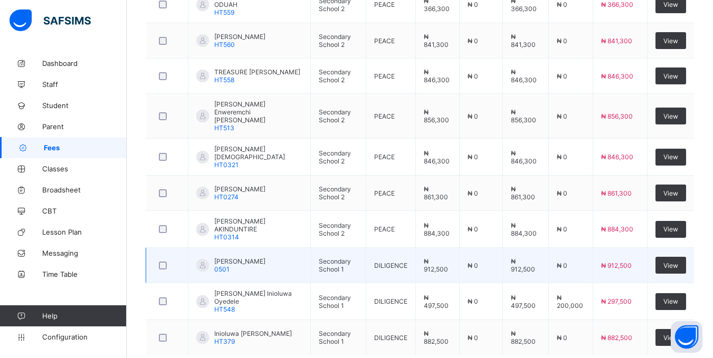
scroll to position [396, 0]
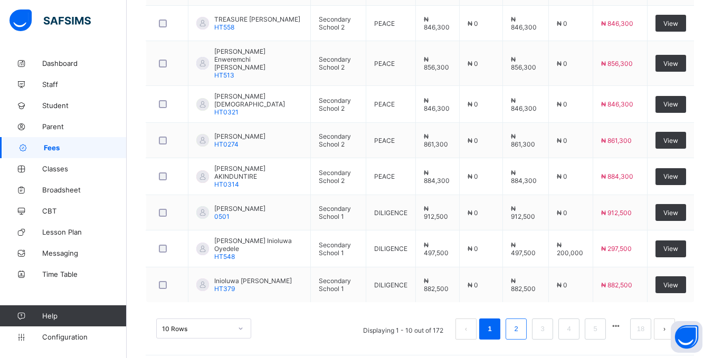
click at [518, 323] on li "2" at bounding box center [516, 329] width 21 height 21
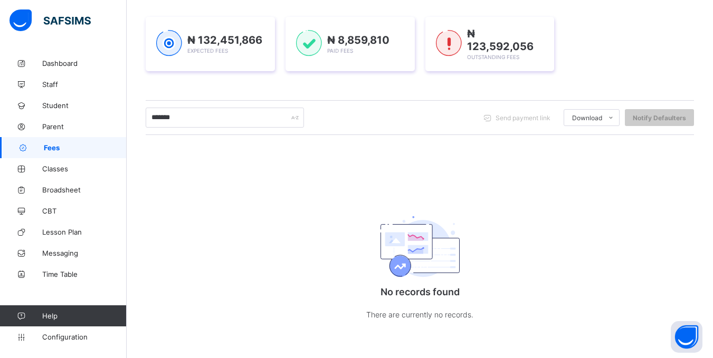
scroll to position [144, 0]
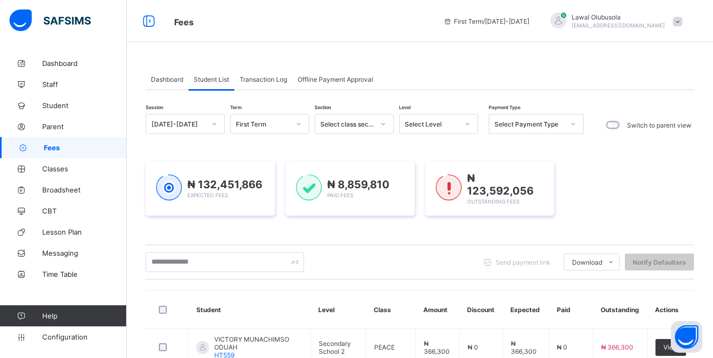
scroll to position [101, 0]
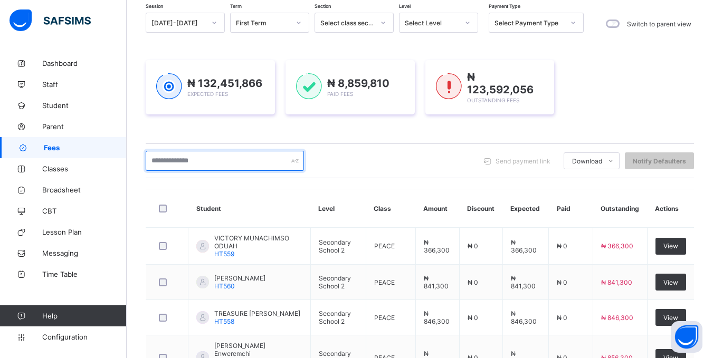
click at [179, 158] on input "text" at bounding box center [225, 161] width 158 height 20
type input "*******"
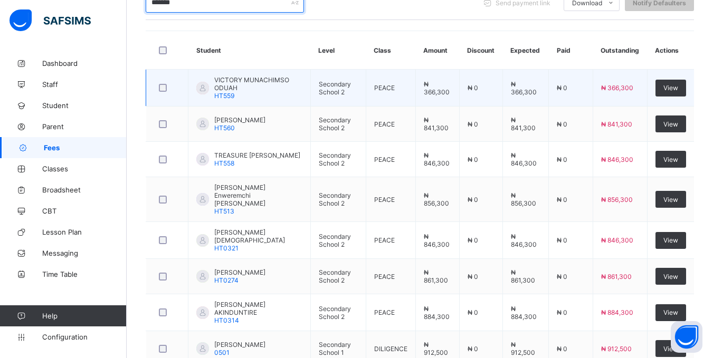
scroll to position [396, 0]
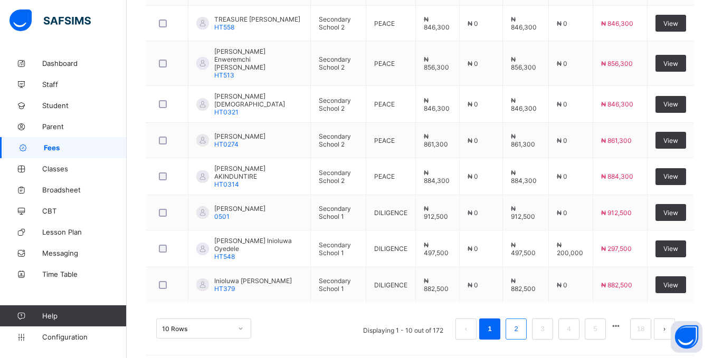
click at [521, 324] on link "2" at bounding box center [516, 330] width 10 height 14
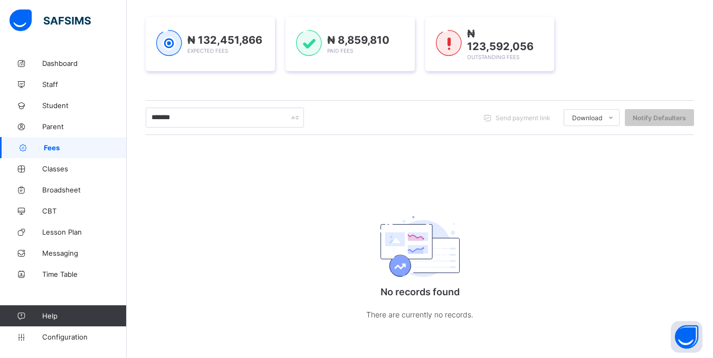
scroll to position [144, 0]
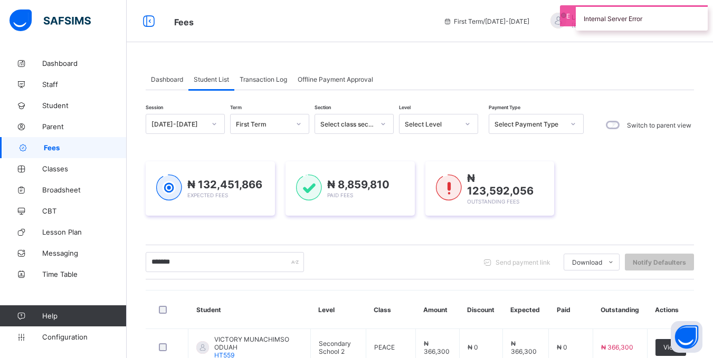
click at [241, 262] on input "*******" at bounding box center [225, 262] width 158 height 20
click at [239, 259] on input "*******" at bounding box center [225, 262] width 158 height 20
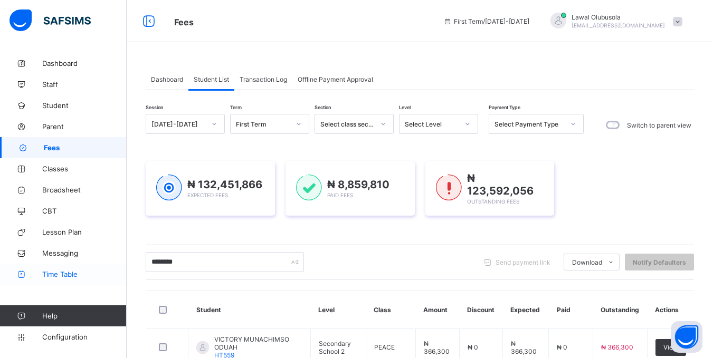
drag, startPoint x: 196, startPoint y: 256, endPoint x: 51, endPoint y: 283, distance: 148.4
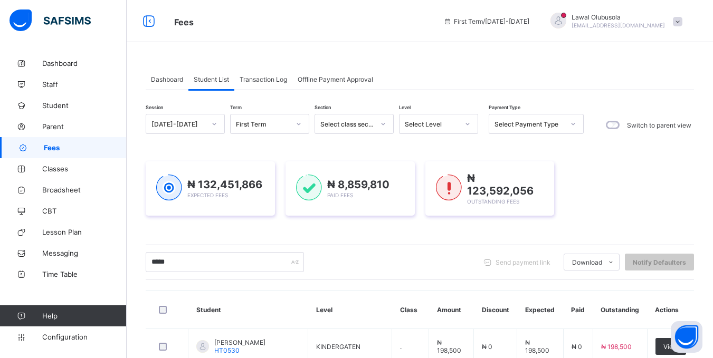
type input "*****"
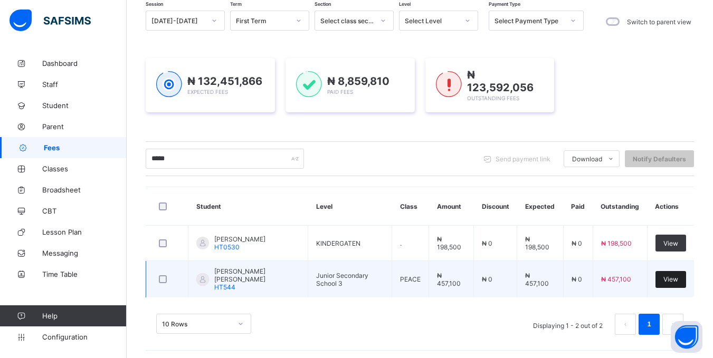
click at [678, 278] on span "View" at bounding box center [671, 280] width 15 height 8
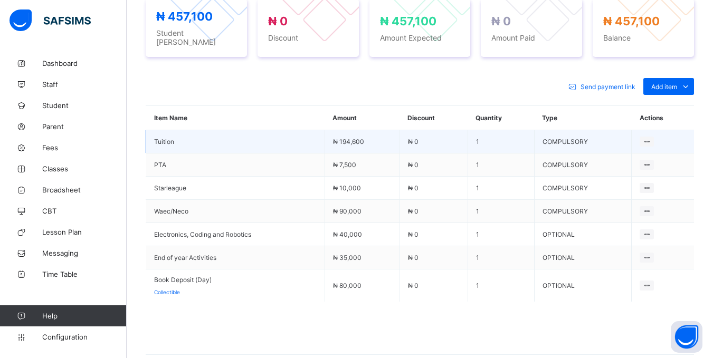
scroll to position [420, 0]
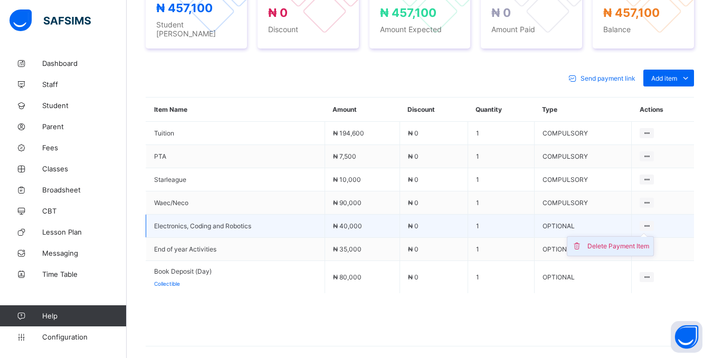
click at [635, 241] on div "Delete Payment Item" at bounding box center [619, 246] width 62 height 11
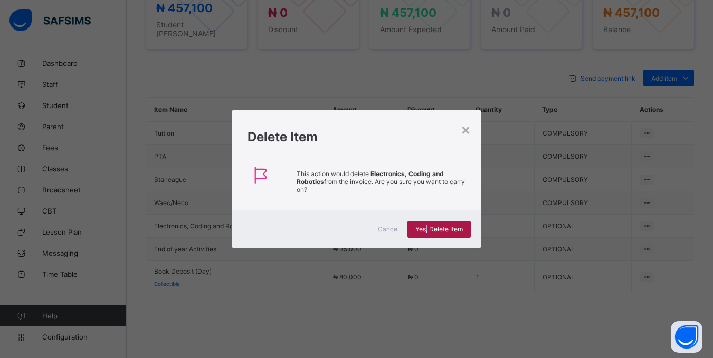
click at [428, 228] on span "Yes, Delete Item" at bounding box center [439, 229] width 48 height 8
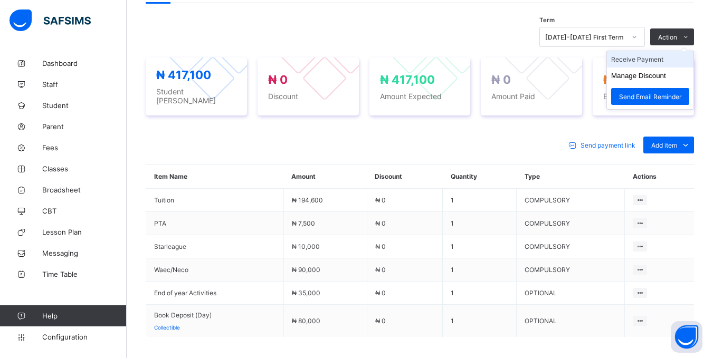
click at [659, 58] on li "Receive Payment" at bounding box center [650, 59] width 87 height 16
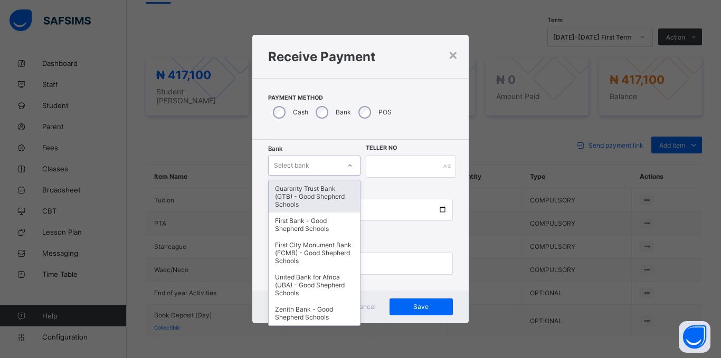
click at [341, 166] on div at bounding box center [350, 165] width 18 height 17
click at [332, 197] on div "Guaranty Trust Bank (GTB) - Good Shepherd Schools" at bounding box center [314, 197] width 91 height 32
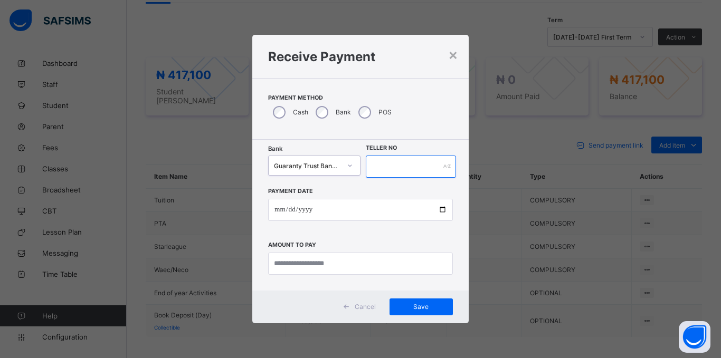
click at [414, 170] on input "text" at bounding box center [411, 167] width 90 height 22
type input "******"
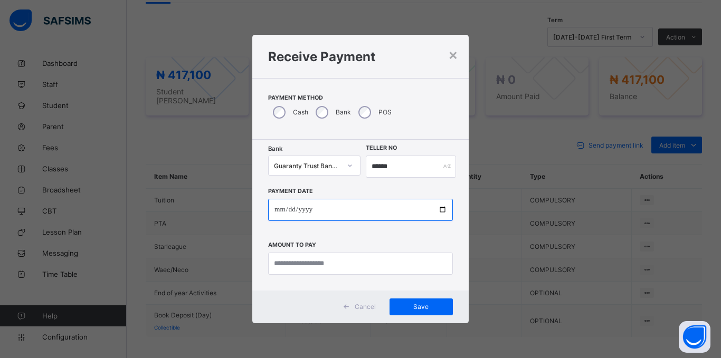
click at [279, 209] on input "date" at bounding box center [360, 210] width 185 height 22
type input "**********"
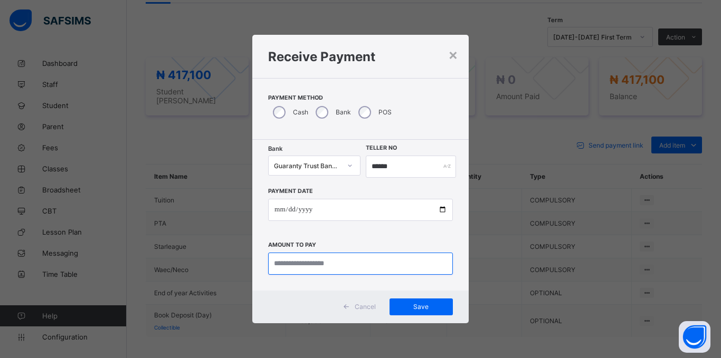
click at [340, 264] on input "currency" at bounding box center [360, 264] width 185 height 22
type input "*********"
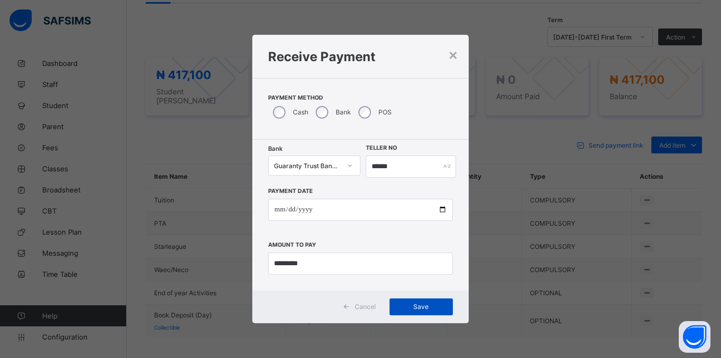
click at [420, 311] on span "Save" at bounding box center [422, 307] width 48 height 8
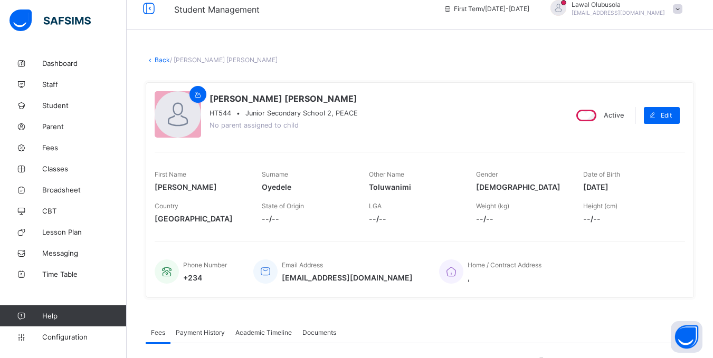
scroll to position [0, 0]
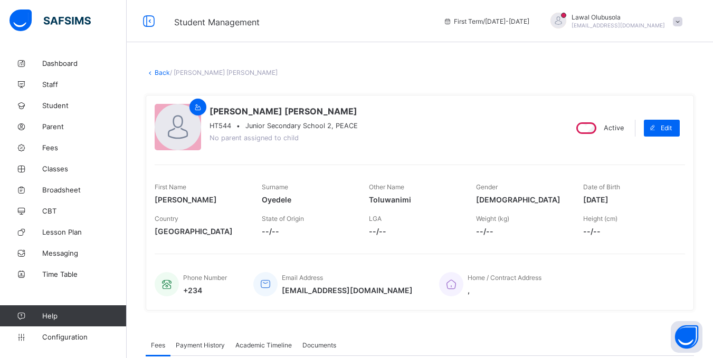
click at [162, 70] on link "Back" at bounding box center [162, 73] width 15 height 8
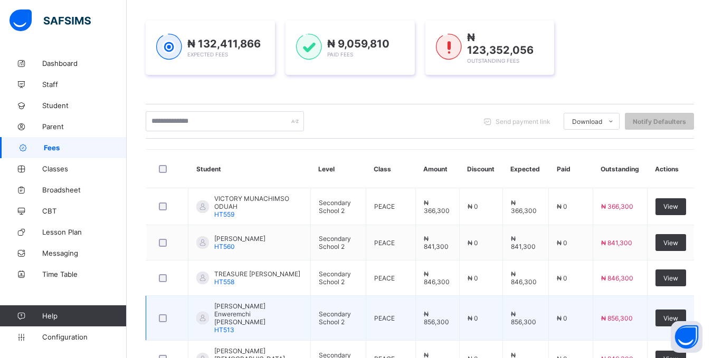
scroll to position [132, 0]
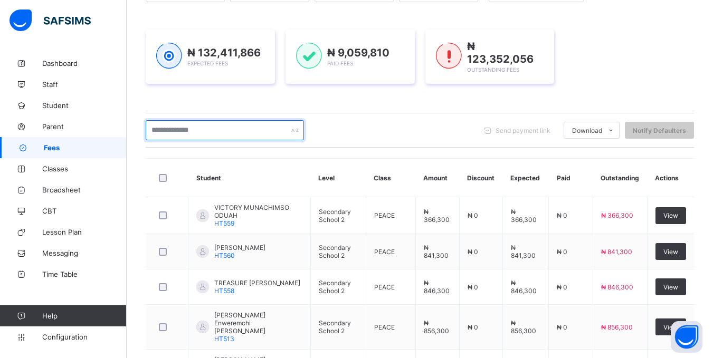
click at [204, 122] on input "text" at bounding box center [225, 130] width 158 height 20
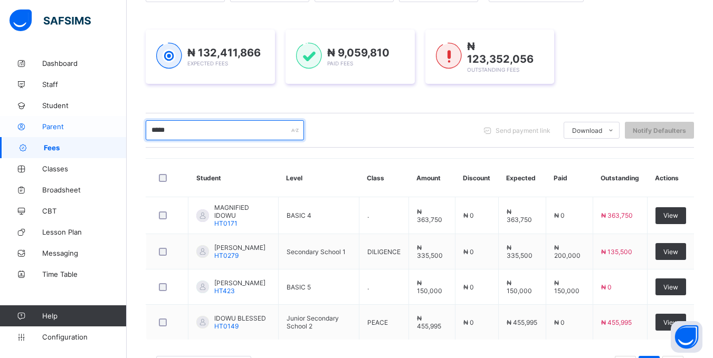
drag, startPoint x: 221, startPoint y: 132, endPoint x: 16, endPoint y: 133, distance: 204.3
click at [16, 133] on div "Fees First Term / 2025-2026 Lawal Olubusola lawal_olubusola_060@public.com Dash…" at bounding box center [356, 136] width 713 height 536
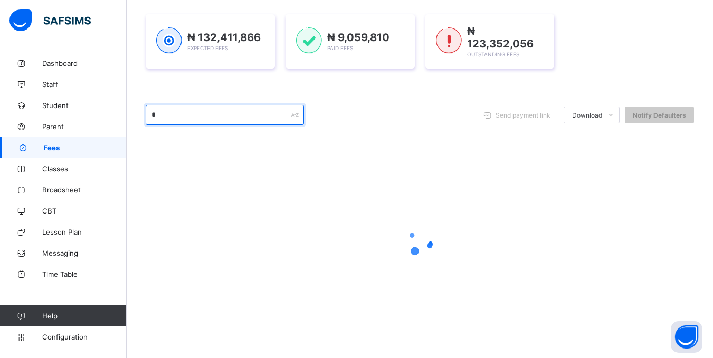
scroll to position [146, 0]
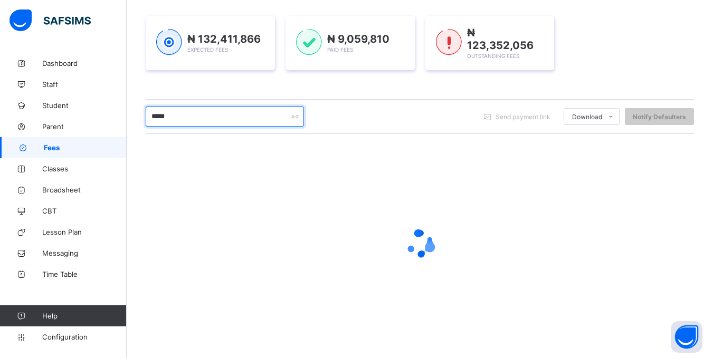
type input "*****"
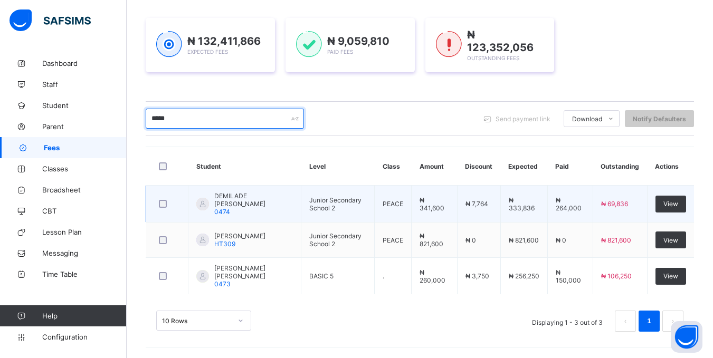
scroll to position [142, 0]
